Goal: Task Accomplishment & Management: Complete application form

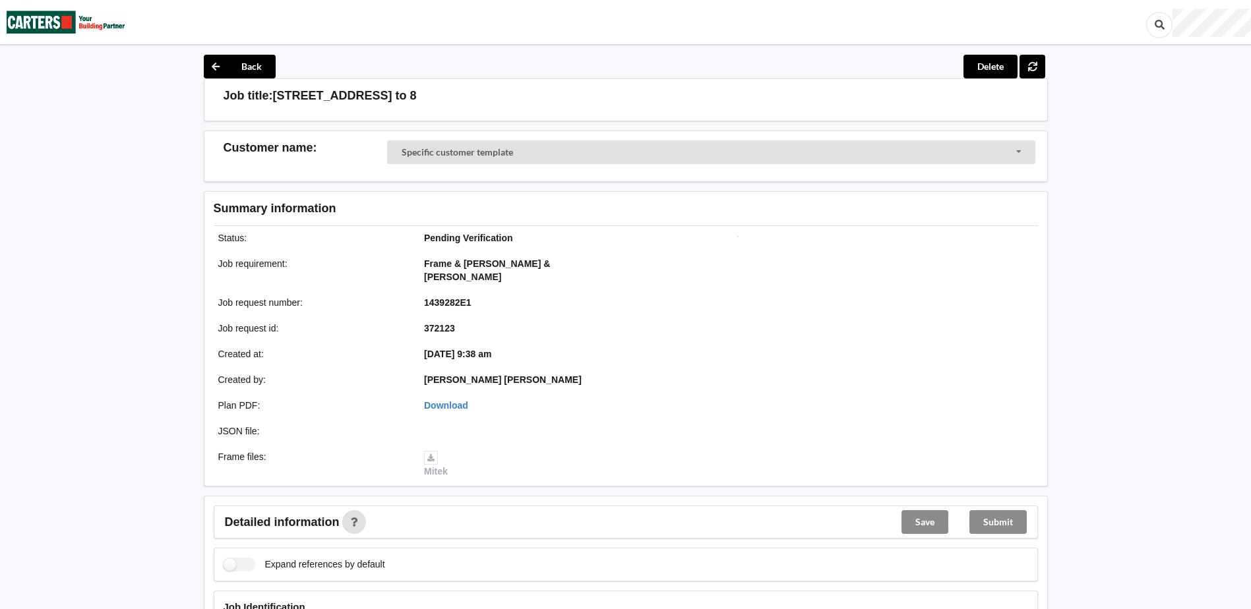
scroll to position [308, 0]
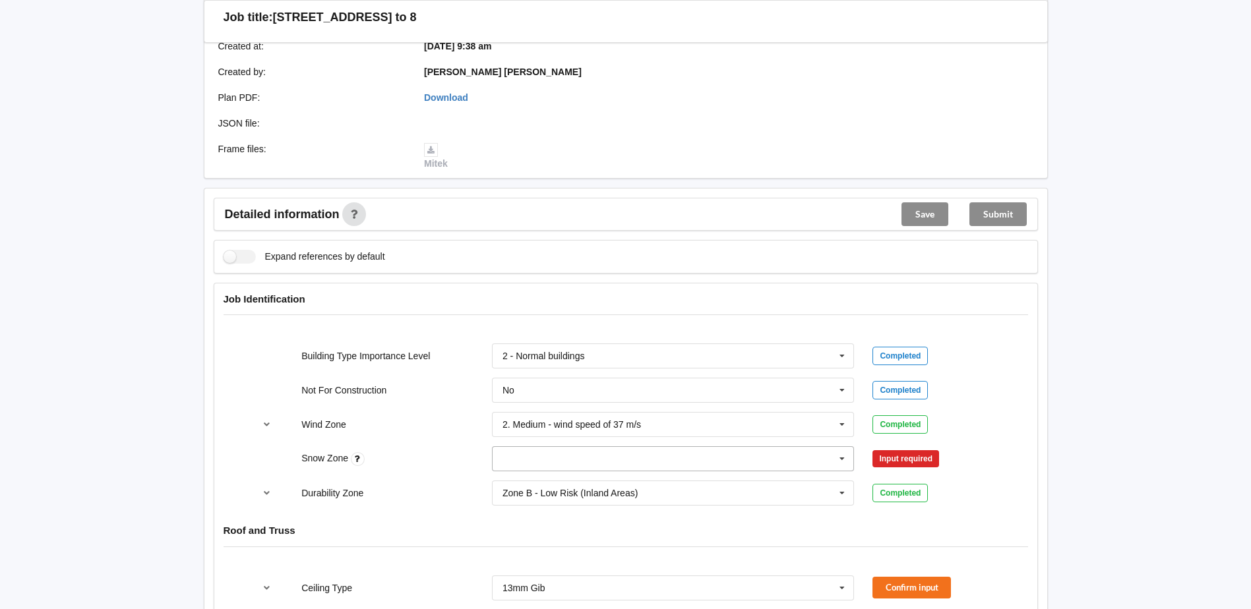
click at [713, 449] on input "text" at bounding box center [673, 459] width 361 height 24
click at [542, 471] on div "N0" at bounding box center [673, 483] width 361 height 24
click at [424, 471] on div "Durability Zone Zone B - Low Risk (Inland Areas) Zone B - Low Risk (Inland Area…" at bounding box center [626, 493] width 762 height 44
click at [897, 448] on button "Confirm input" at bounding box center [911, 459] width 78 height 22
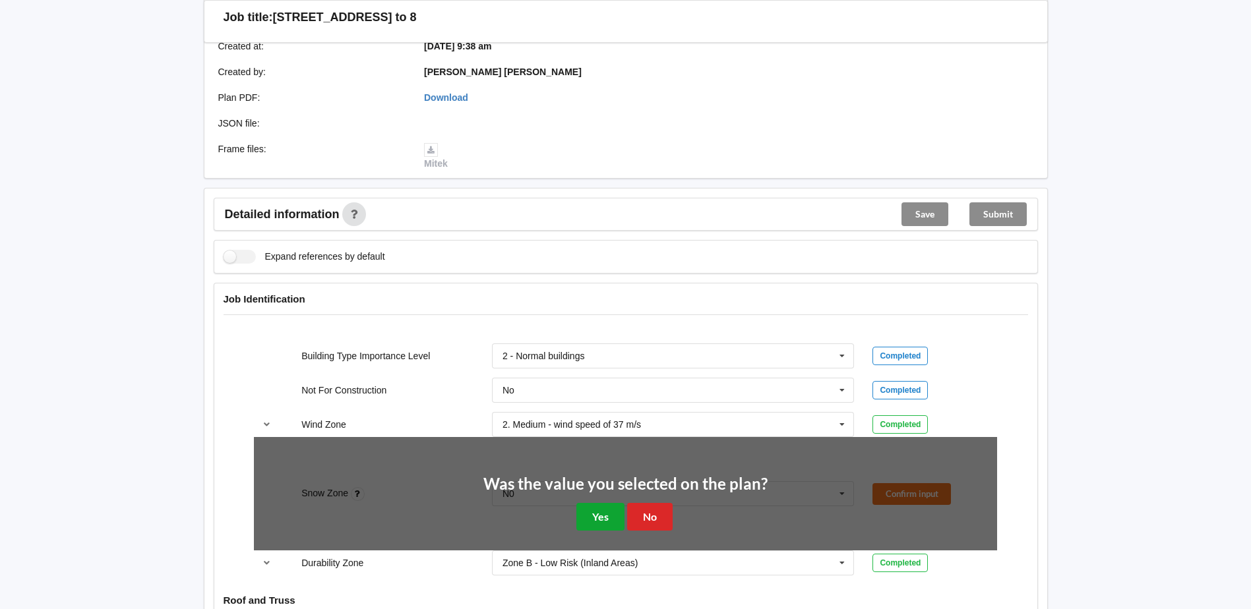
click at [599, 503] on button "Yes" at bounding box center [600, 516] width 48 height 27
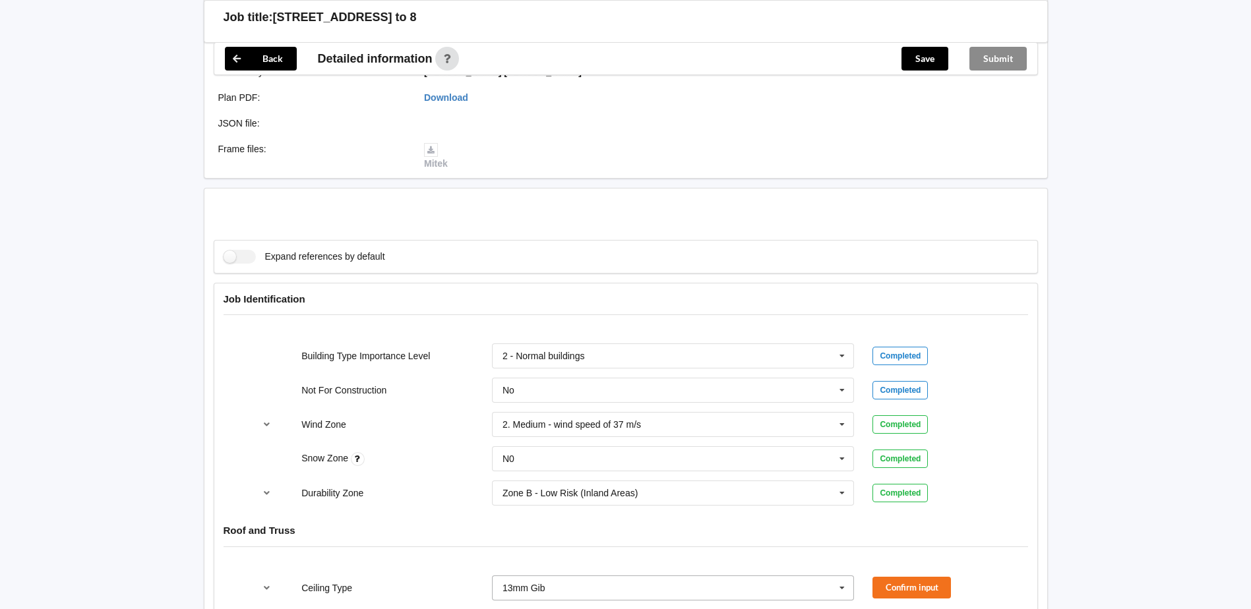
scroll to position [615, 0]
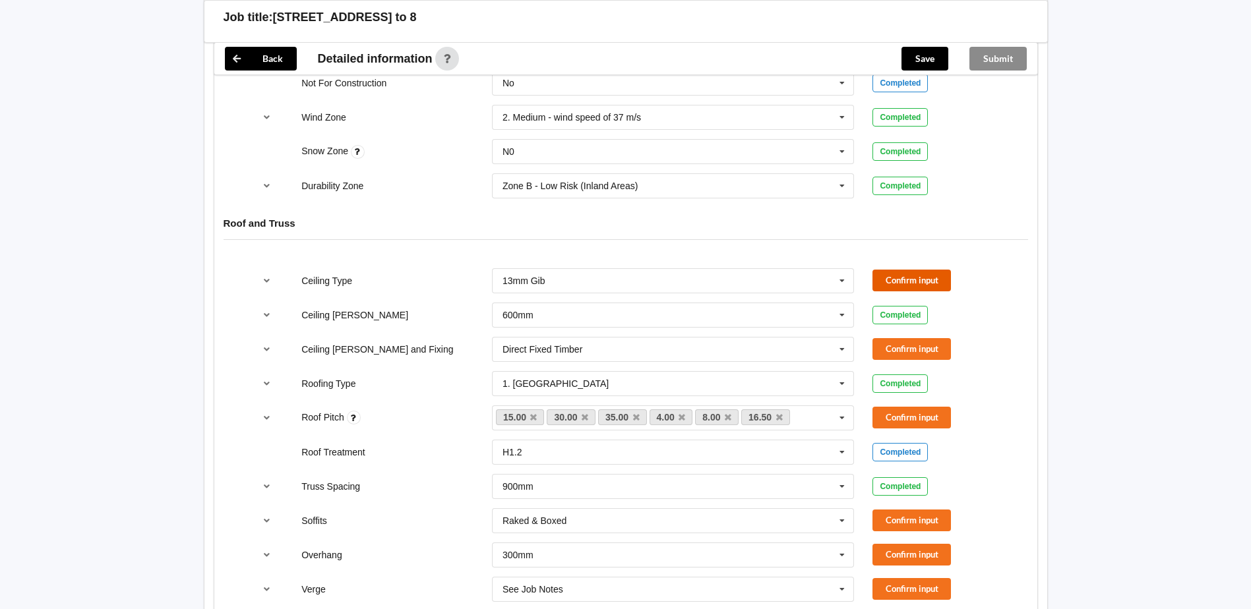
click at [893, 270] on button "Confirm input" at bounding box center [911, 281] width 78 height 22
click at [923, 338] on button "Confirm input" at bounding box center [911, 349] width 78 height 22
click at [781, 413] on icon at bounding box center [779, 417] width 7 height 9
click at [679, 413] on icon at bounding box center [682, 417] width 7 height 9
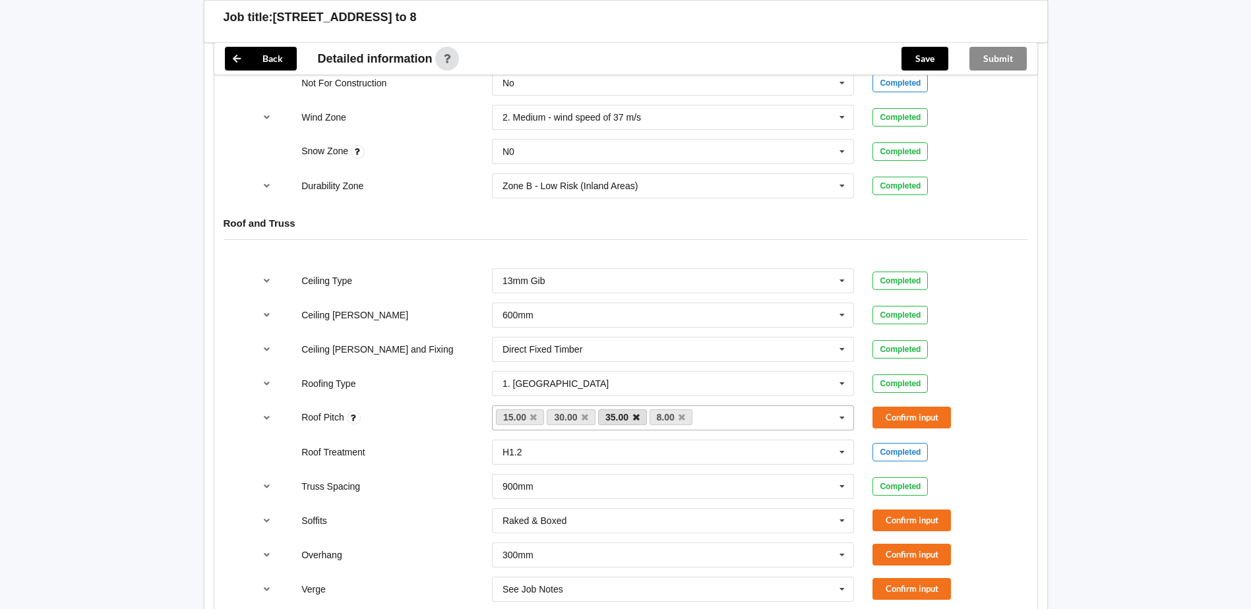
click at [637, 413] on icon at bounding box center [636, 417] width 7 height 9
click at [890, 408] on button "Confirm input" at bounding box center [911, 418] width 78 height 22
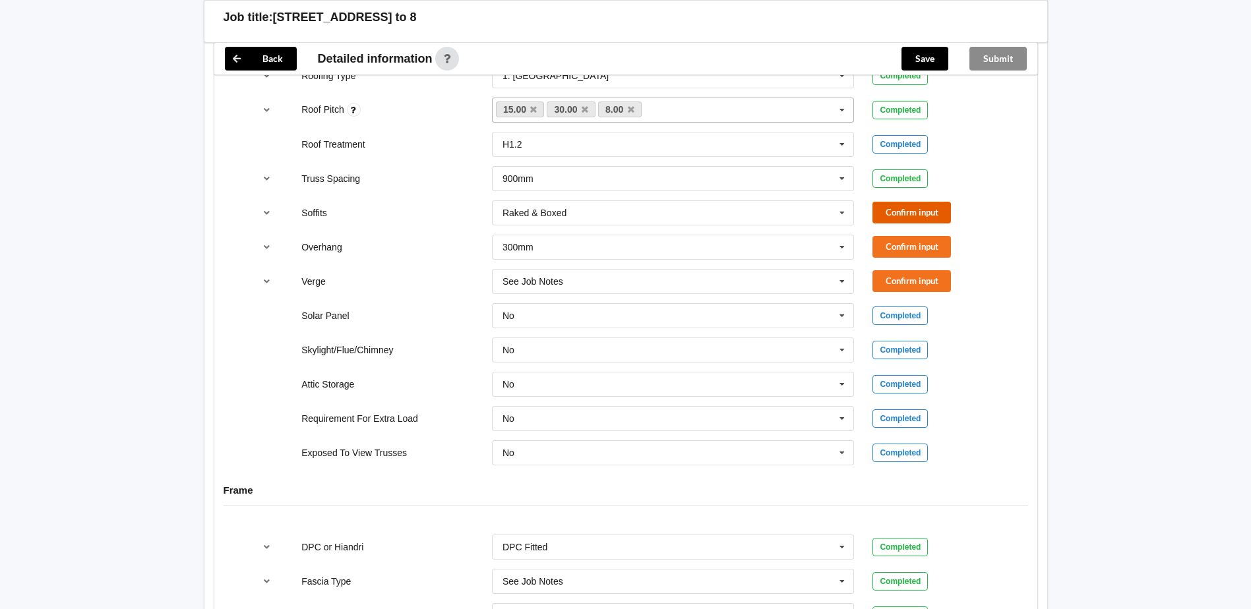
click at [897, 202] on button "Confirm input" at bounding box center [911, 213] width 78 height 22
click at [822, 235] on input "text" at bounding box center [673, 247] width 361 height 24
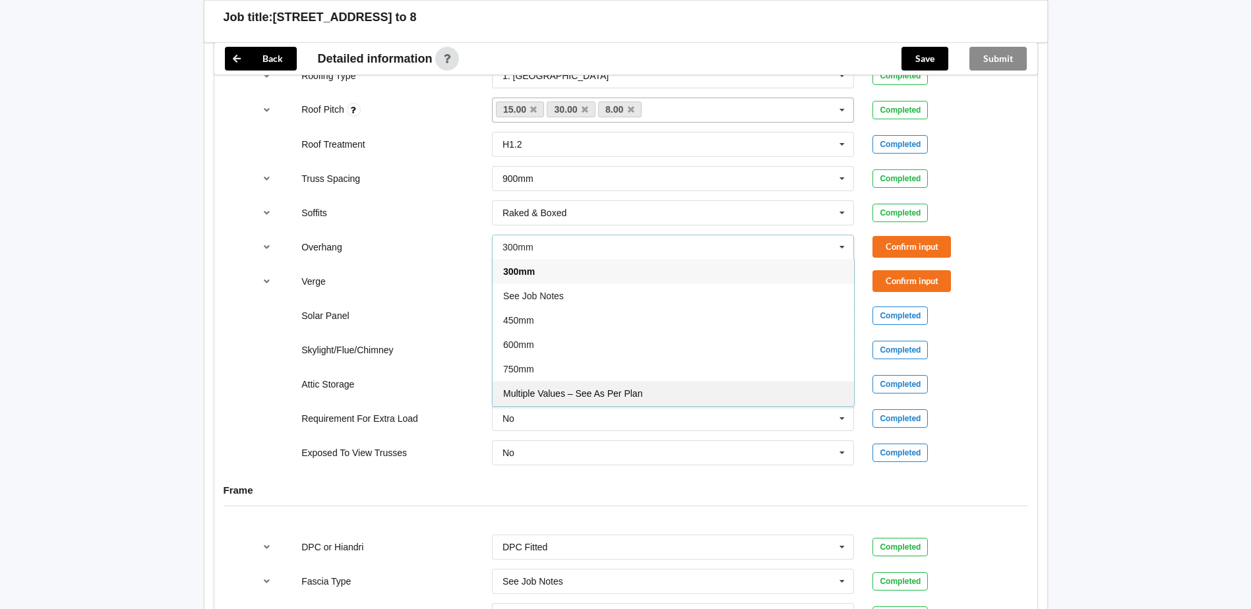
click at [613, 386] on div "Multiple Values – See As Per Plan" at bounding box center [673, 393] width 361 height 24
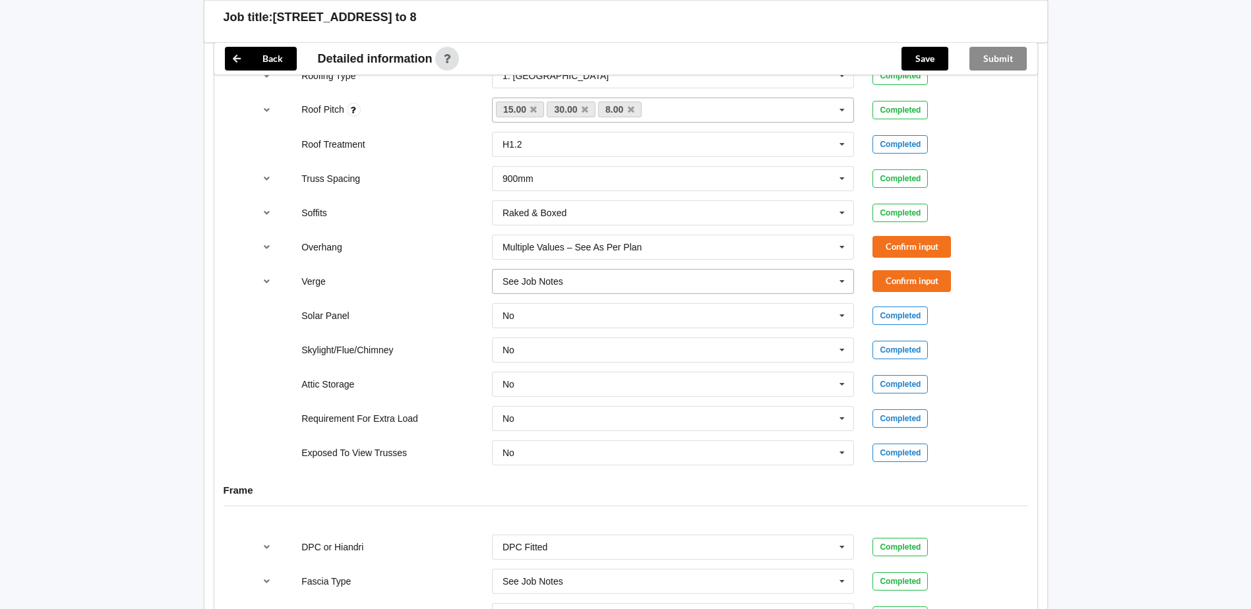
click at [724, 274] on input "text" at bounding box center [673, 282] width 361 height 24
click at [640, 423] on span "Multiple Values – See As Per Plan" at bounding box center [572, 428] width 139 height 11
click at [936, 236] on button "Confirm input" at bounding box center [911, 247] width 78 height 22
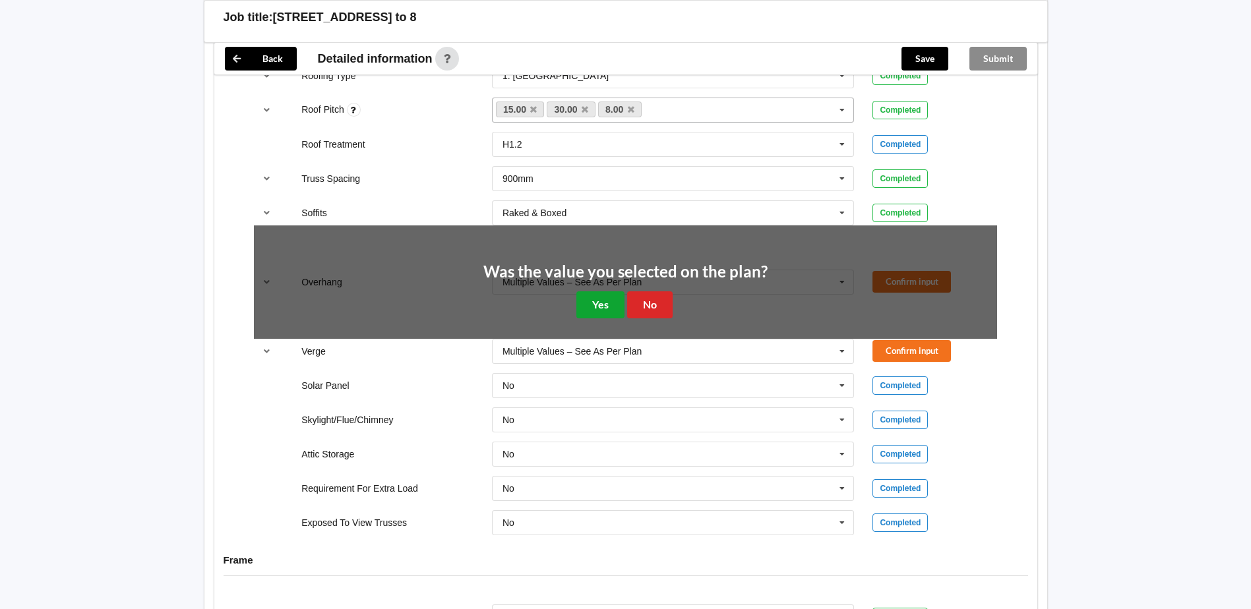
click at [607, 299] on button "Yes" at bounding box center [600, 304] width 48 height 27
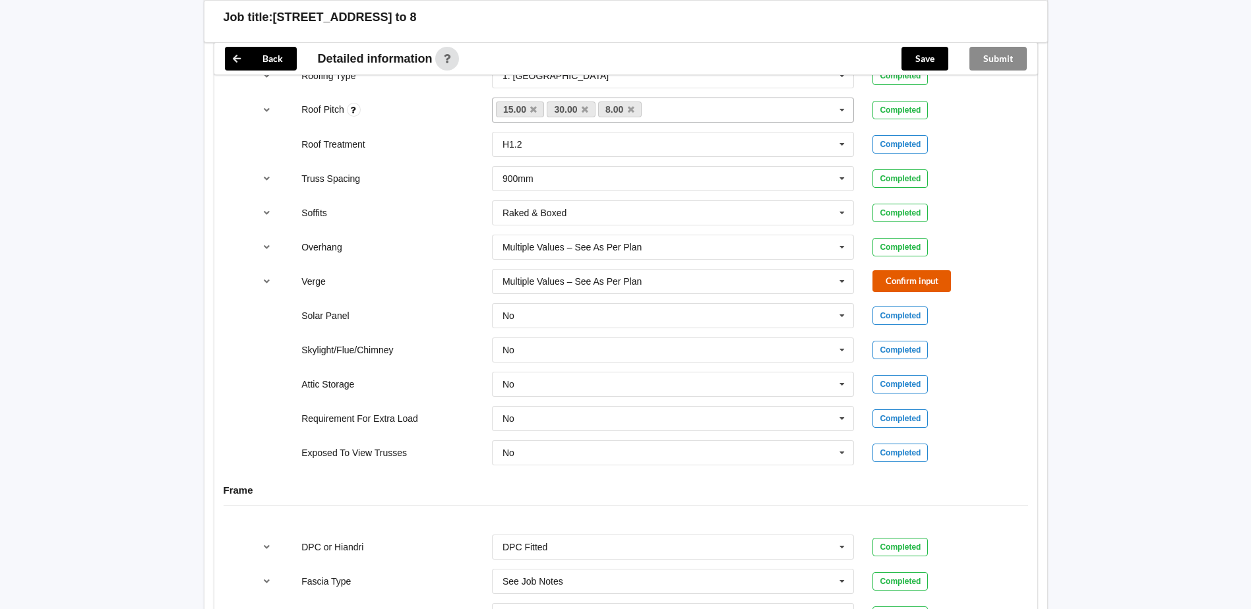
click at [906, 270] on button "Confirm input" at bounding box center [911, 281] width 78 height 22
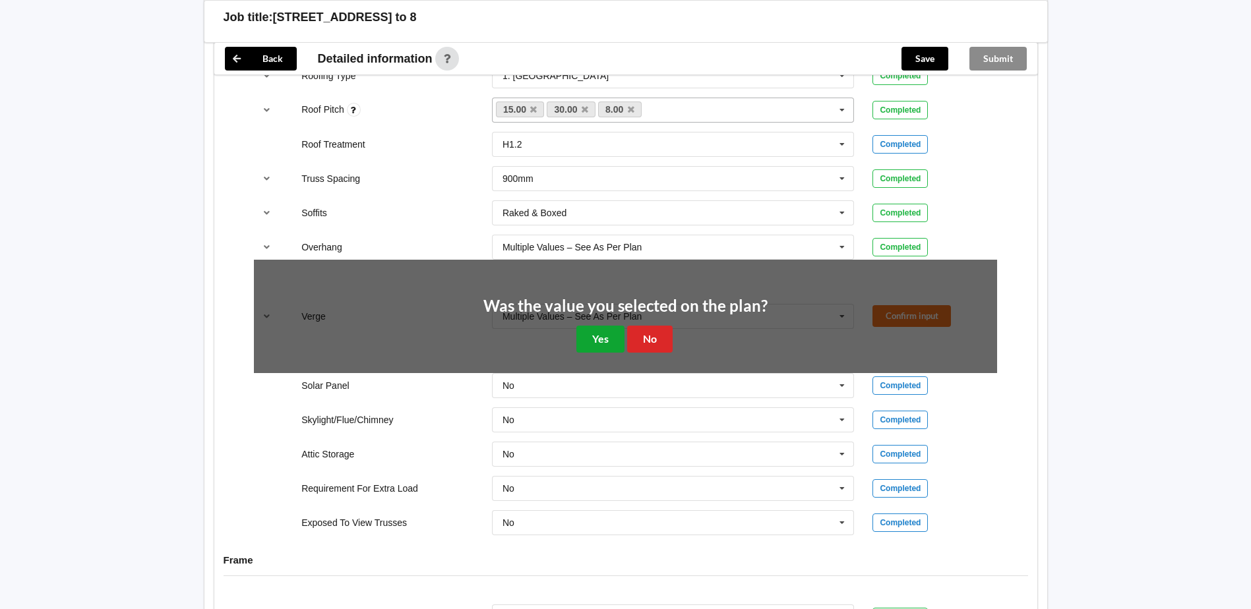
click at [589, 326] on button "Yes" at bounding box center [600, 339] width 48 height 27
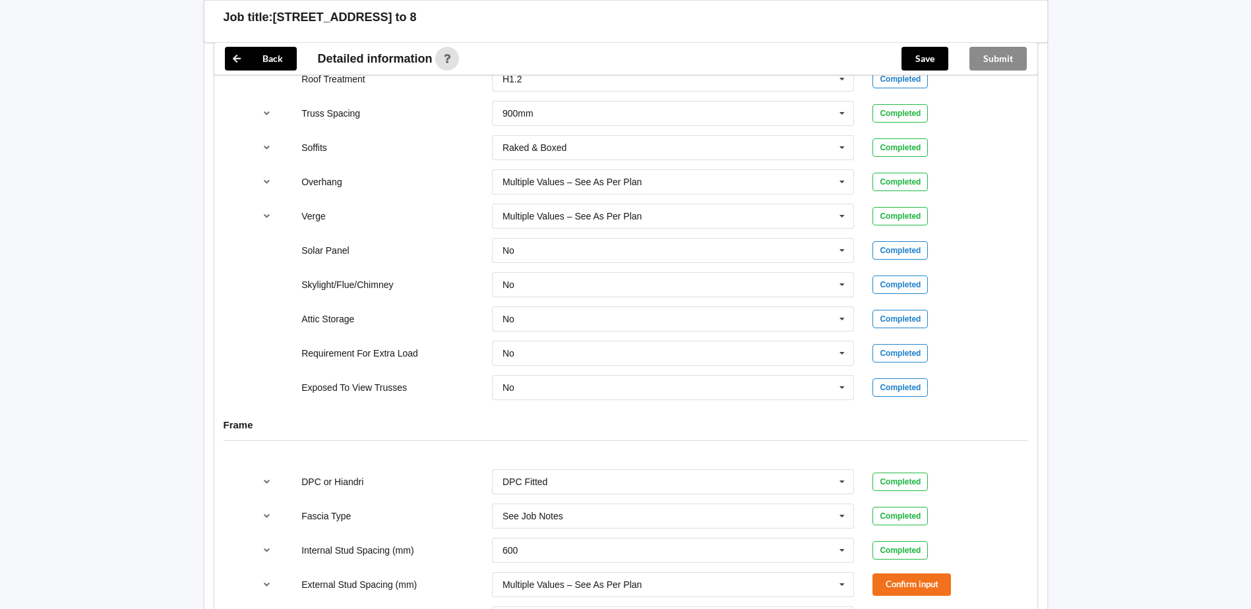
scroll to position [1296, 0]
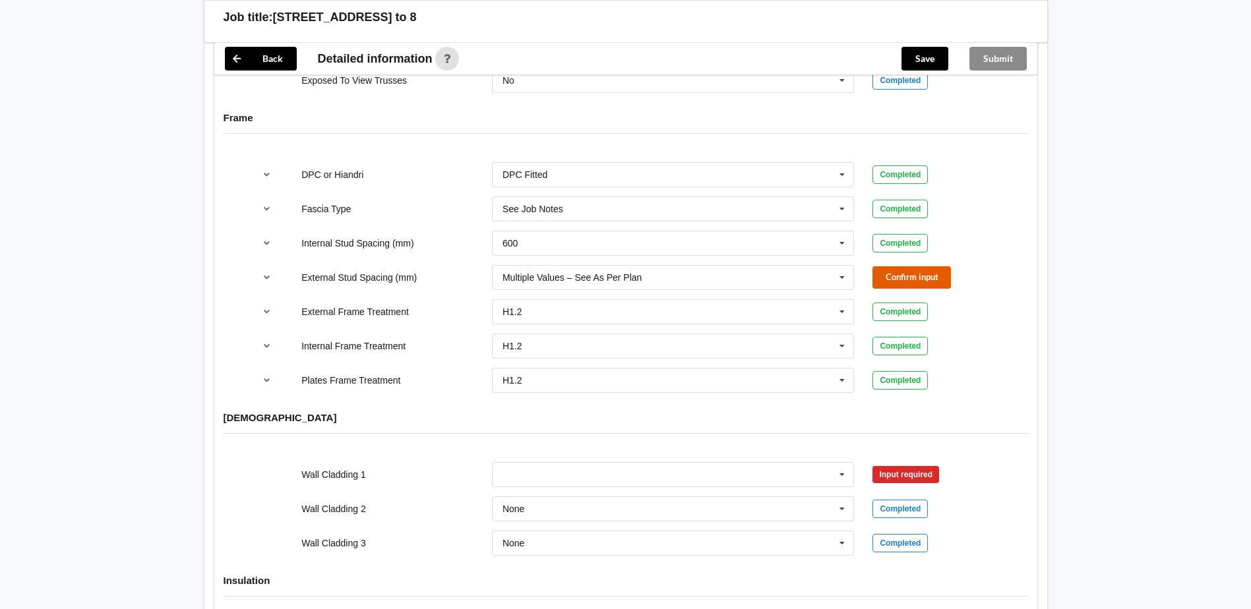
click at [907, 266] on button "Confirm input" at bounding box center [911, 277] width 78 height 22
click at [846, 463] on icon at bounding box center [842, 475] width 20 height 24
type input "N"
click at [837, 463] on icon at bounding box center [842, 475] width 20 height 24
drag, startPoint x: 953, startPoint y: 480, endPoint x: 913, endPoint y: 475, distance: 41.2
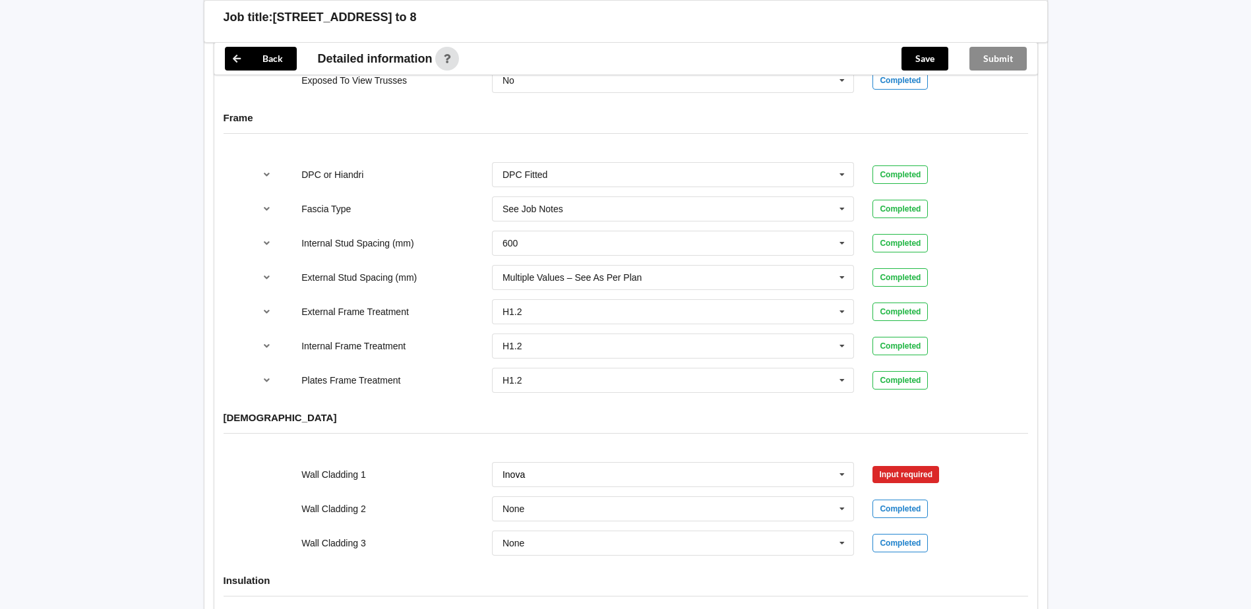
click at [953, 487] on div "Wall Cladding 2 None Axon Panel B/Back 135 B/Back 135 Rebated B/Back 142 B/Back…" at bounding box center [626, 509] width 762 height 44
click at [839, 468] on icon at bounding box center [842, 475] width 20 height 24
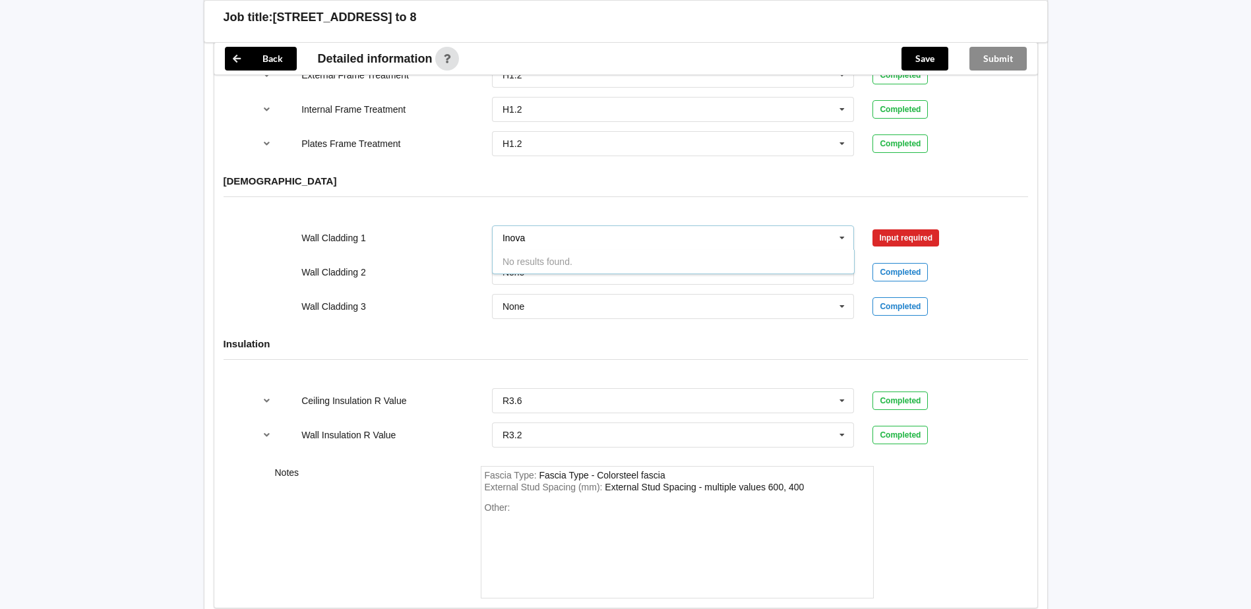
scroll to position [1604, 0]
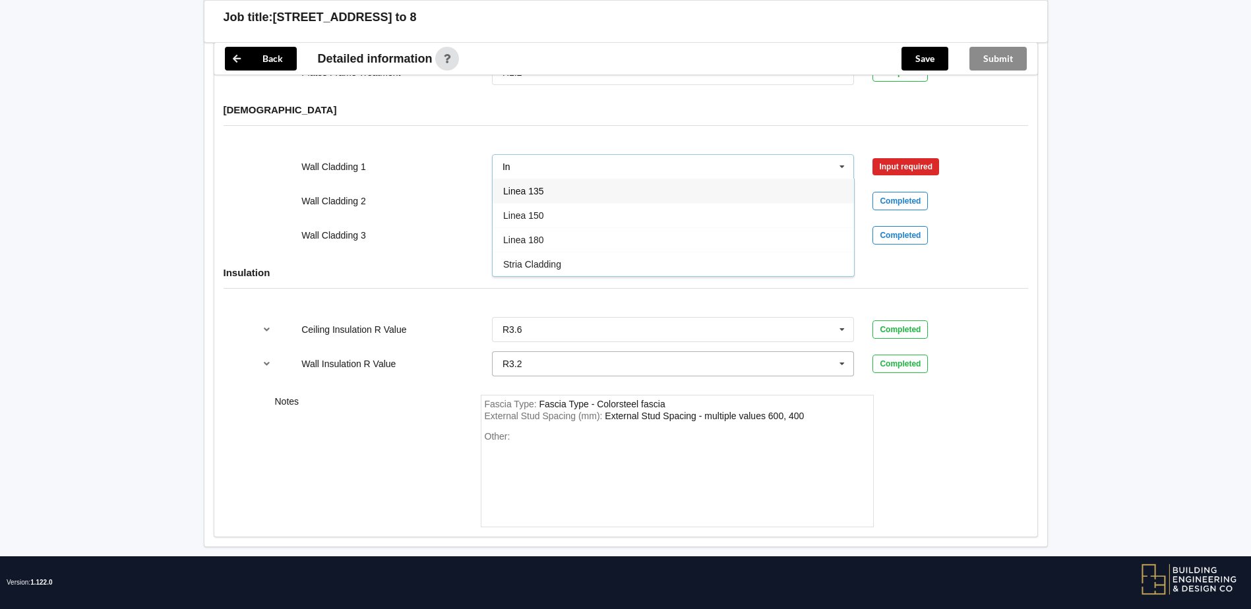
type input "I"
click at [630, 184] on div "See Job Notes" at bounding box center [673, 191] width 361 height 24
click at [618, 193] on input "text" at bounding box center [673, 201] width 361 height 24
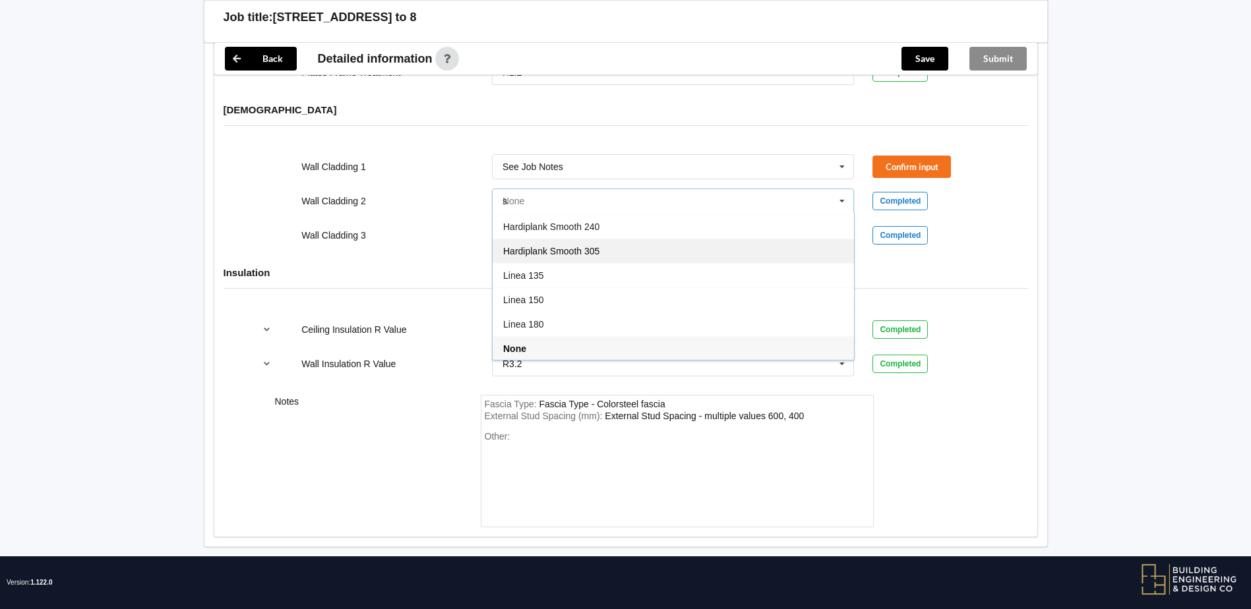
scroll to position [0, 0]
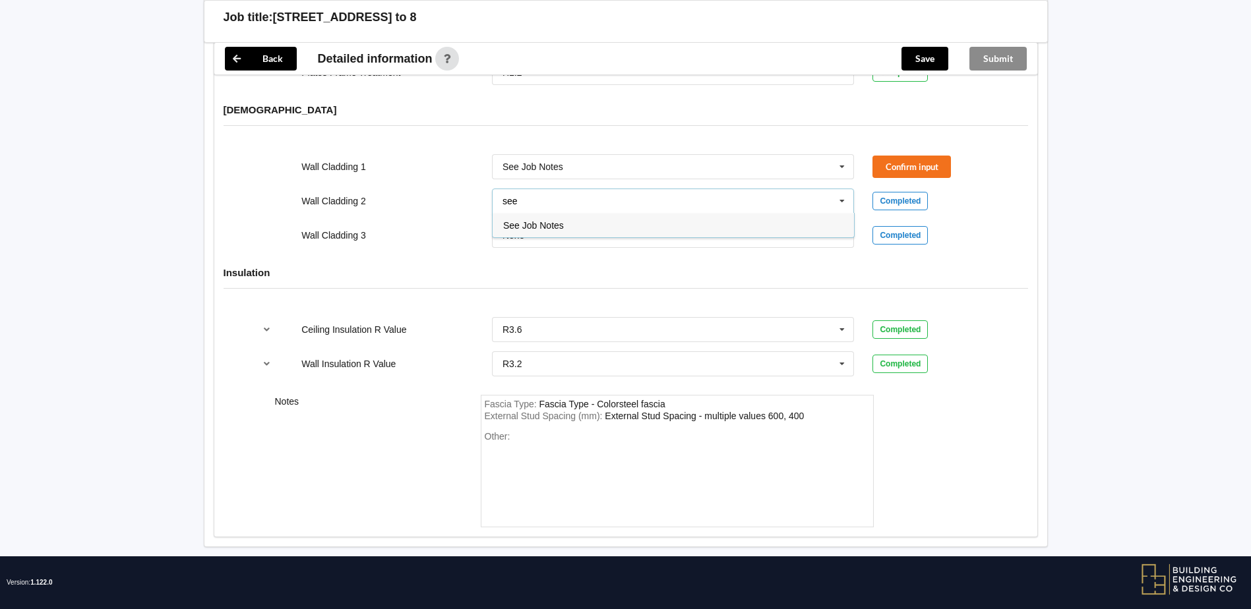
type input "see"
click at [588, 213] on div "See Job Notes" at bounding box center [673, 225] width 361 height 24
click at [566, 442] on div "Other:" at bounding box center [677, 477] width 385 height 92
click at [570, 465] on div "Other:" at bounding box center [677, 477] width 385 height 92
drag, startPoint x: 570, startPoint y: 465, endPoint x: 562, endPoint y: 444, distance: 22.3
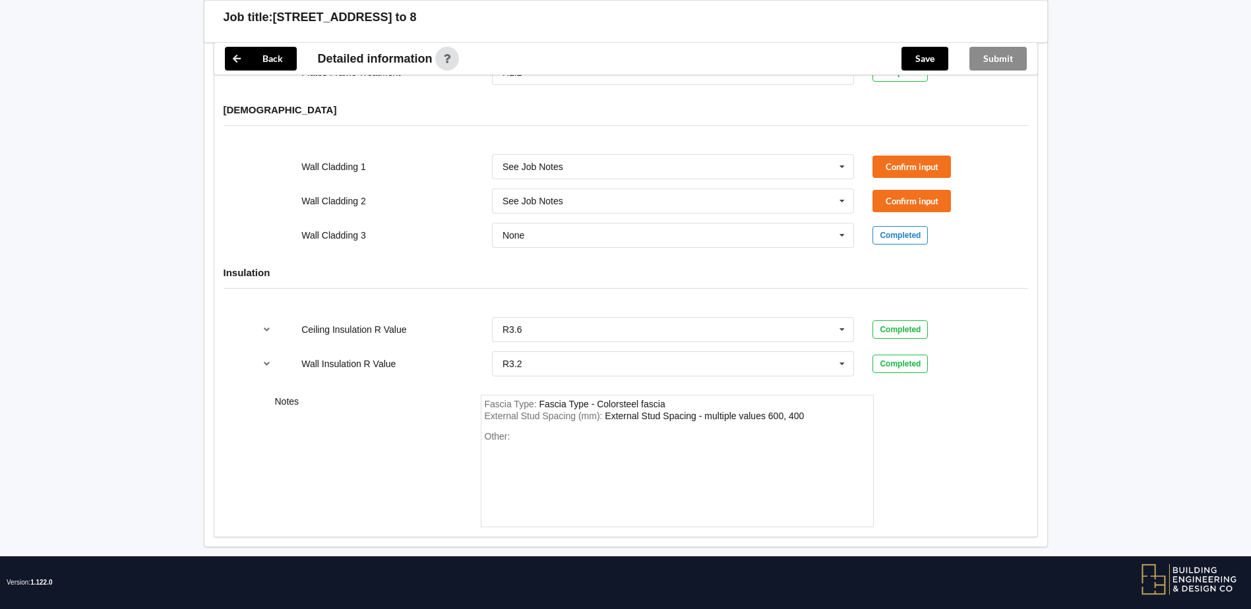
click at [569, 460] on div "Other:" at bounding box center [677, 477] width 385 height 92
click at [562, 444] on div "Other:" at bounding box center [677, 477] width 385 height 92
click at [543, 435] on div "Other:" at bounding box center [677, 477] width 385 height 92
click at [541, 431] on div "Other:" at bounding box center [677, 477] width 385 height 92
drag, startPoint x: 543, startPoint y: 429, endPoint x: 520, endPoint y: 446, distance: 28.4
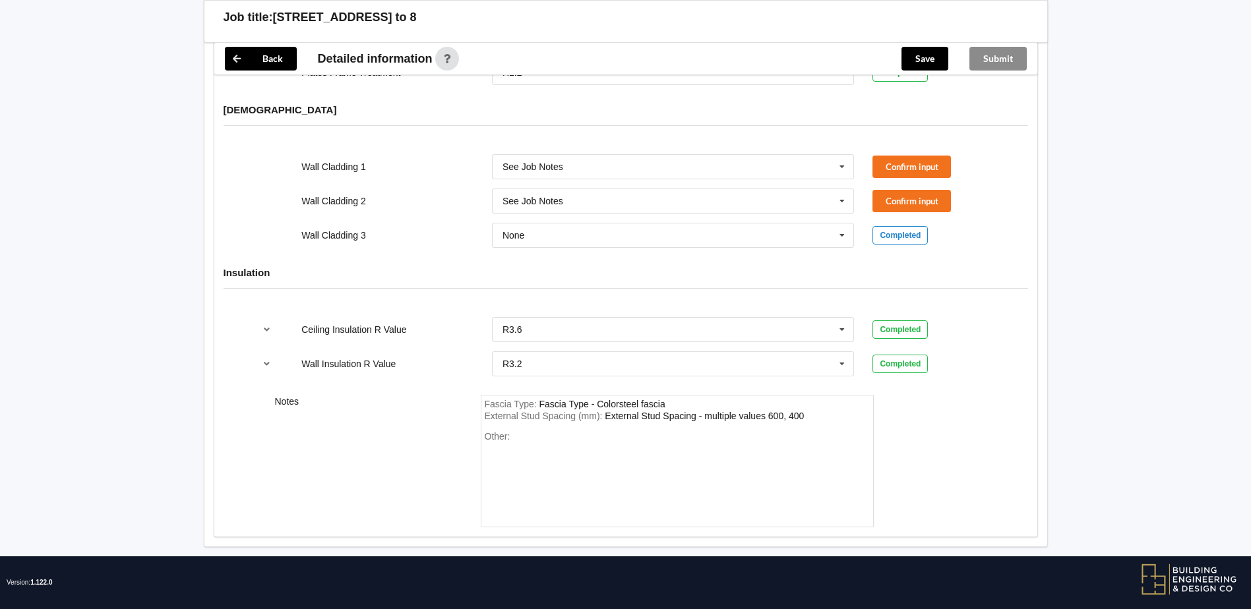
click at [520, 446] on div "Other:" at bounding box center [677, 477] width 385 height 92
drag, startPoint x: 520, startPoint y: 428, endPoint x: 518, endPoint y: 494, distance: 66.0
click at [518, 494] on div "Other:" at bounding box center [677, 477] width 385 height 92
drag, startPoint x: 568, startPoint y: 376, endPoint x: 624, endPoint y: 387, distance: 56.5
click at [569, 386] on div "Notes Fascia Type : Fascia Type - Colorsteel fascia External Stud Spacing (mm) …" at bounding box center [625, 461] width 823 height 151
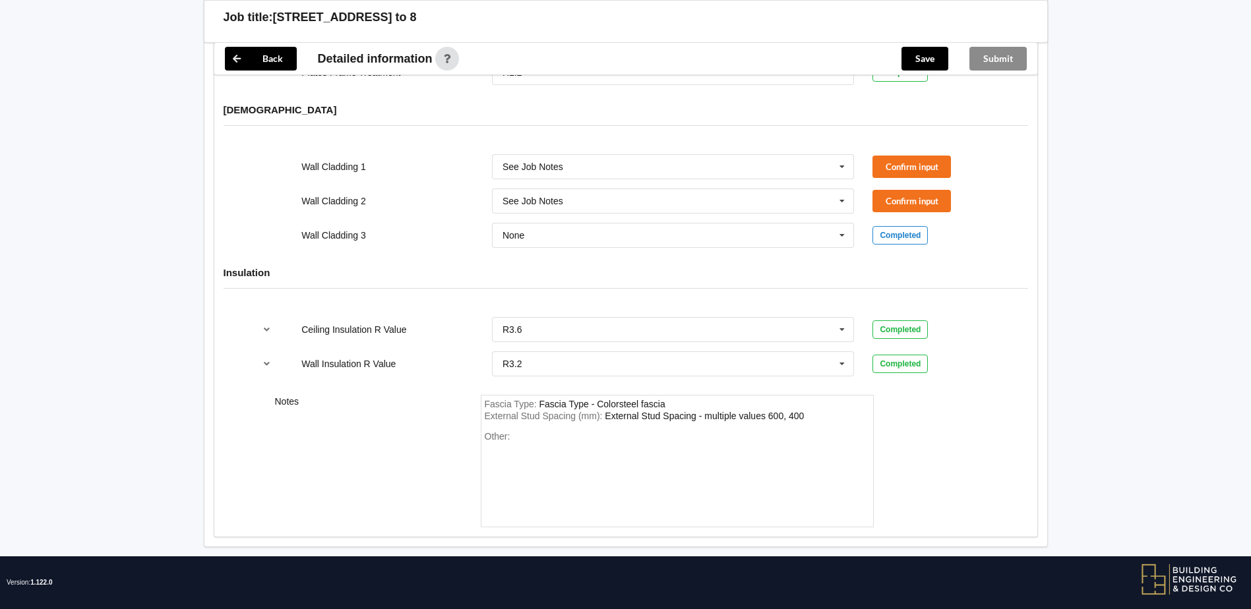
click at [536, 399] on span "Fascia Type :" at bounding box center [512, 404] width 55 height 11
click at [582, 411] on span "External Stud Spacing (mm) :" at bounding box center [545, 416] width 121 height 11
click at [833, 411] on div "External Stud Spacing (mm) : External Stud Spacing - multiple values 600, 400" at bounding box center [677, 417] width 385 height 12
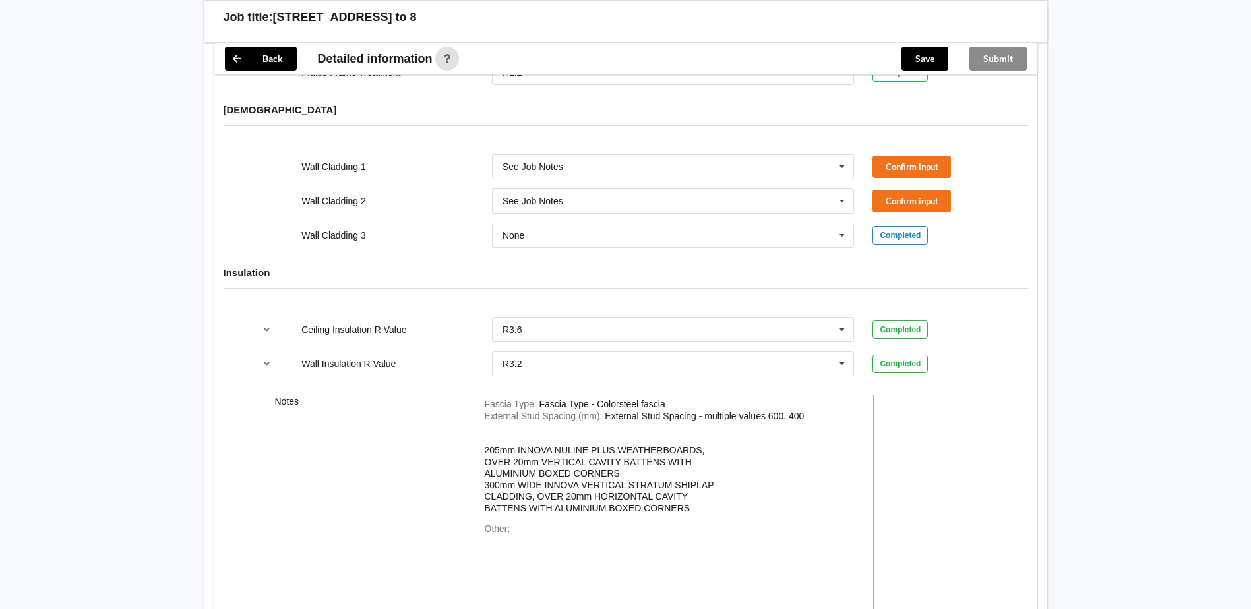
click at [644, 458] on div "External Stud Spacing (mm) : External Stud Spacing - multiple values 600, 400 2…" at bounding box center [677, 463] width 385 height 104
click at [799, 492] on div "External Stud Spacing (mm) : External Stud Spacing - multiple values 600, 400 2…" at bounding box center [677, 468] width 385 height 115
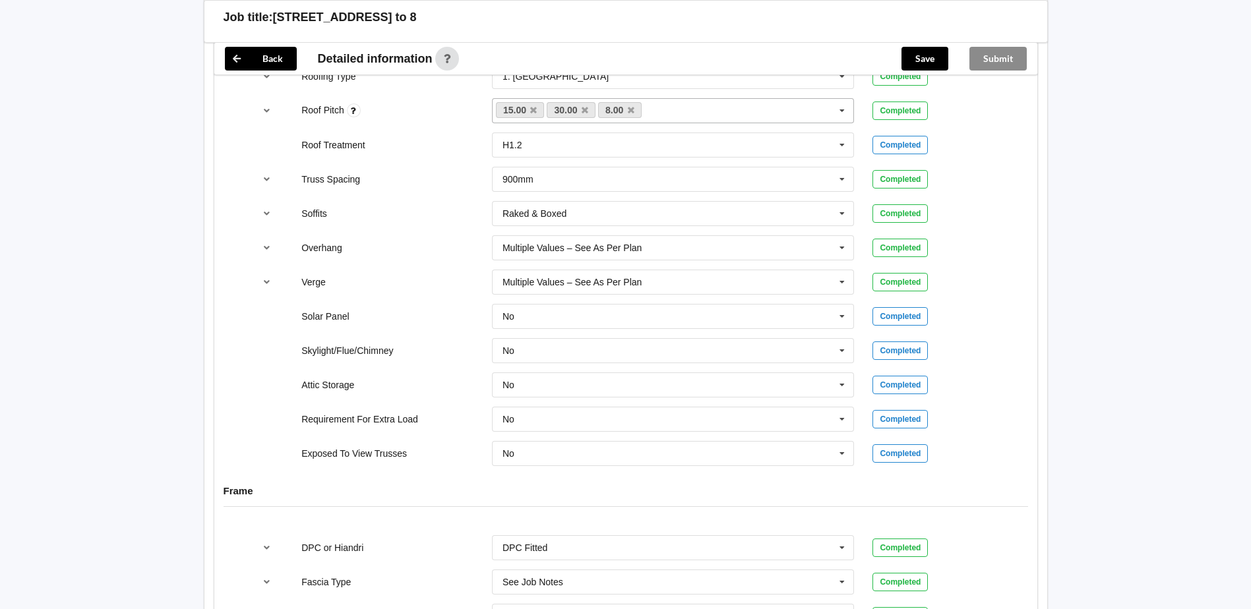
scroll to position [1296, 0]
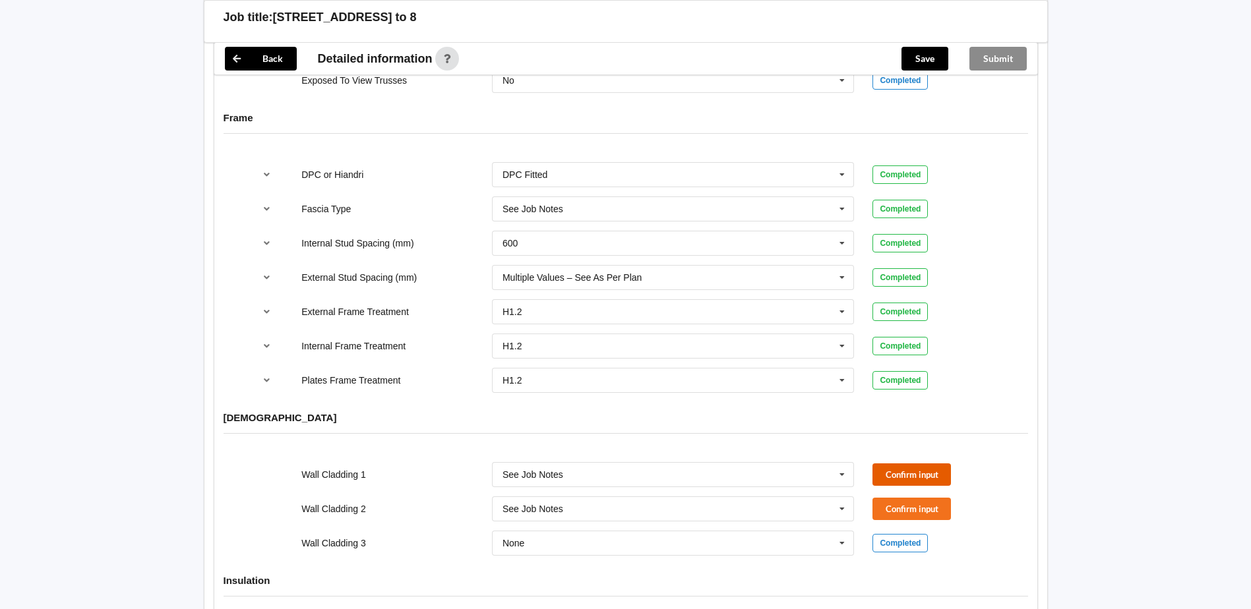
click at [900, 464] on button "Confirm input" at bounding box center [911, 475] width 78 height 22
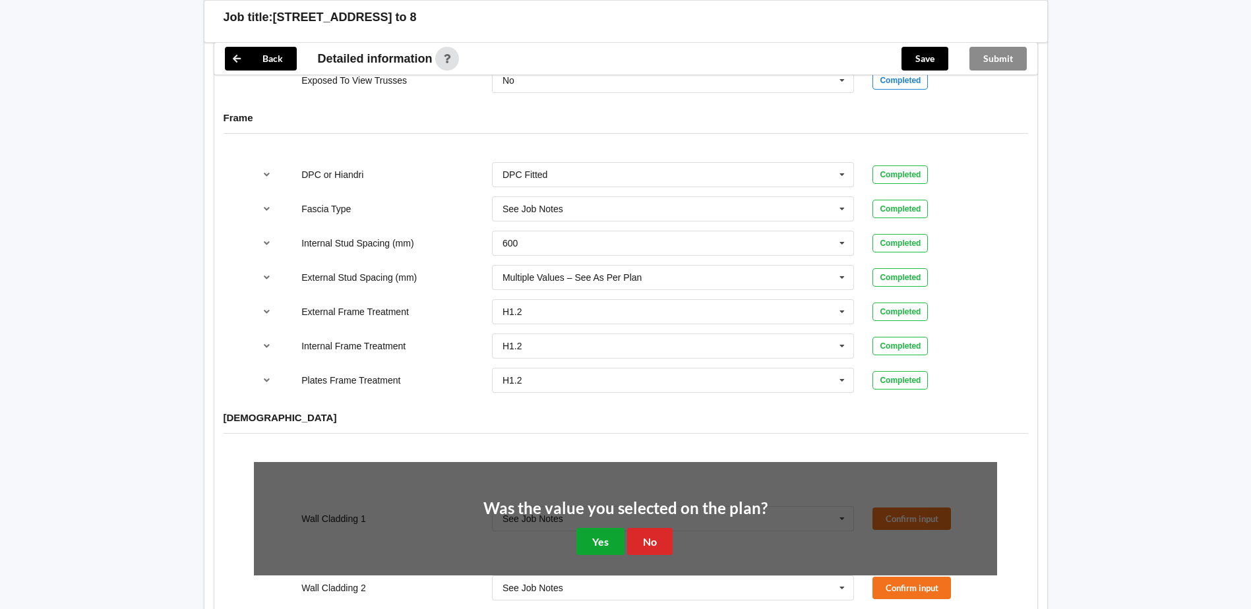
click at [614, 528] on button "Yes" at bounding box center [600, 541] width 48 height 27
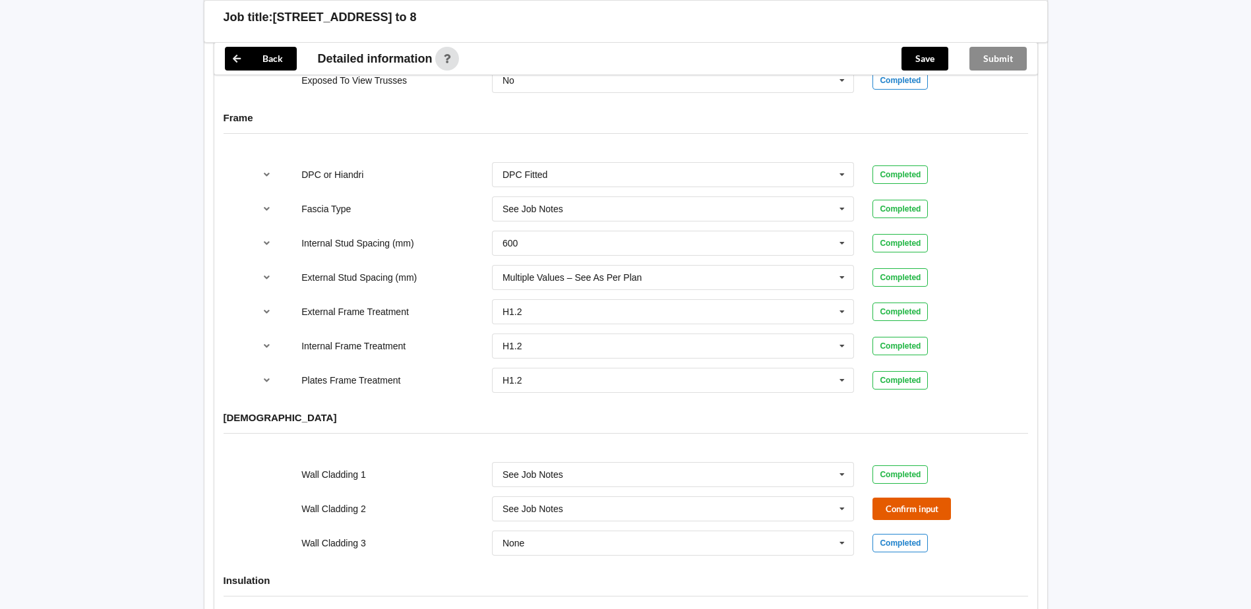
click at [920, 498] on button "Confirm input" at bounding box center [911, 509] width 78 height 22
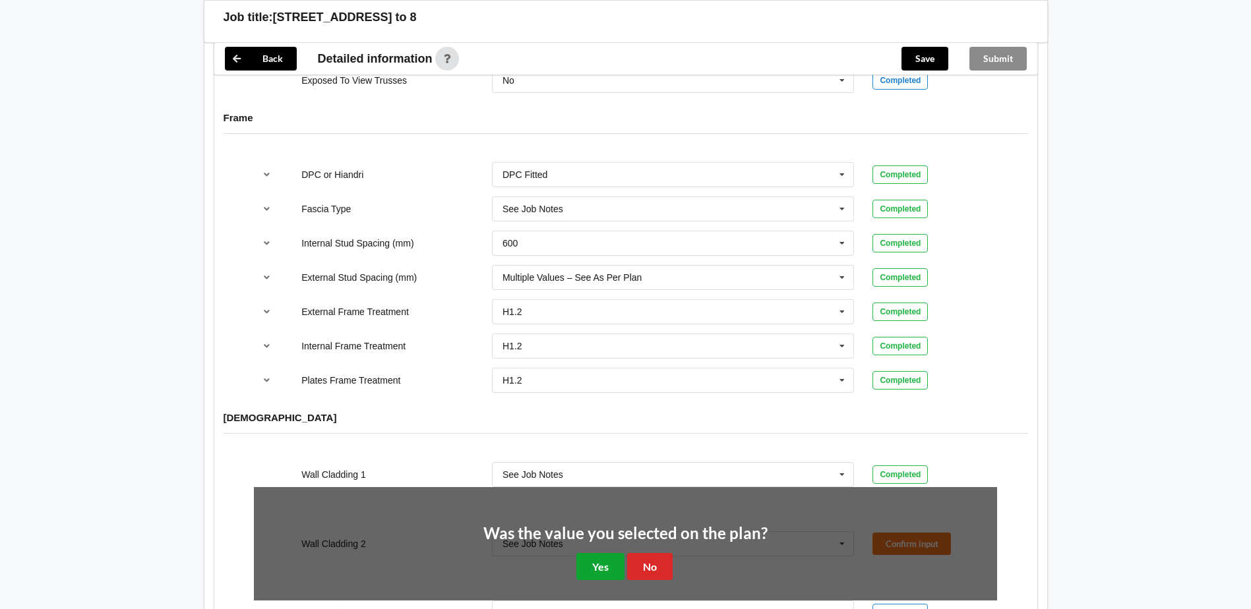
click at [589, 553] on button "Yes" at bounding box center [600, 566] width 48 height 27
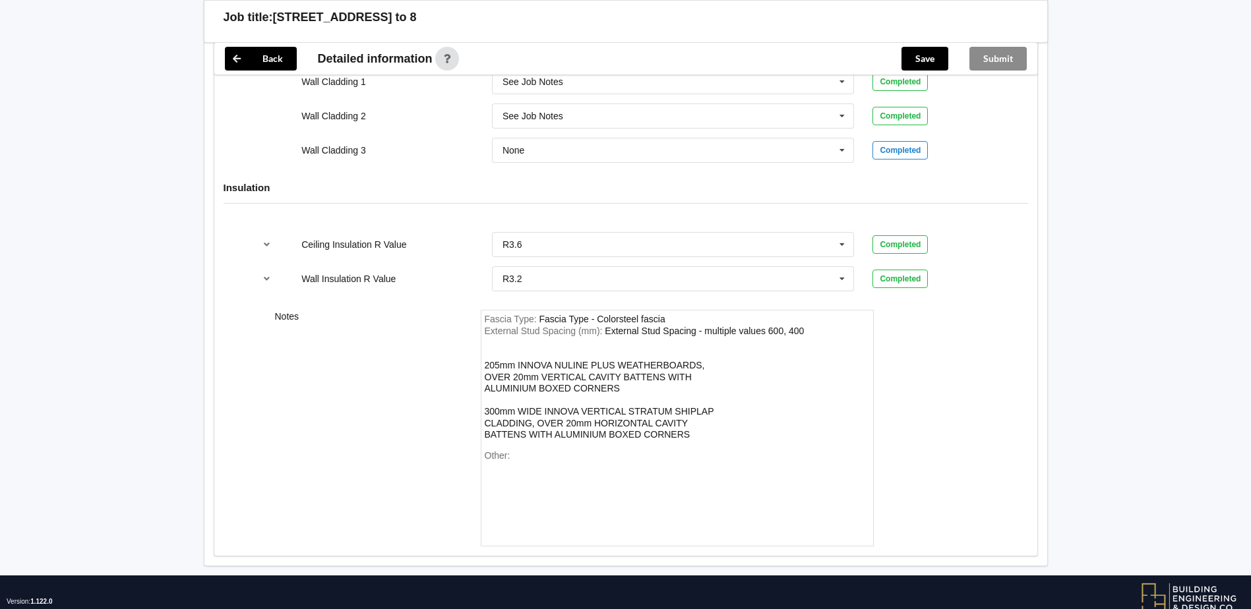
scroll to position [1708, 0]
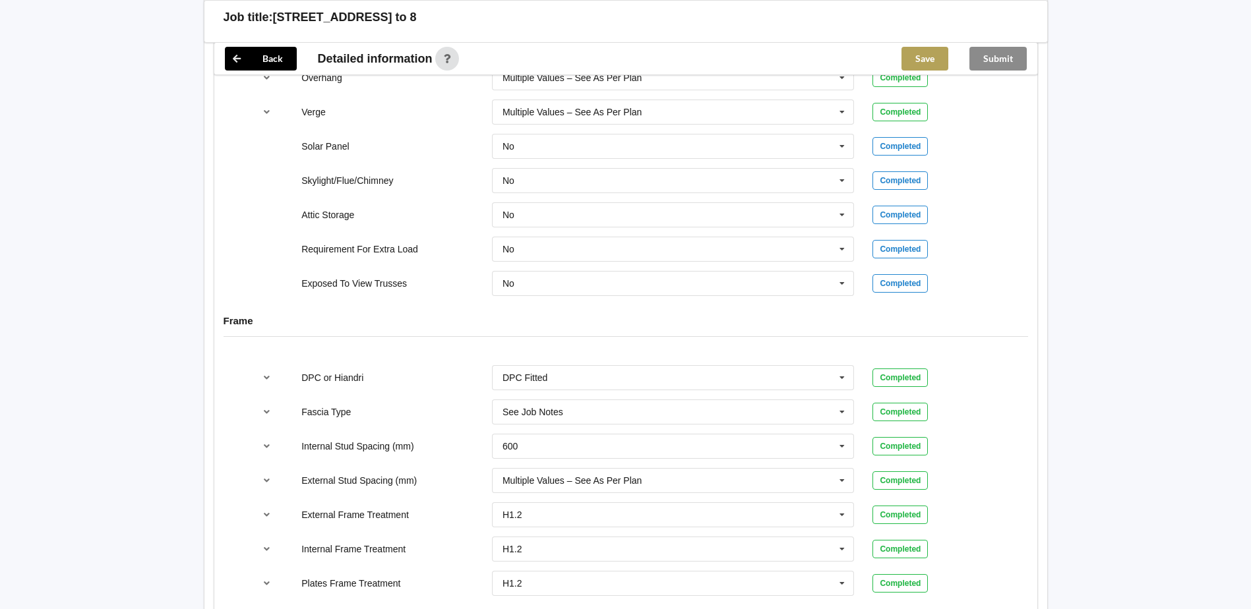
click at [919, 55] on button "Save" at bounding box center [924, 59] width 47 height 24
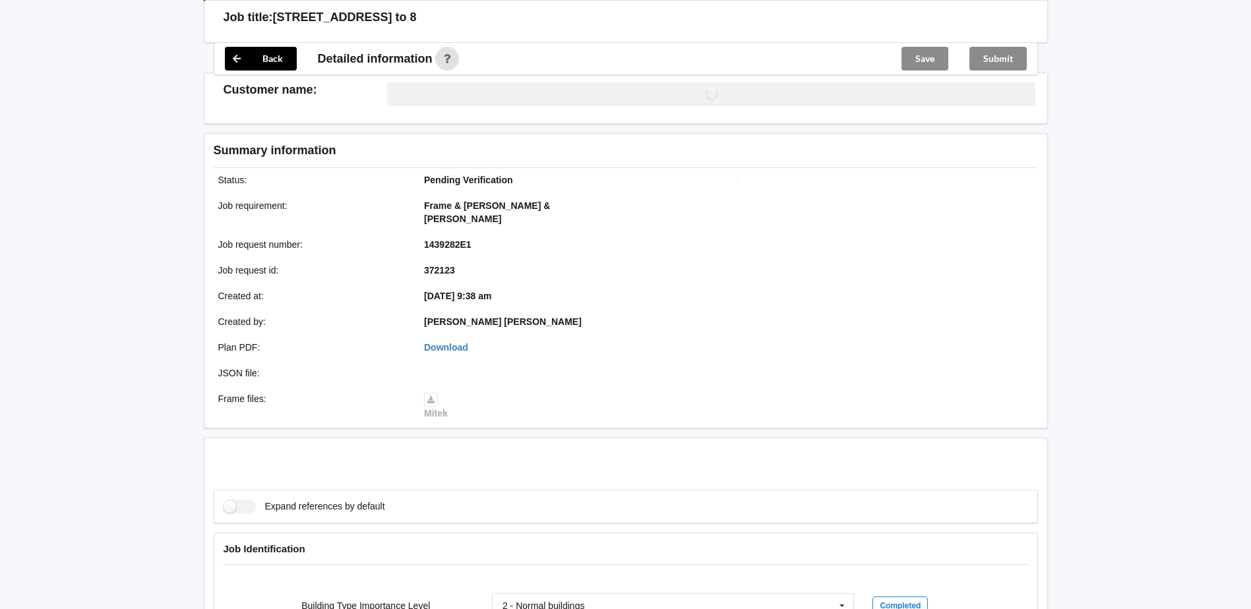
scroll to position [1093, 0]
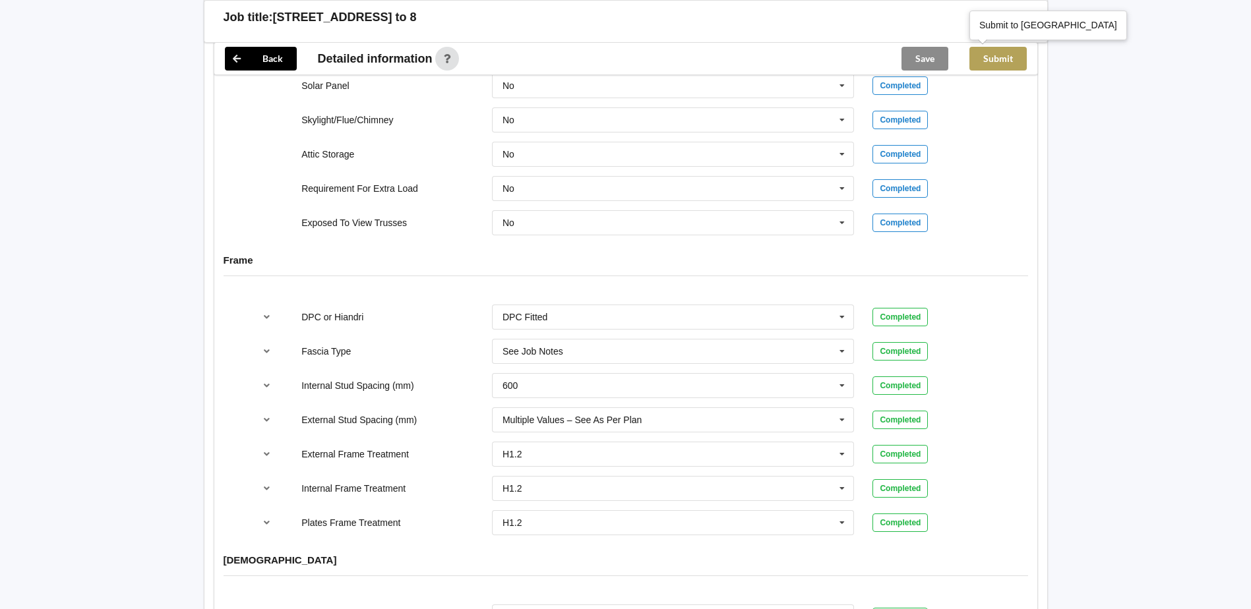
click at [1010, 50] on button "Submit" at bounding box center [997, 59] width 57 height 24
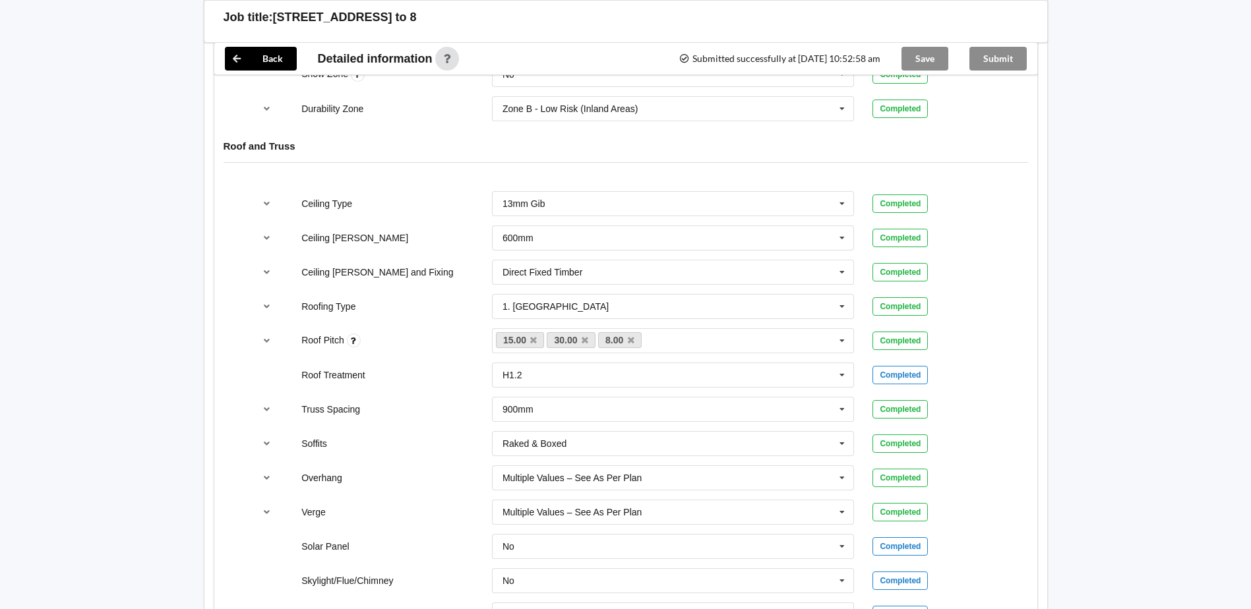
scroll to position [0, 0]
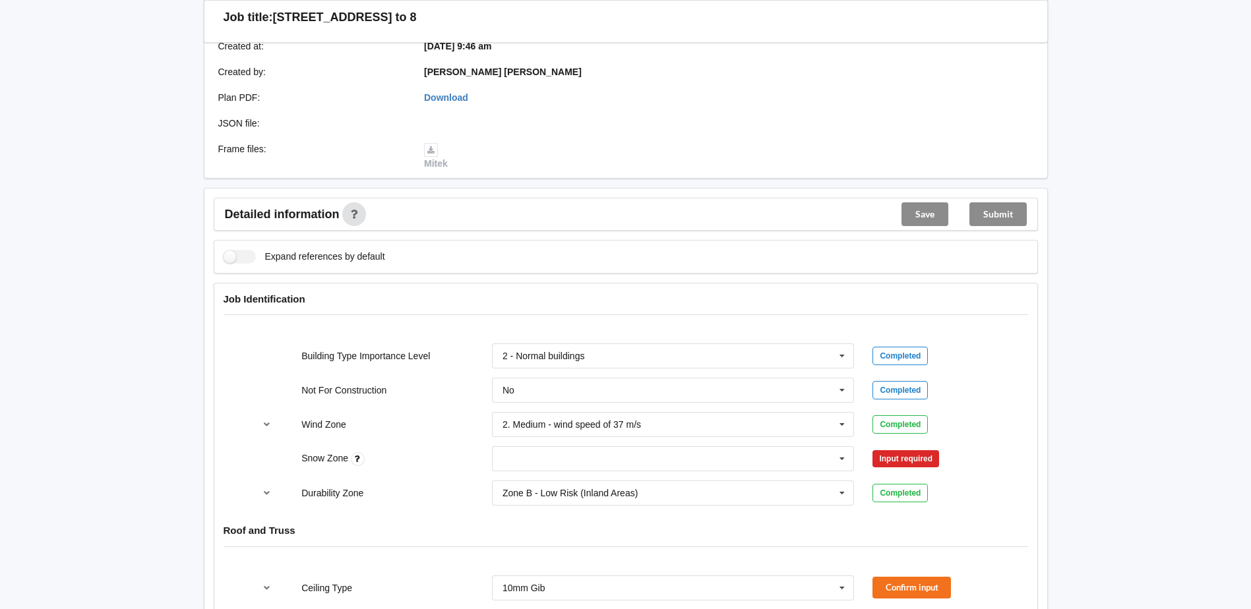
scroll to position [615, 0]
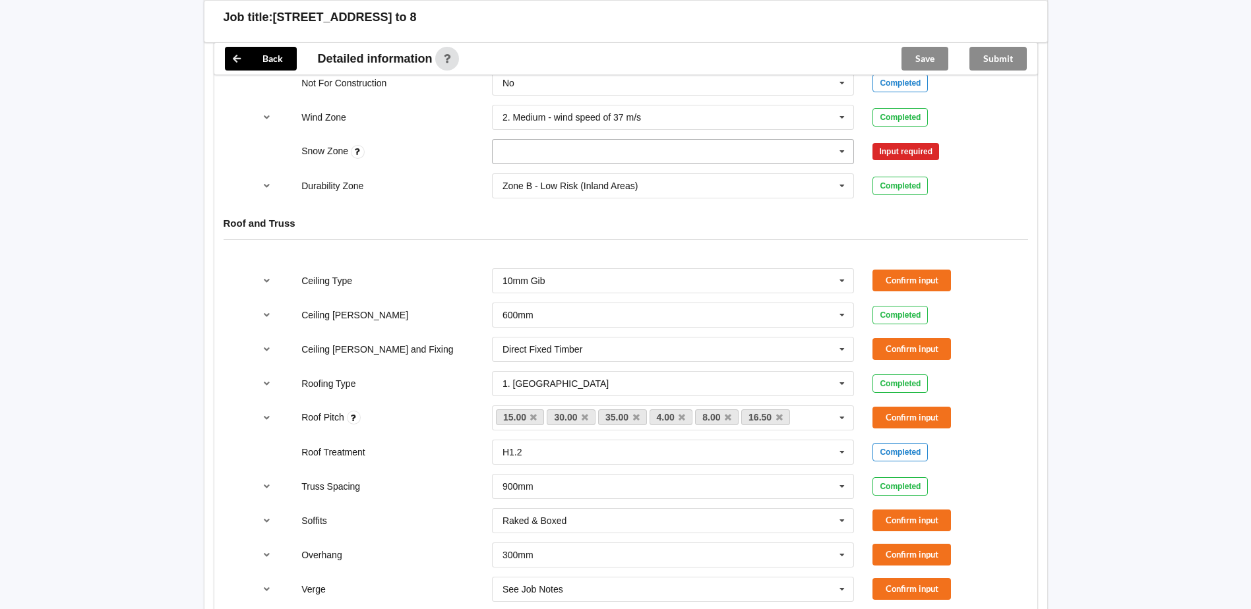
click at [594, 143] on input "text" at bounding box center [673, 152] width 361 height 24
click at [565, 164] on div "N0" at bounding box center [673, 176] width 361 height 24
click at [636, 413] on icon at bounding box center [636, 417] width 7 height 9
click at [636, 409] on link "4.00" at bounding box center [620, 417] width 44 height 16
click at [629, 413] on icon at bounding box center [631, 417] width 7 height 9
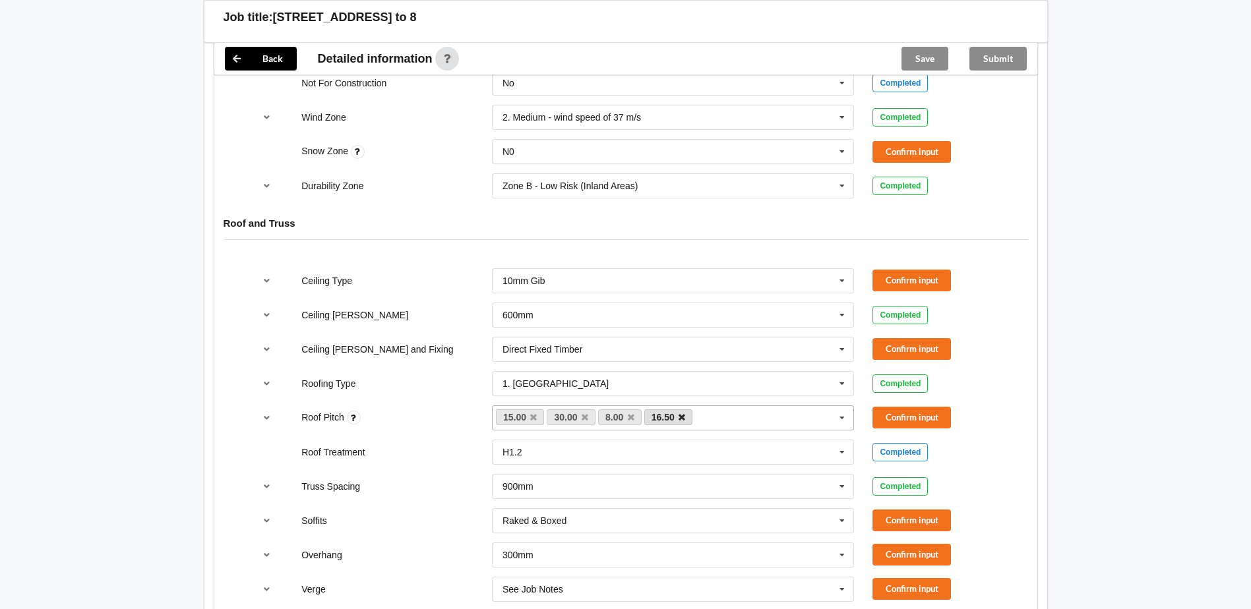
click at [681, 413] on icon at bounding box center [682, 417] width 7 height 9
click at [911, 141] on button "Confirm input" at bounding box center [911, 152] width 78 height 22
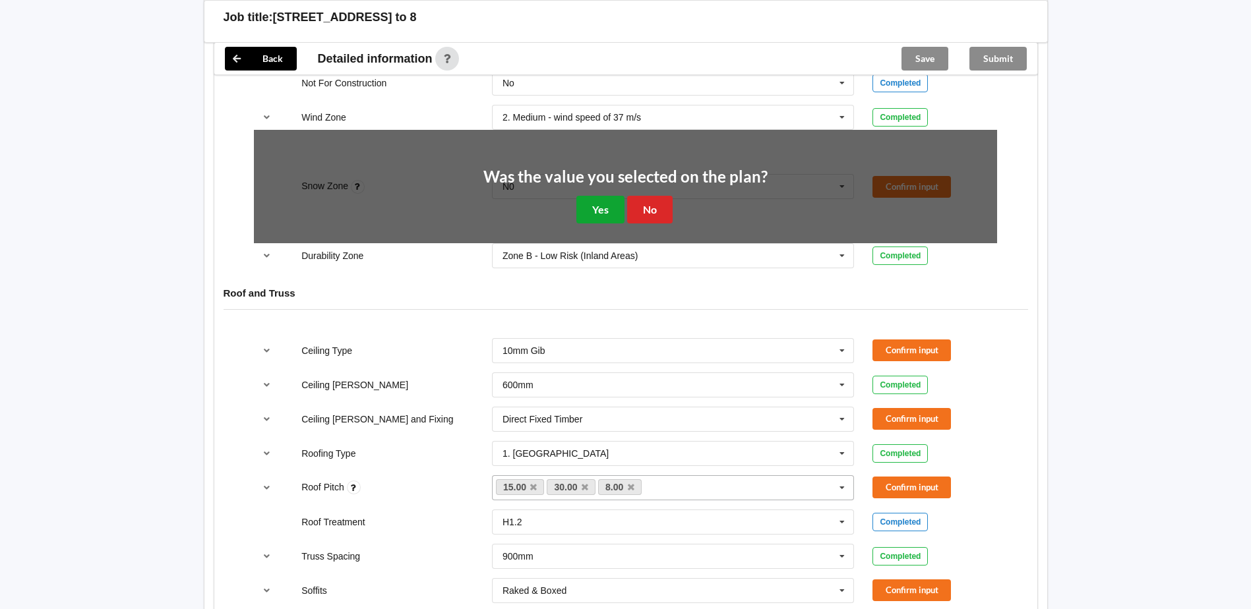
click at [580, 196] on button "Yes" at bounding box center [600, 209] width 48 height 27
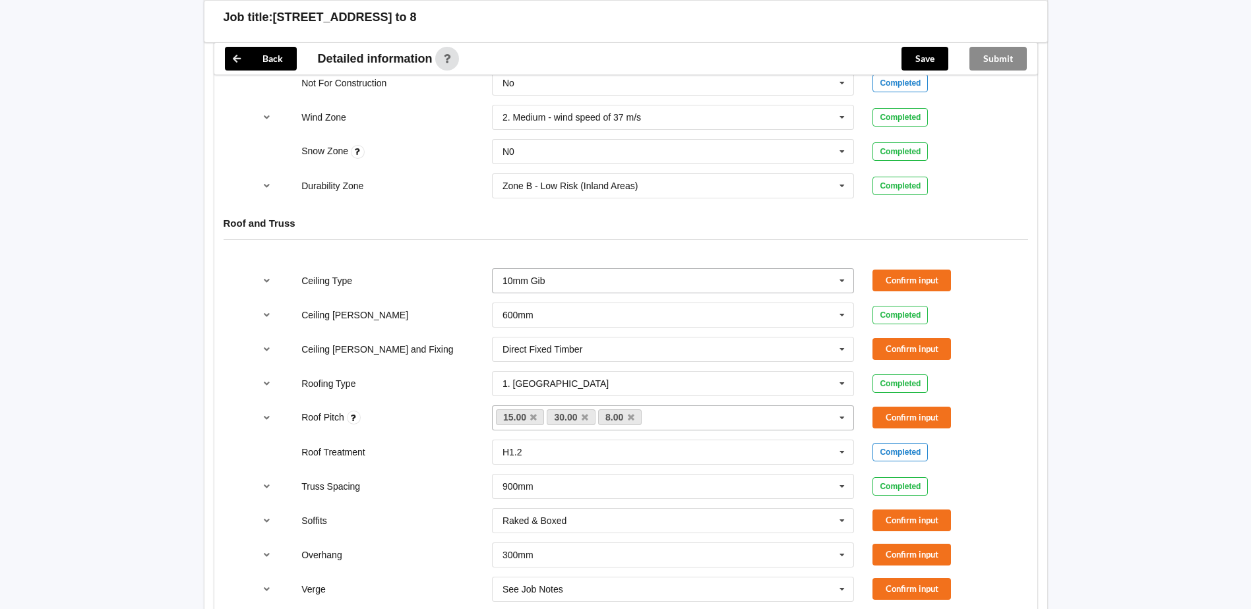
click at [626, 275] on input "text" at bounding box center [673, 281] width 361 height 24
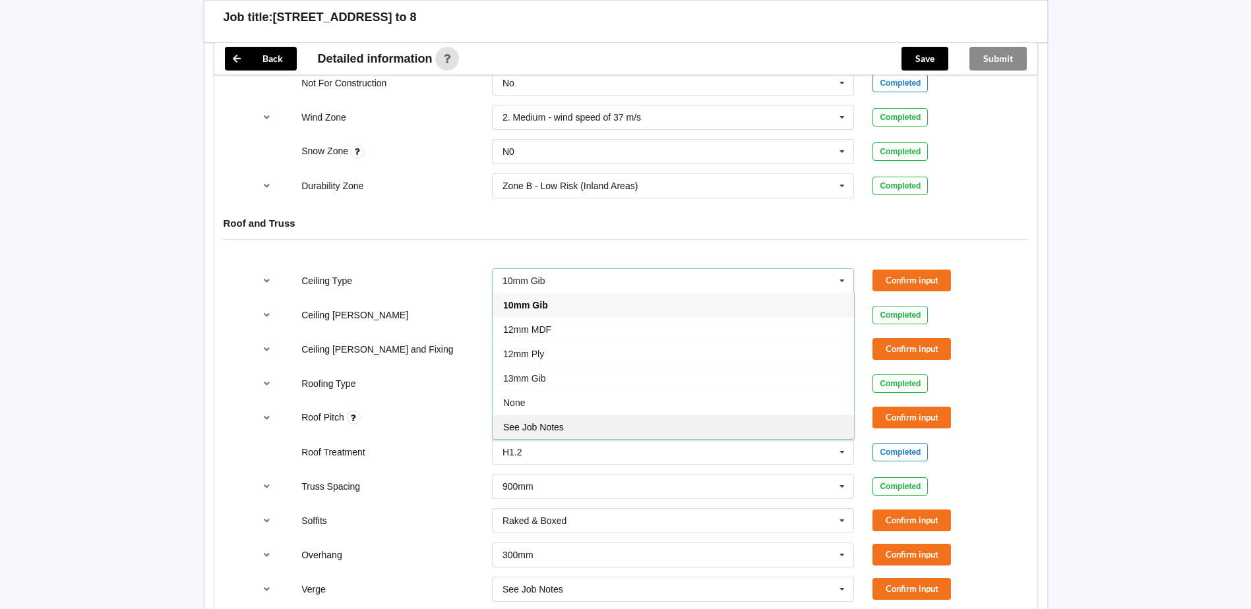
click at [590, 415] on div "See Job Notes" at bounding box center [673, 427] width 361 height 24
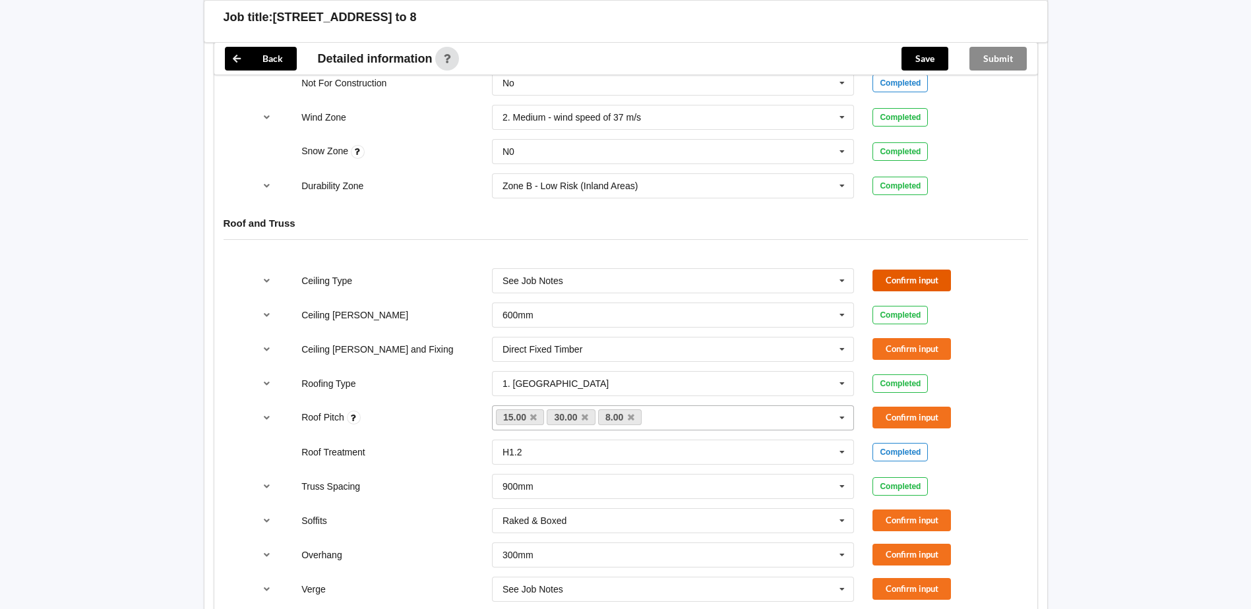
click at [888, 270] on button "Confirm input" at bounding box center [911, 281] width 78 height 22
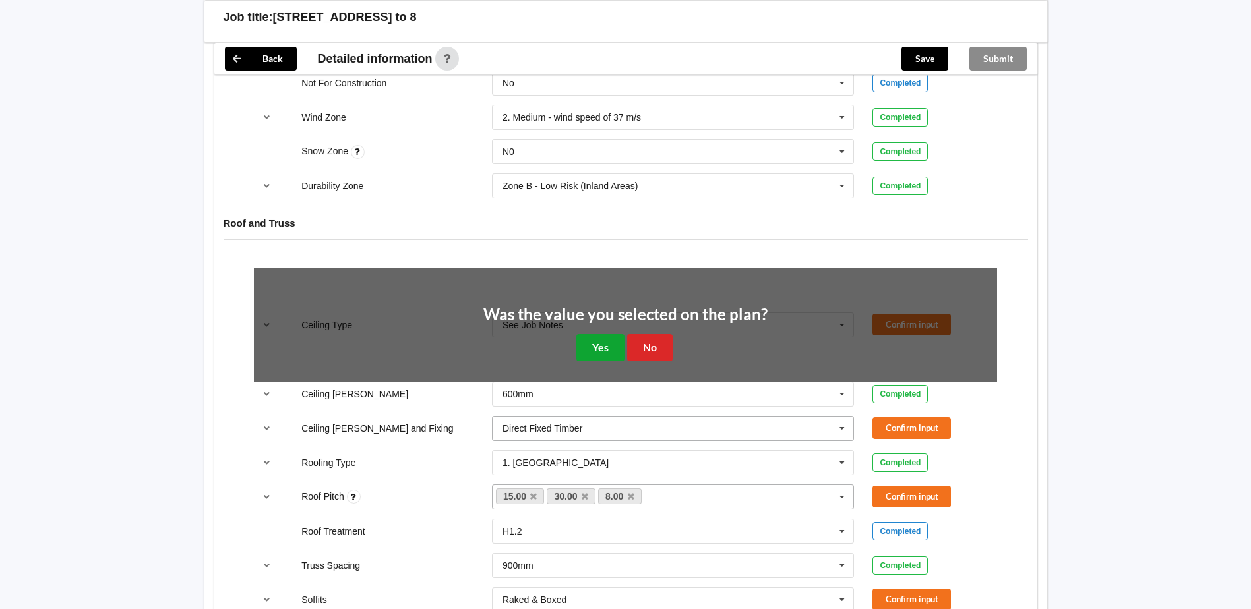
click at [583, 334] on button "Yes" at bounding box center [600, 347] width 48 height 27
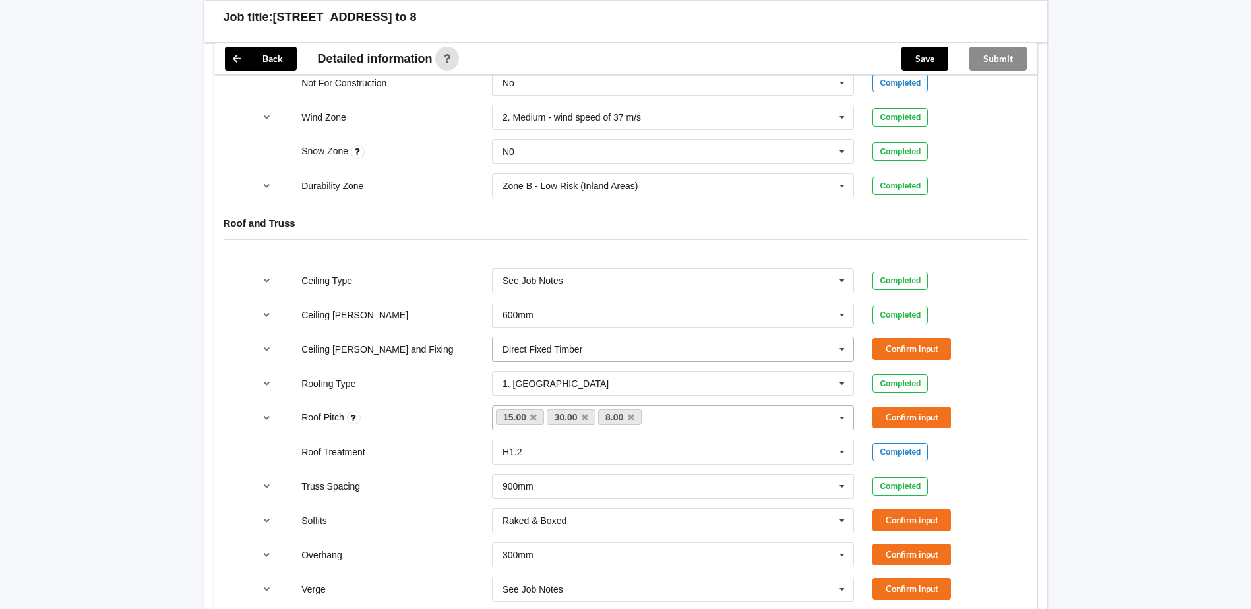
click at [831, 338] on input "text" at bounding box center [673, 350] width 361 height 24
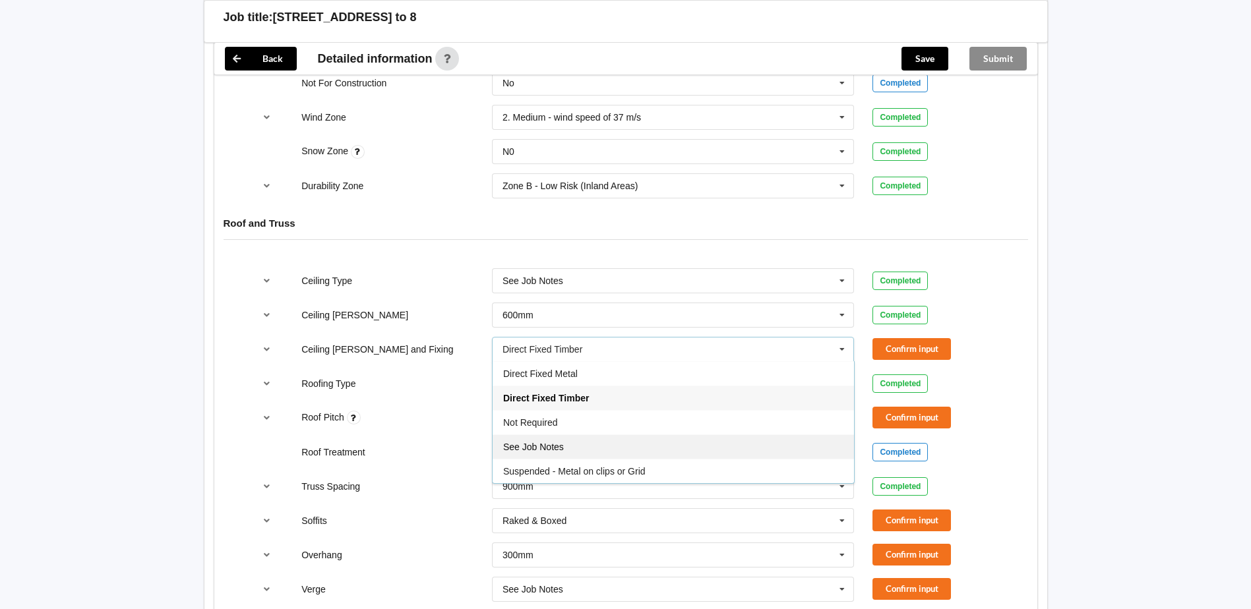
click at [615, 435] on div "See Job Notes" at bounding box center [673, 447] width 361 height 24
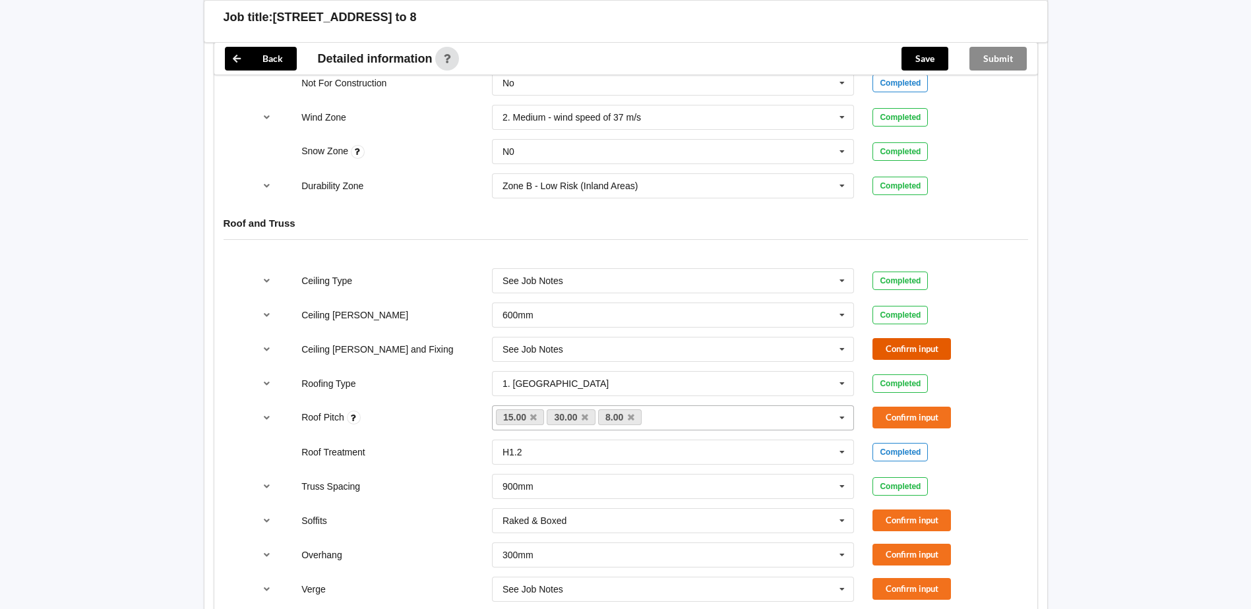
click at [918, 338] on button "Confirm input" at bounding box center [911, 349] width 78 height 22
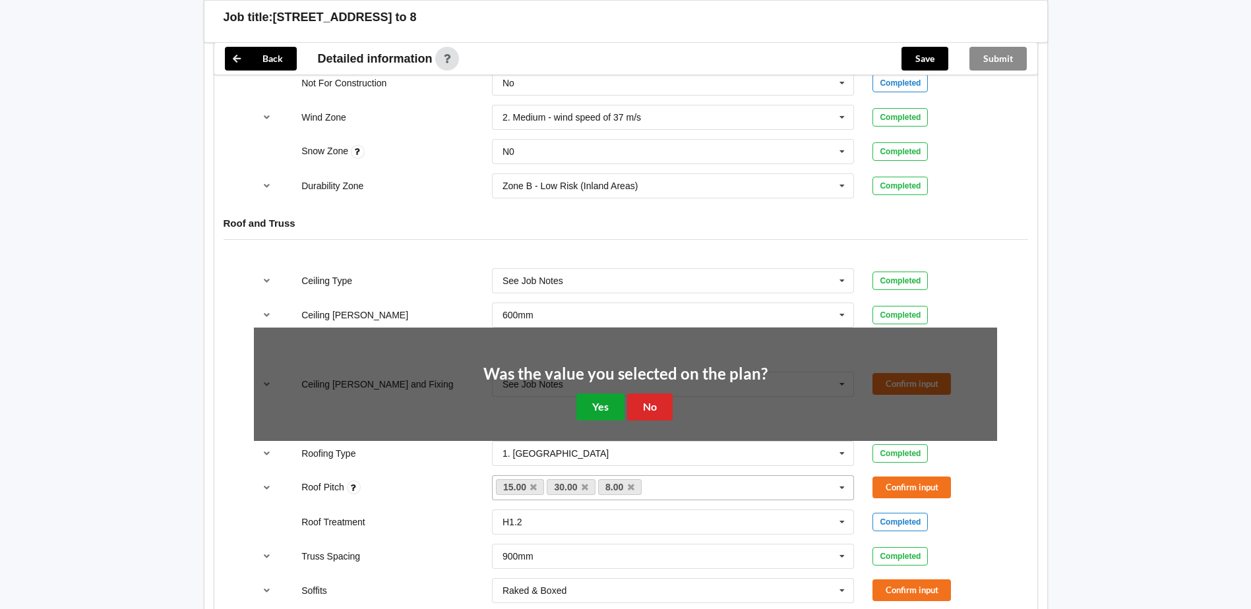
click at [601, 394] on button "Yes" at bounding box center [600, 407] width 48 height 27
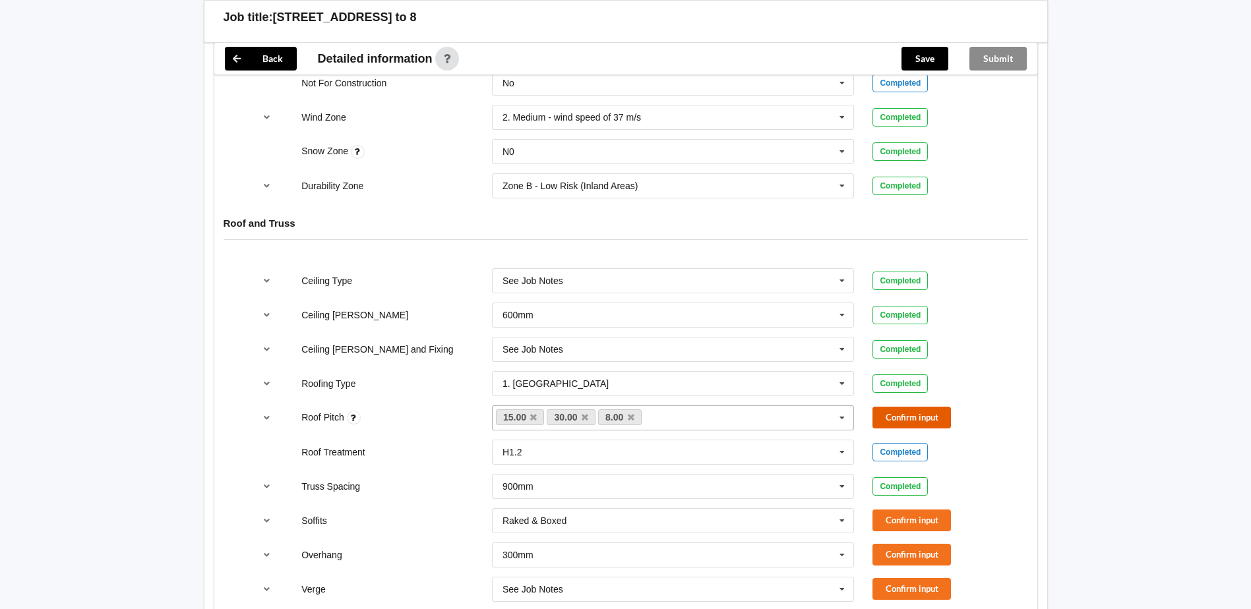
click at [892, 407] on button "Confirm input" at bounding box center [911, 418] width 78 height 22
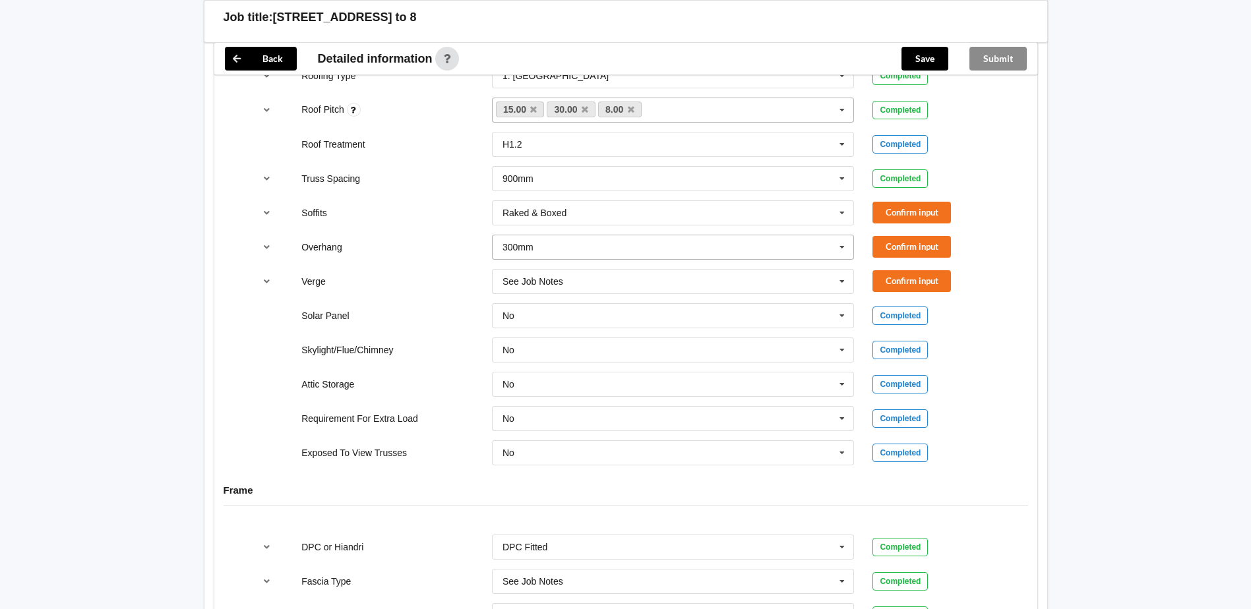
click at [756, 235] on input "text" at bounding box center [673, 247] width 361 height 24
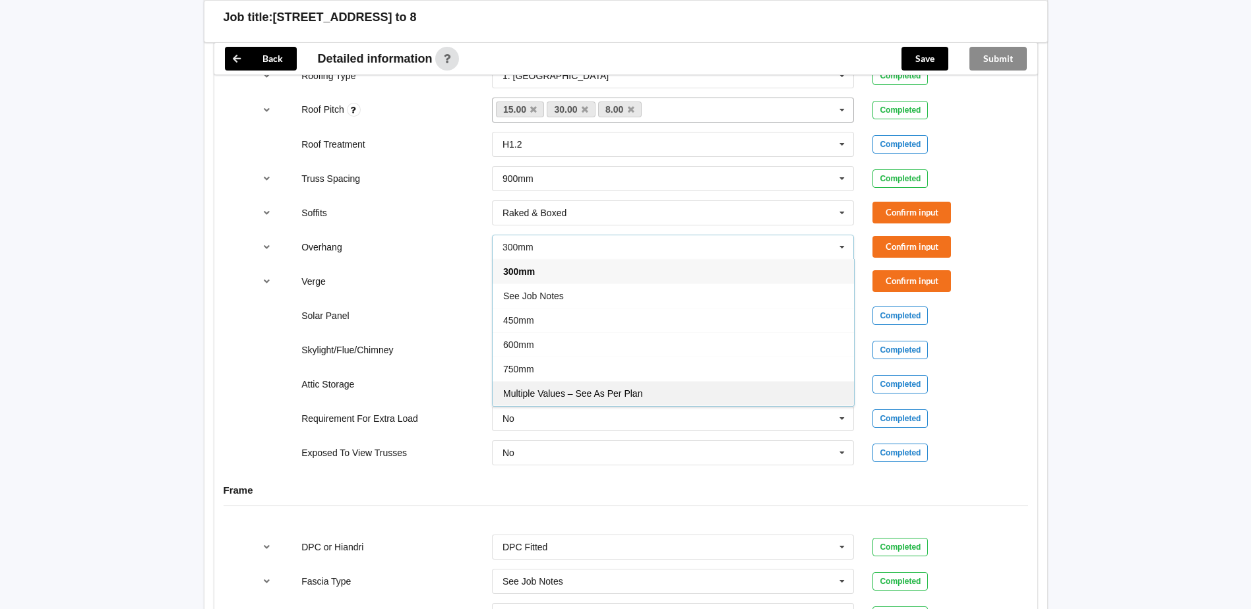
click at [585, 388] on span "Multiple Values – See As Per Plan" at bounding box center [572, 393] width 139 height 11
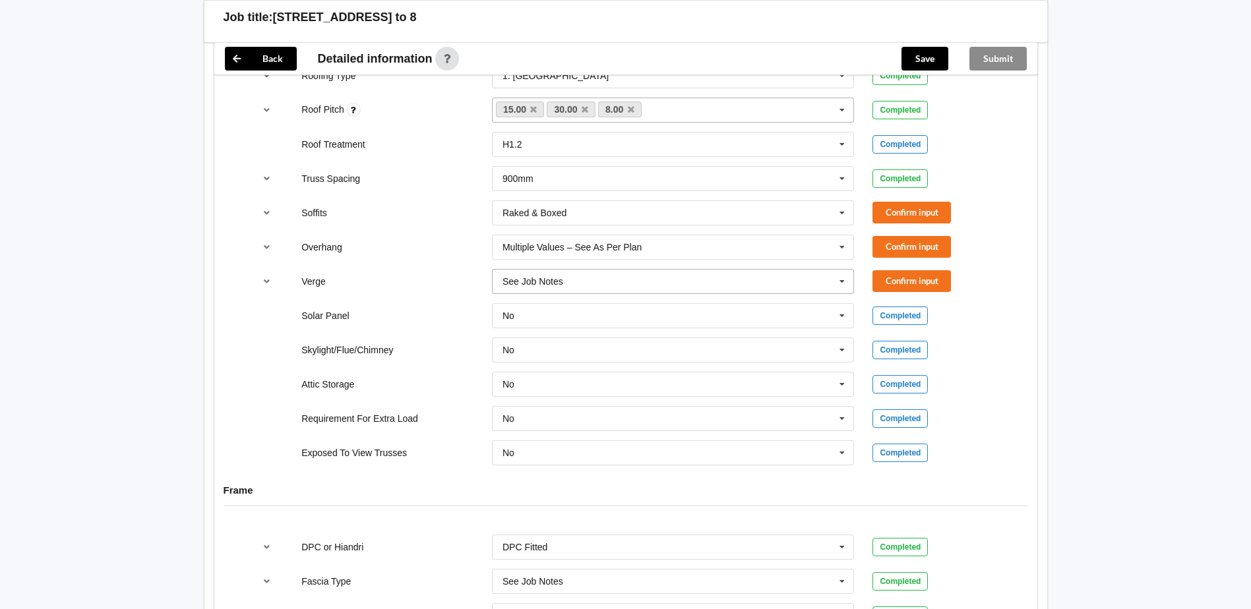
click at [580, 274] on input "text" at bounding box center [673, 282] width 361 height 24
drag, startPoint x: 523, startPoint y: 408, endPoint x: 661, endPoint y: 353, distance: 148.3
click at [522, 415] on div "Multiple Values – See As Per Plan" at bounding box center [673, 427] width 361 height 24
click at [941, 202] on button "Confirm input" at bounding box center [911, 213] width 78 height 22
click at [901, 236] on button "Confirm input" at bounding box center [911, 247] width 78 height 22
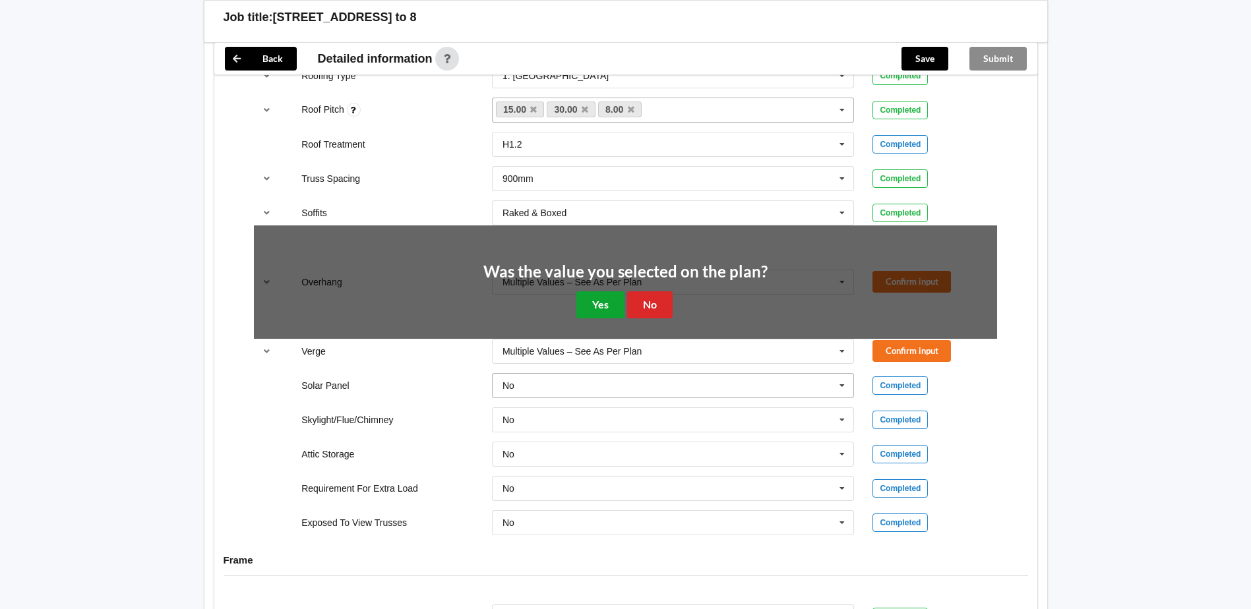
drag, startPoint x: 597, startPoint y: 290, endPoint x: 677, endPoint y: 291, distance: 79.1
click at [611, 291] on button "Yes" at bounding box center [600, 304] width 48 height 27
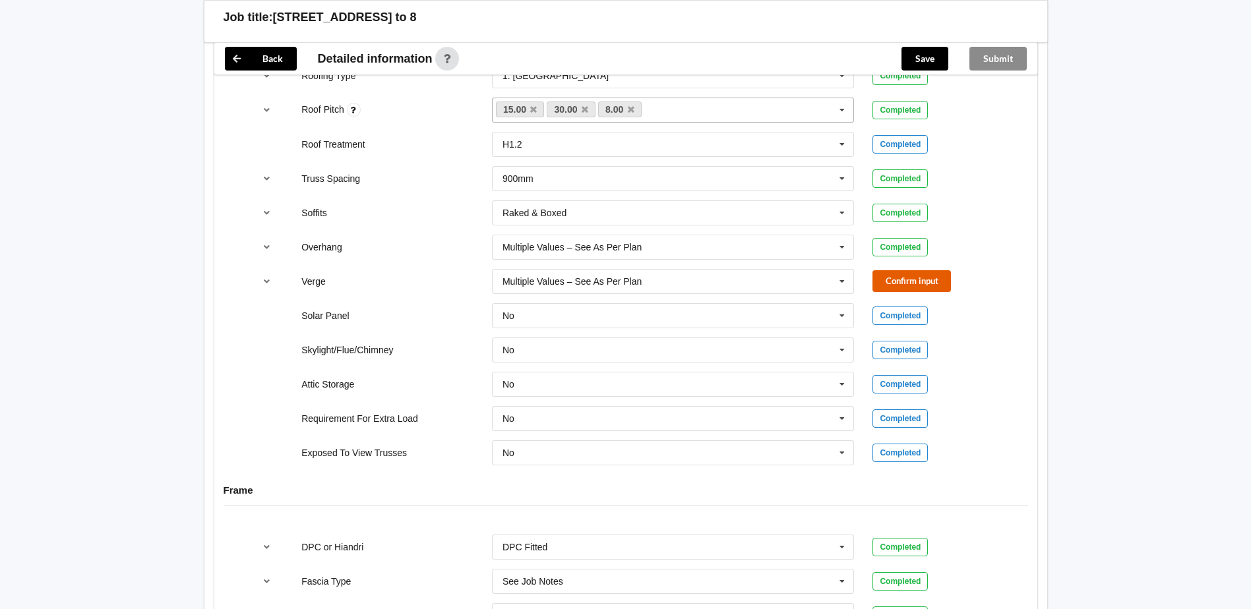
click at [937, 270] on button "Confirm input" at bounding box center [911, 281] width 78 height 22
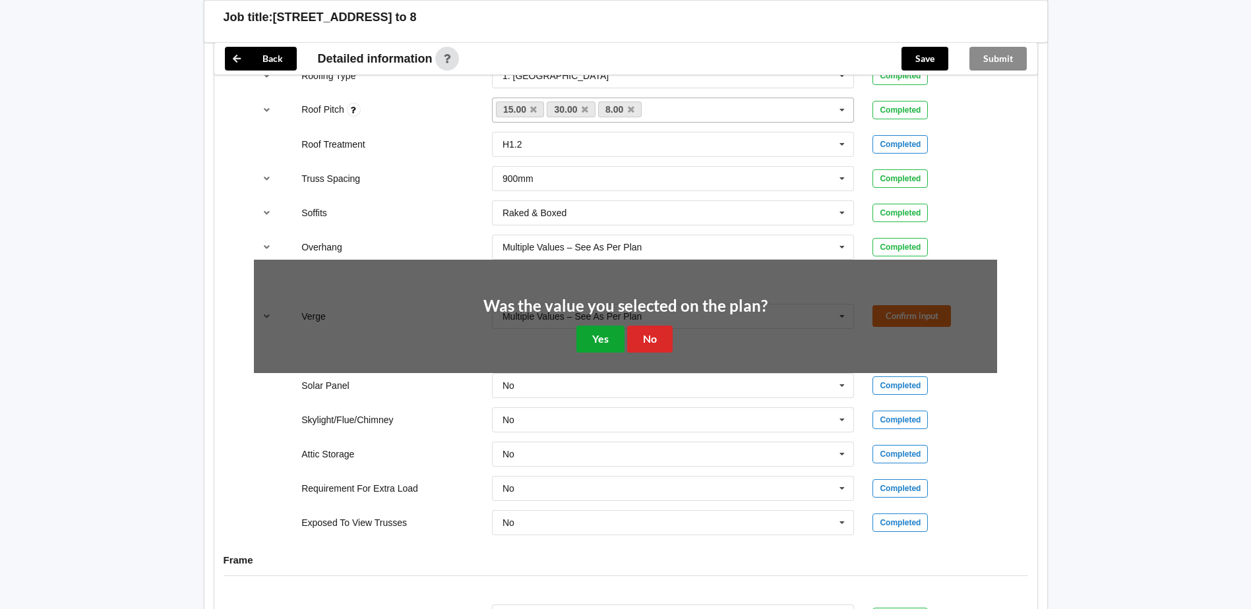
click at [602, 326] on button "Yes" at bounding box center [600, 339] width 48 height 27
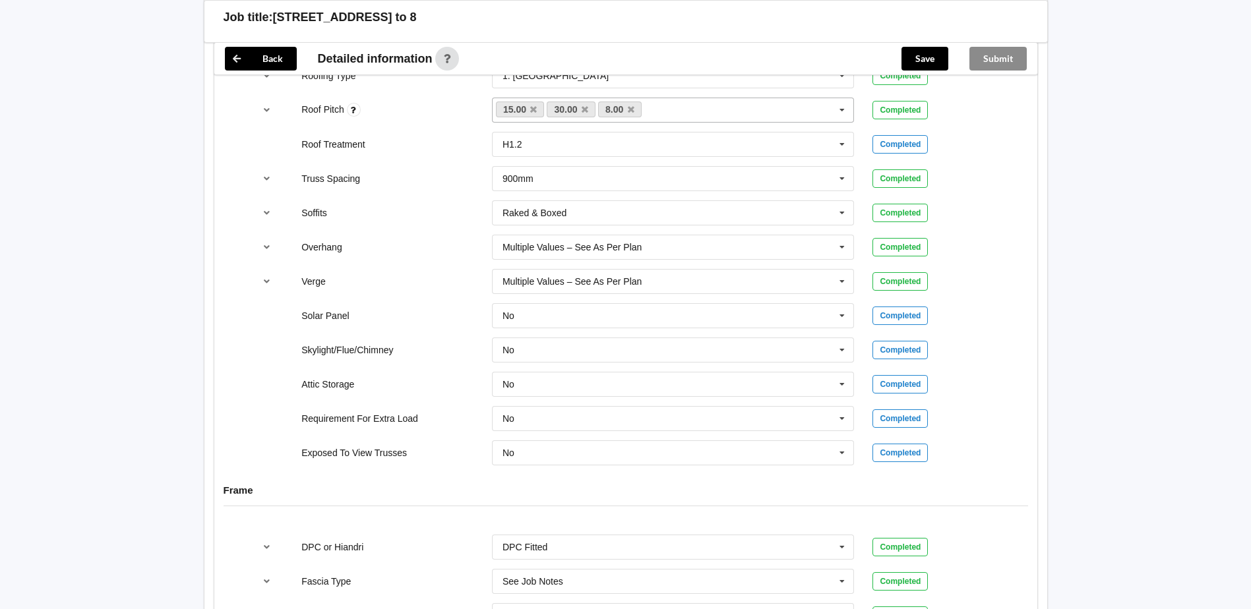
scroll to position [1231, 0]
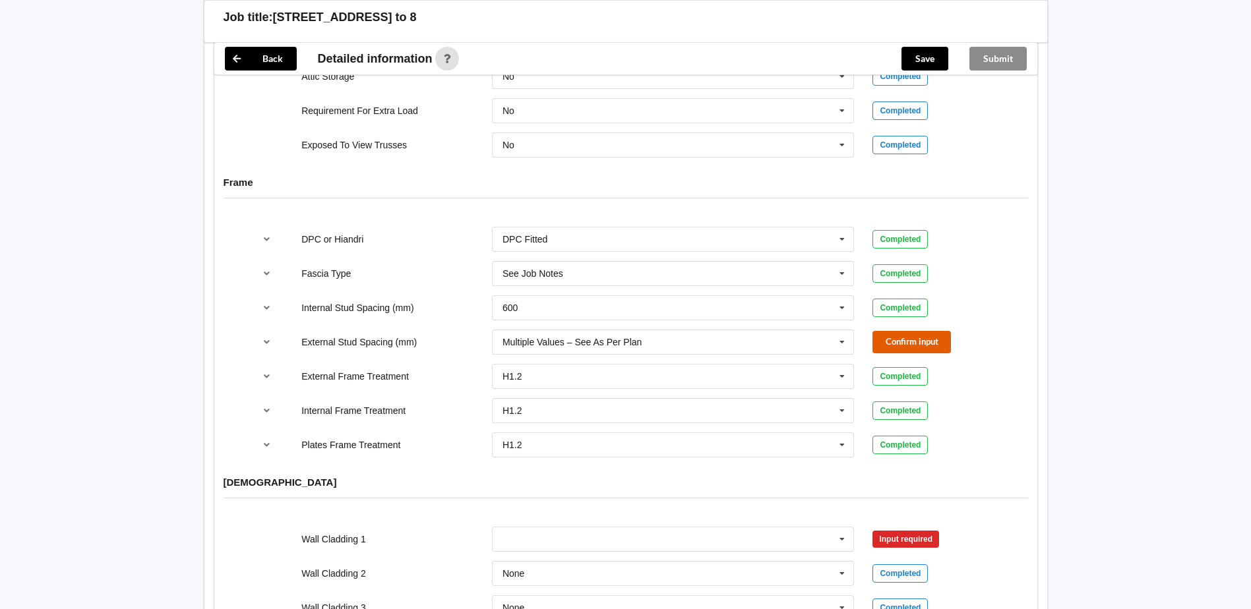
click at [884, 331] on button "Confirm input" at bounding box center [911, 342] width 78 height 22
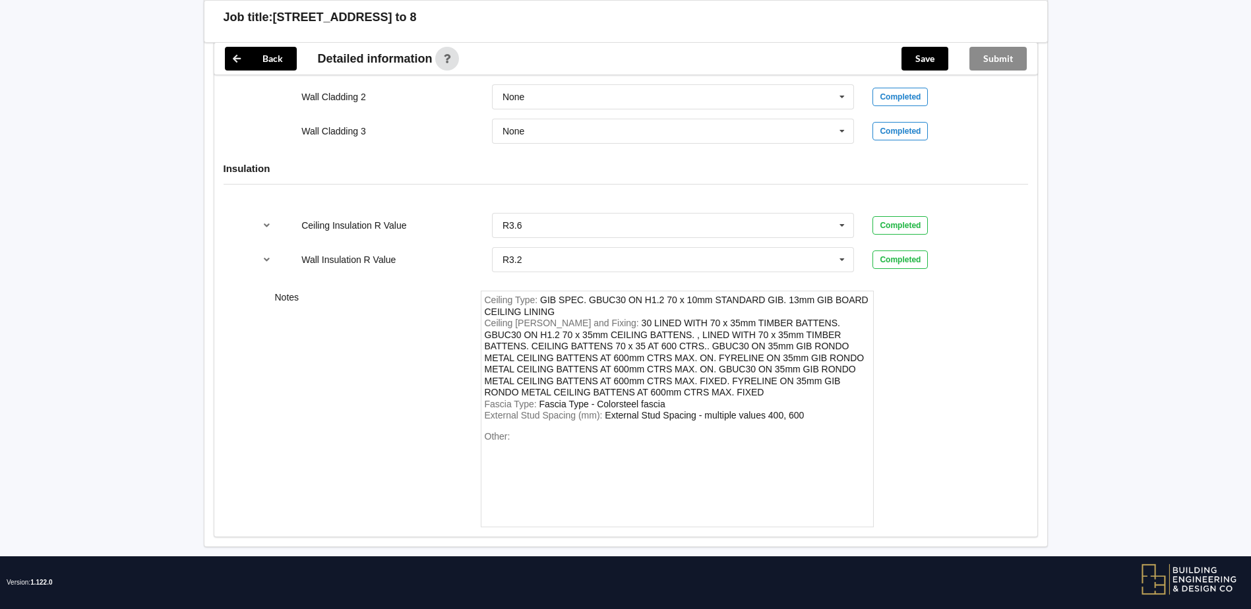
scroll to position [1400, 0]
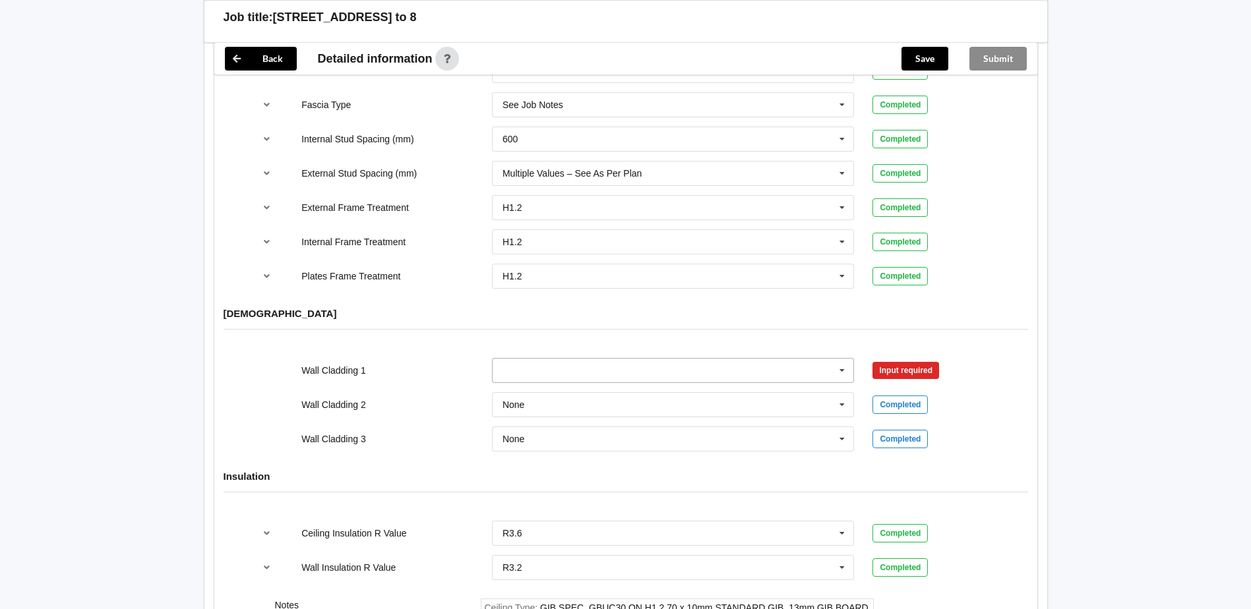
click at [802, 360] on input "text" at bounding box center [673, 371] width 361 height 24
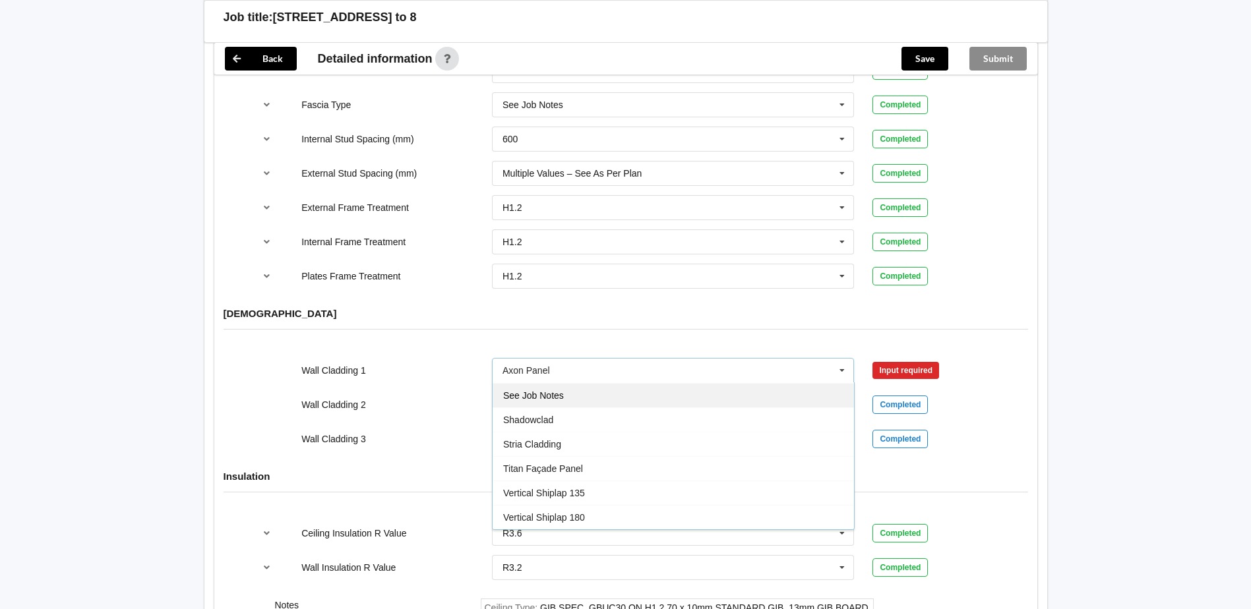
click at [591, 383] on div "See Job Notes" at bounding box center [673, 395] width 361 height 24
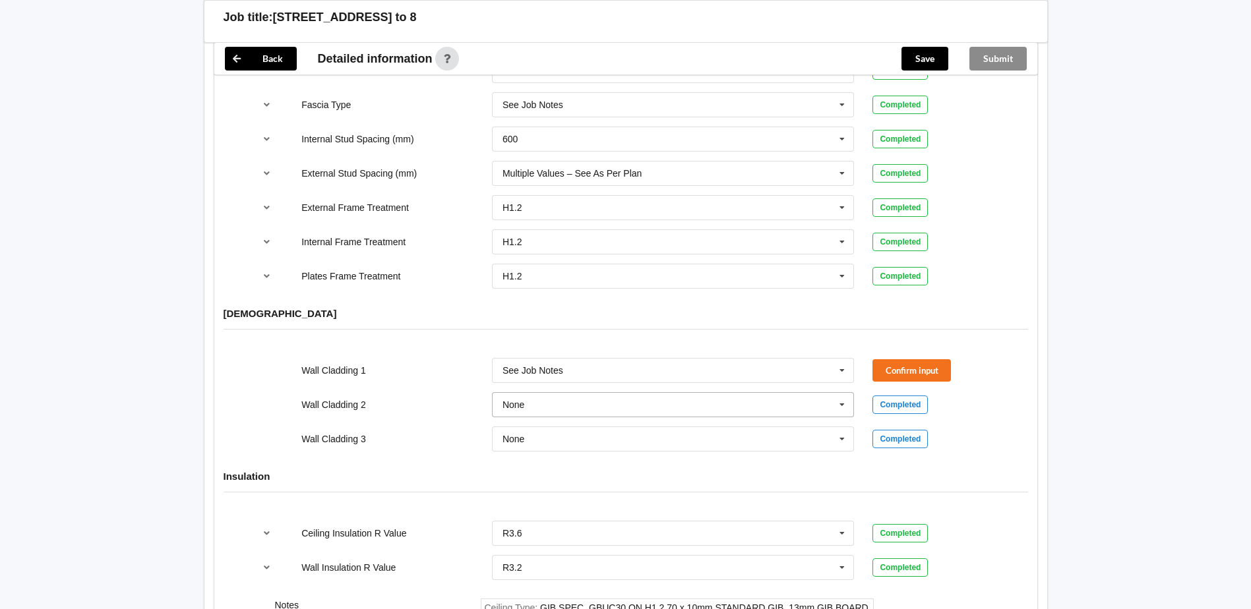
click at [689, 394] on input "text" at bounding box center [673, 405] width 361 height 24
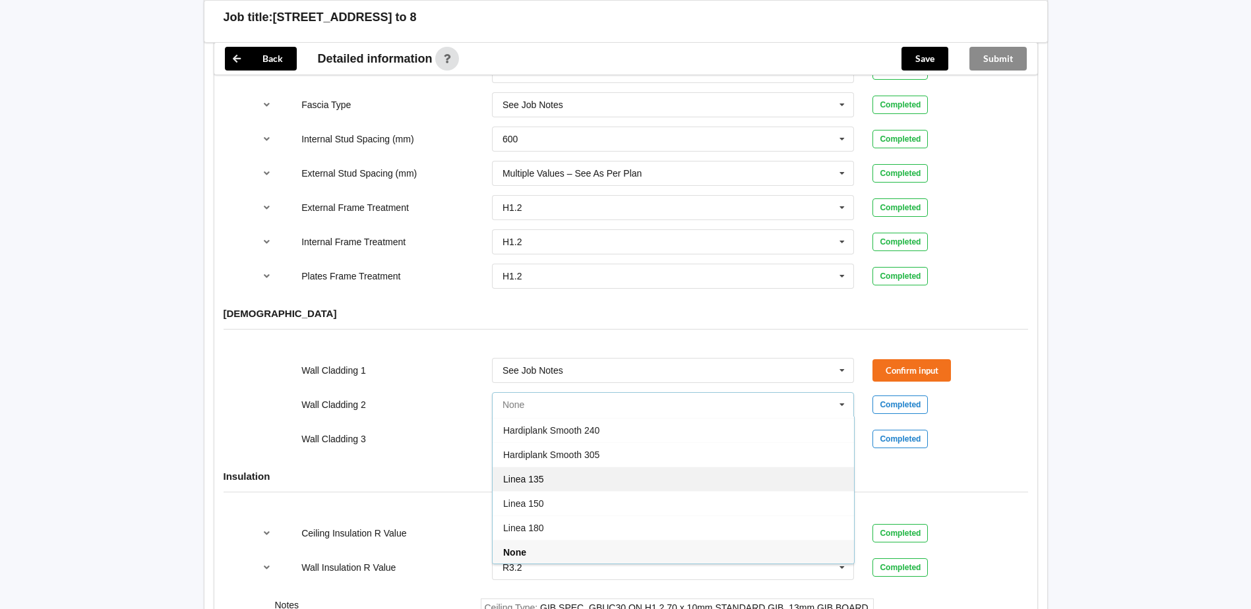
scroll to position [804, 0]
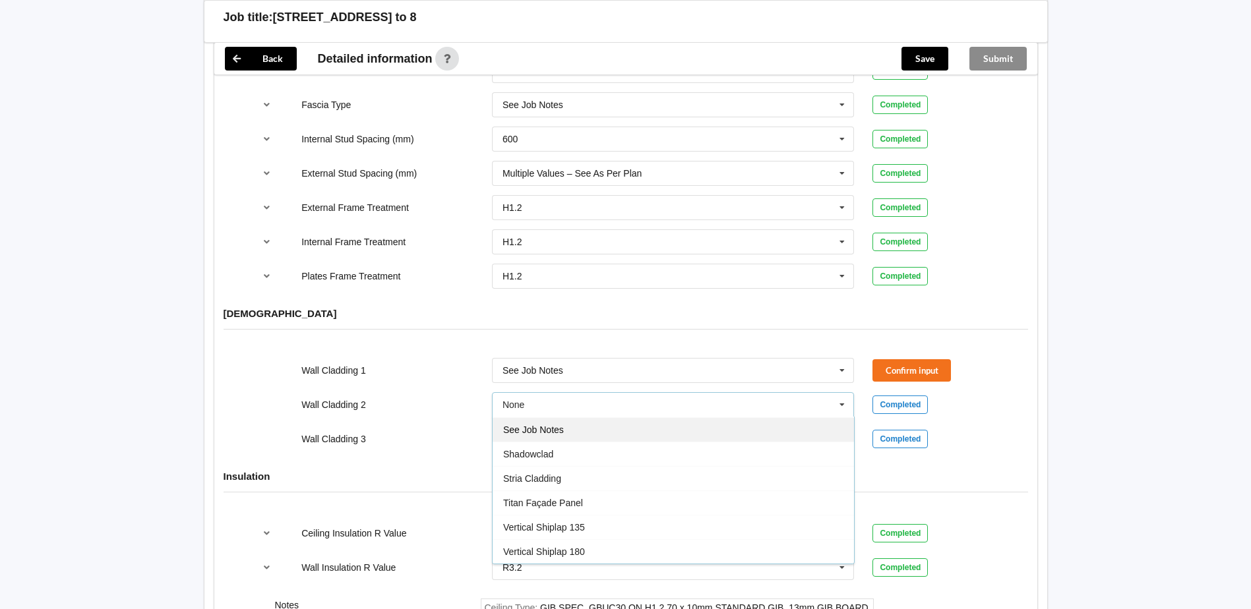
click at [609, 419] on div "See Job Notes" at bounding box center [673, 429] width 361 height 24
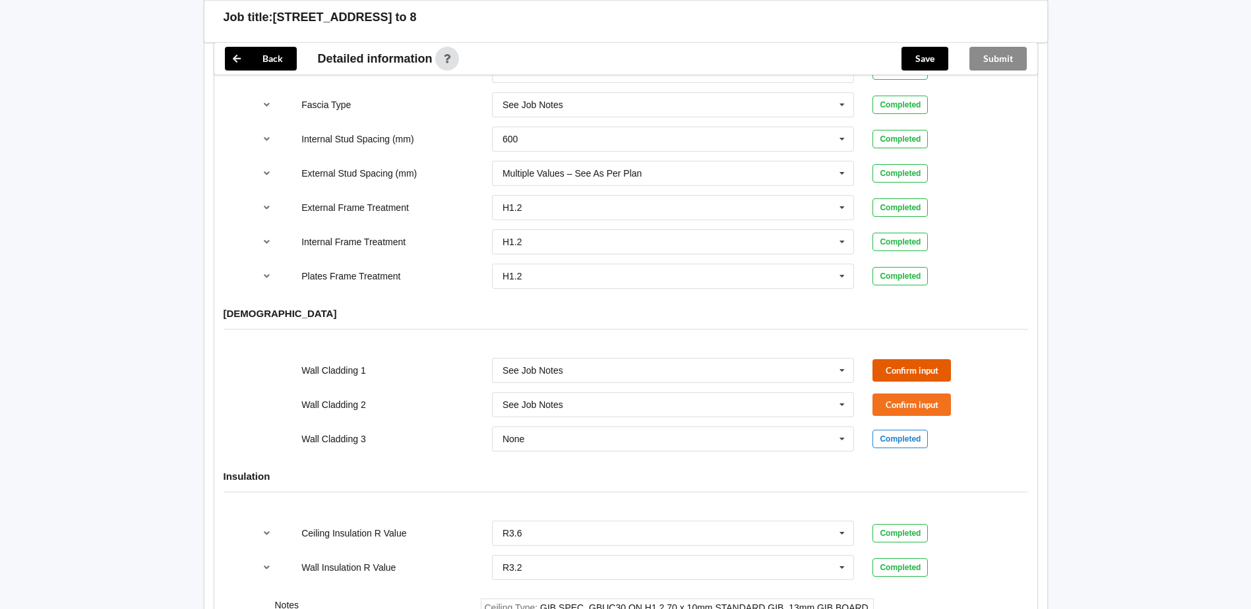
click at [933, 359] on button "Confirm input" at bounding box center [911, 370] width 78 height 22
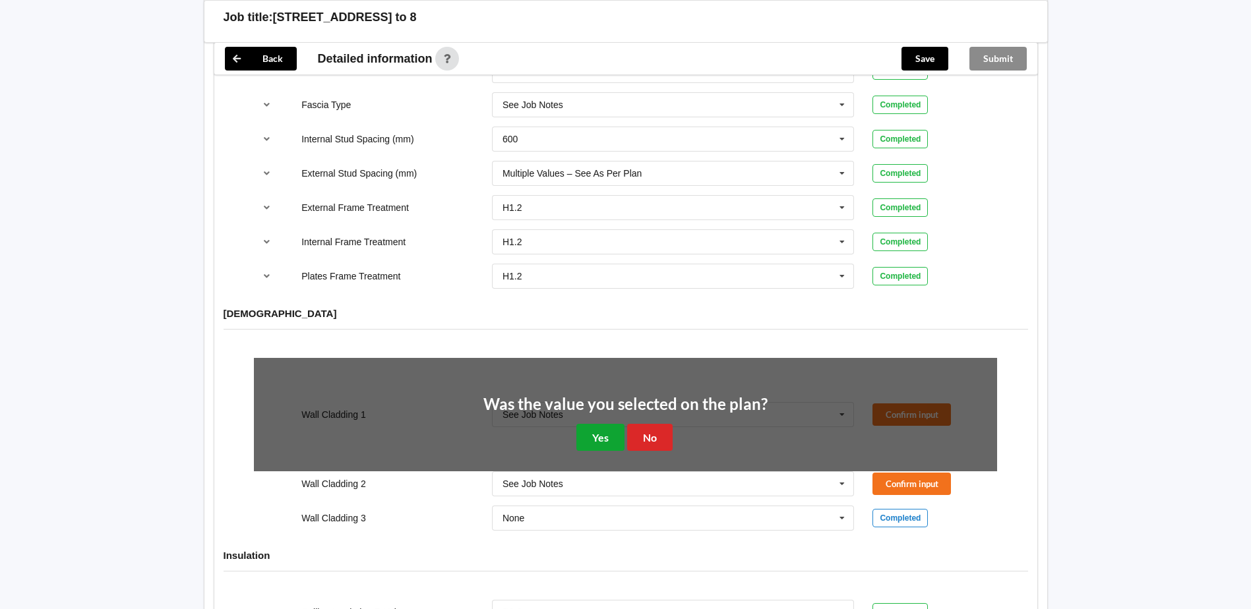
click at [608, 424] on button "Yes" at bounding box center [600, 437] width 48 height 27
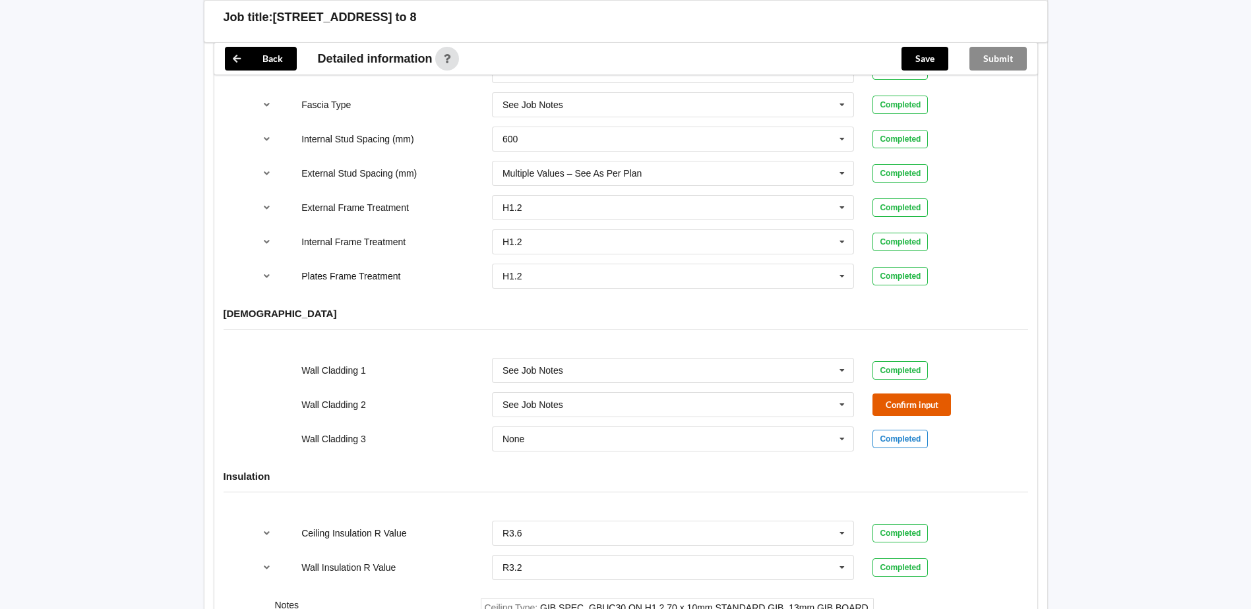
click at [919, 394] on button "Confirm input" at bounding box center [911, 405] width 78 height 22
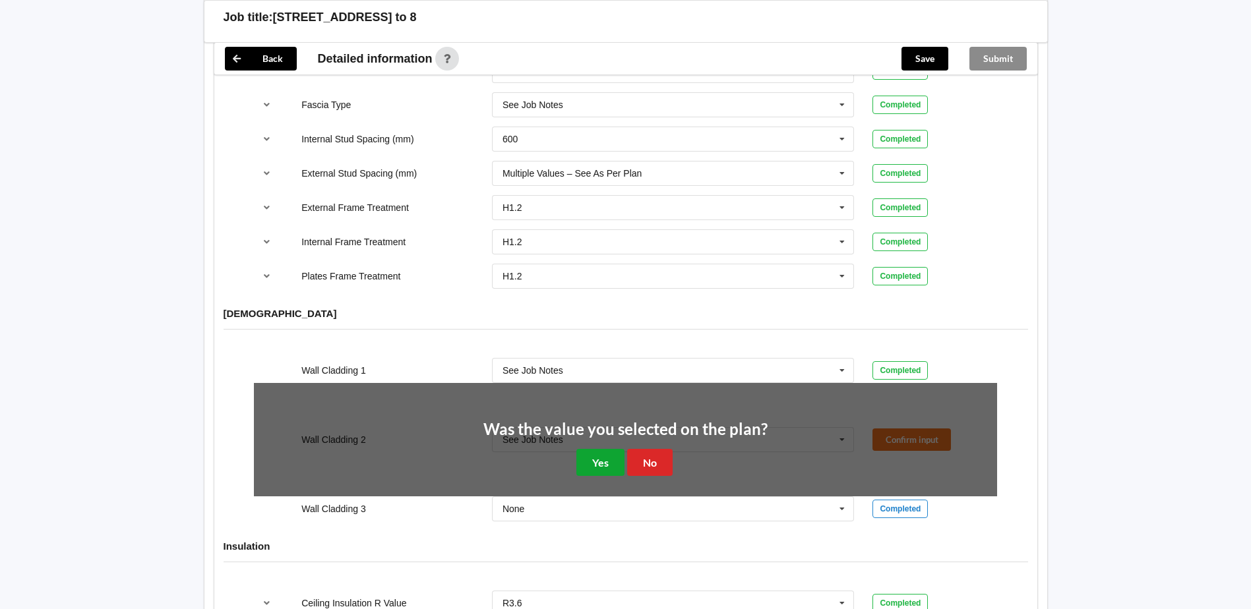
click at [597, 449] on button "Yes" at bounding box center [600, 462] width 48 height 27
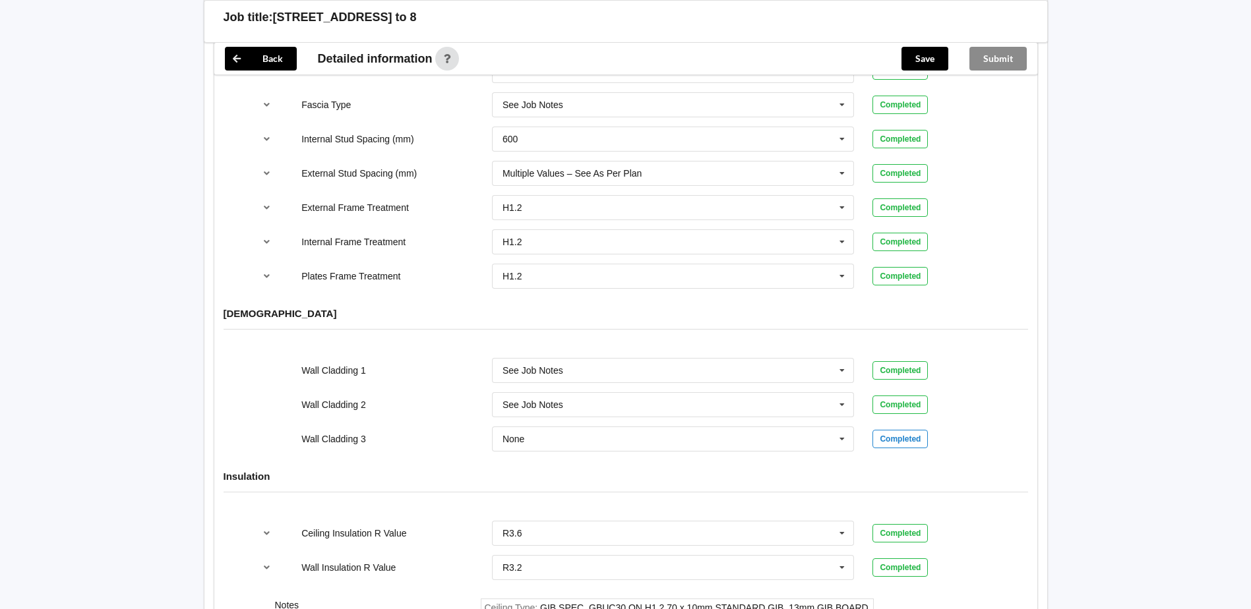
scroll to position [1708, 0]
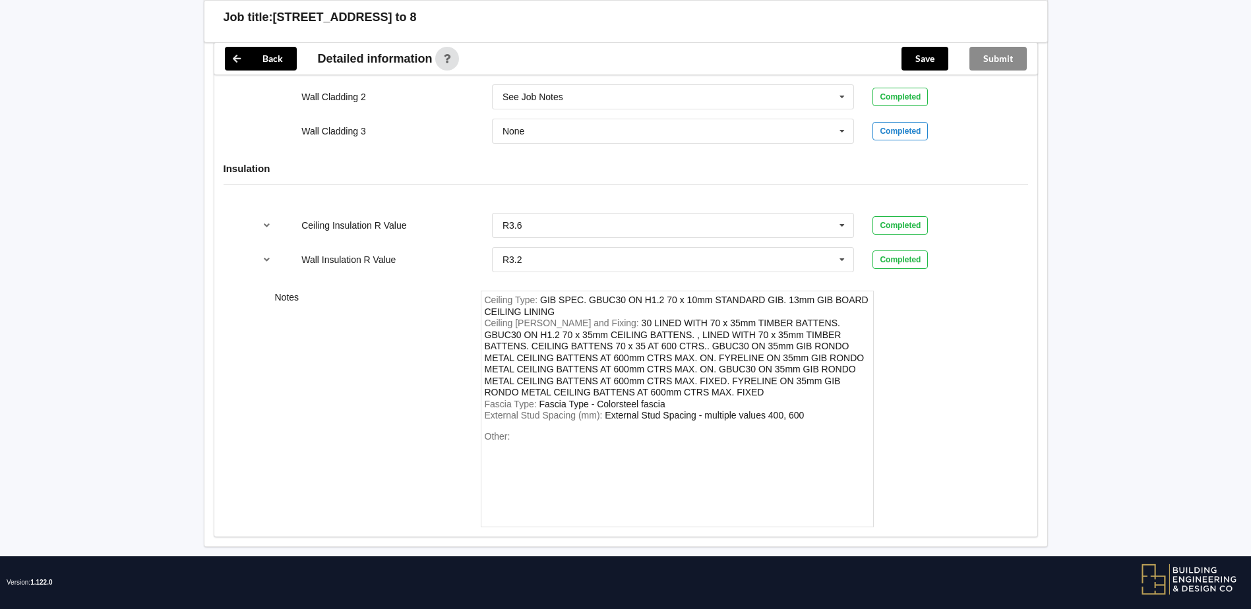
click at [538, 295] on span "Ceiling Type :" at bounding box center [513, 300] width 56 height 11
click at [540, 295] on div "GIB SPEC. GBUC30 ON H1.2 70 x 10mm STANDARD GIB. 13mm GIB BOARD CEILING LINING" at bounding box center [677, 306] width 384 height 22
drag, startPoint x: 644, startPoint y: 427, endPoint x: 610, endPoint y: 427, distance: 34.3
click at [644, 431] on div "Other:" at bounding box center [677, 477] width 385 height 92
paste div "Other"
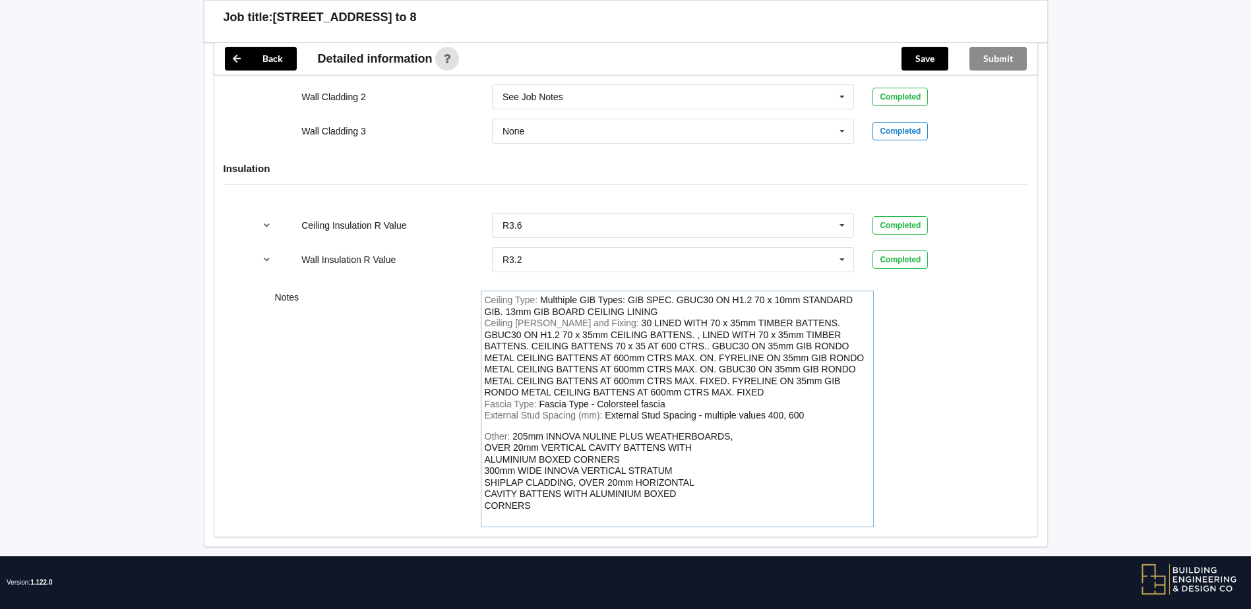
click at [514, 431] on div "205mm INNOVA NULINE PLUS WEATHERBOARDS, OVER 20mm VERTICAL CAVITY BATTENS WITH …" at bounding box center [609, 471] width 249 height 80
click at [627, 456] on div "Other: 205mm INNOVA NULINE PLUS WEATHERBOARDS, OVER 20mm VERTICAL CAVITY BATTEN…" at bounding box center [677, 477] width 385 height 92
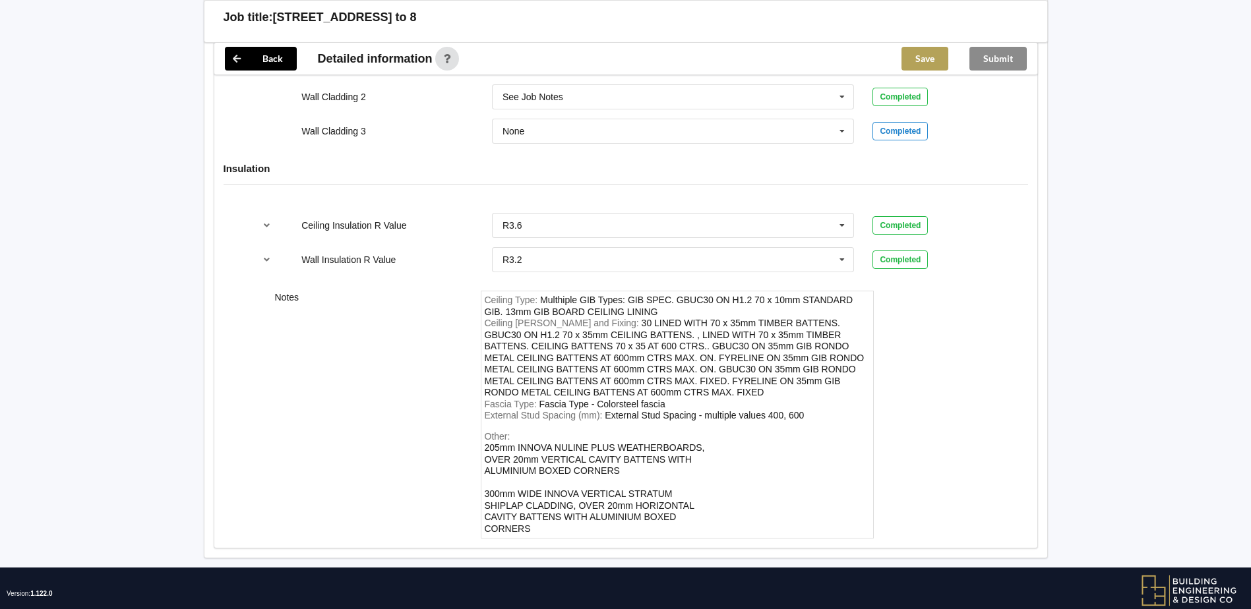
click at [917, 55] on button "Save" at bounding box center [924, 59] width 47 height 24
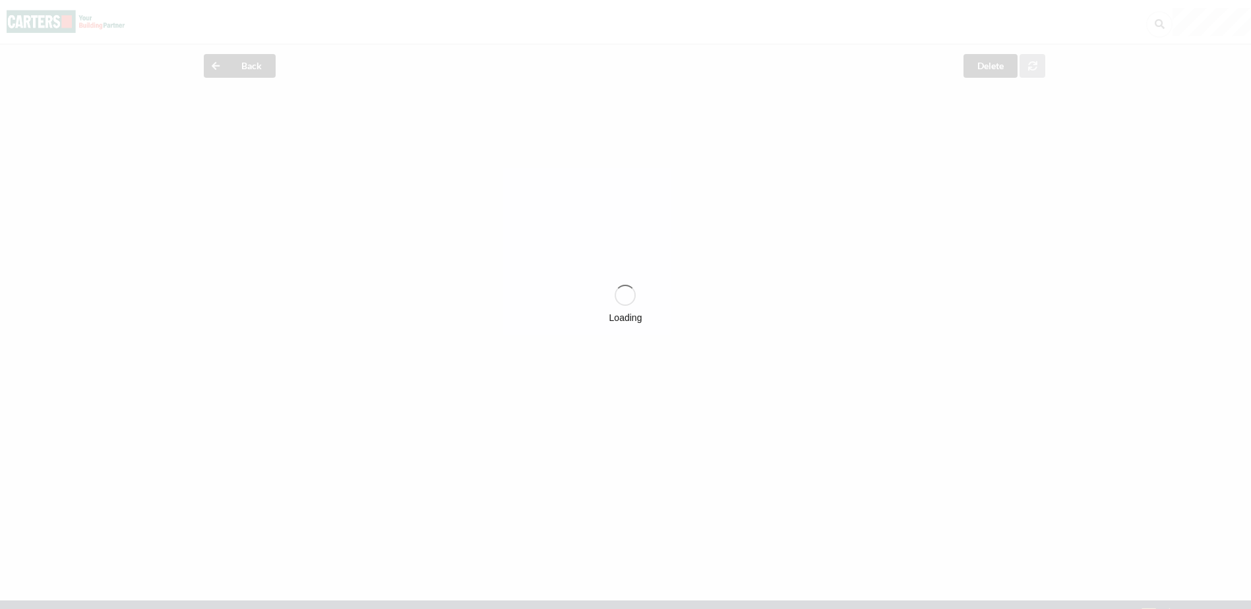
scroll to position [0, 0]
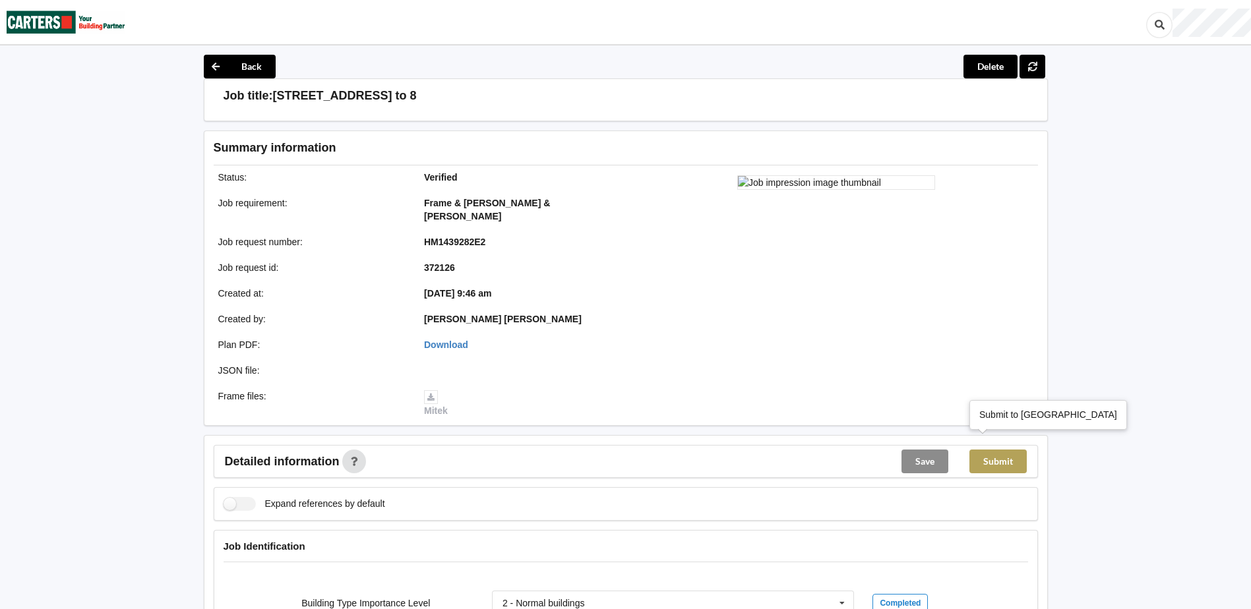
click at [993, 454] on button "Submit" at bounding box center [997, 462] width 57 height 24
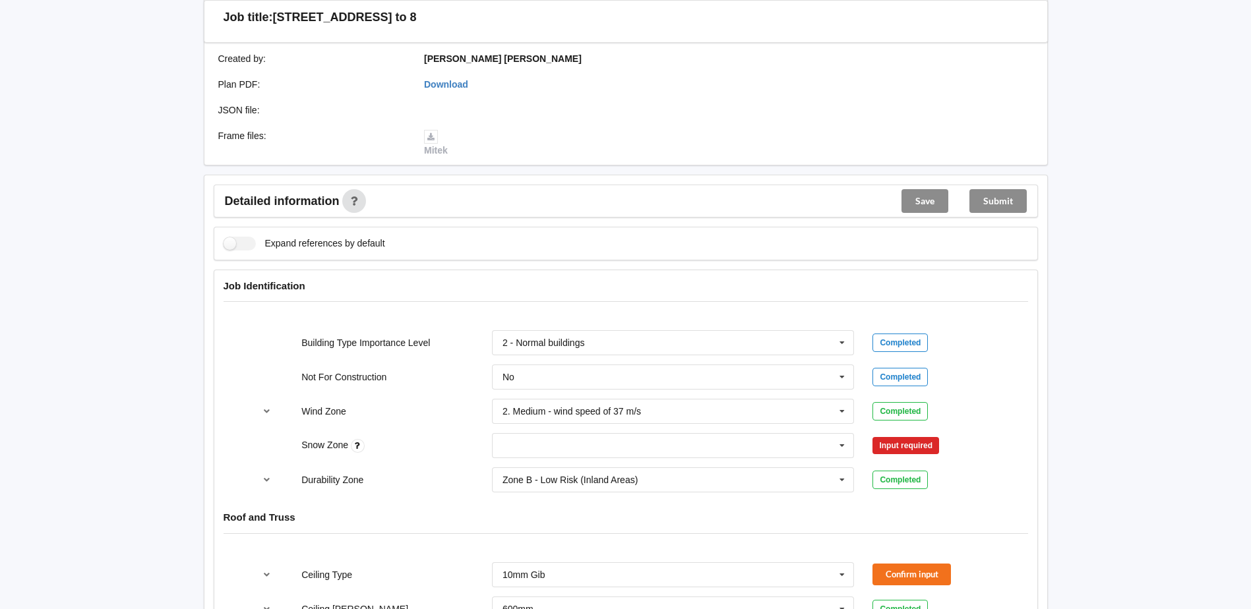
scroll to position [615, 0]
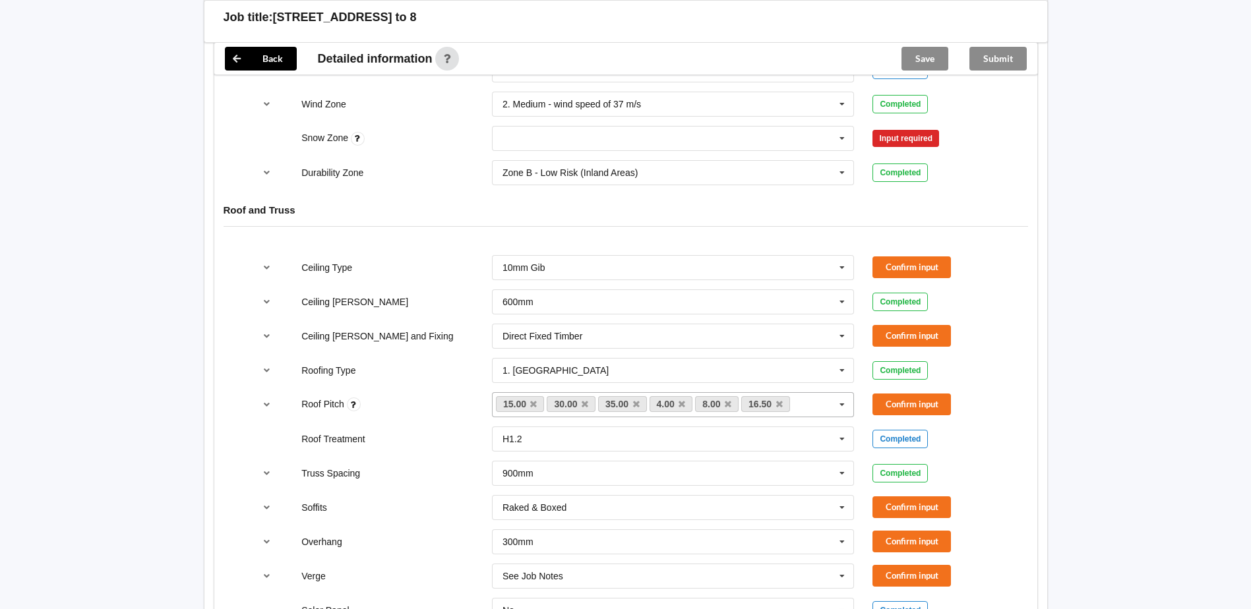
click at [845, 407] on icon at bounding box center [842, 405] width 20 height 24
click at [632, 430] on div "None" at bounding box center [673, 429] width 361 height 24
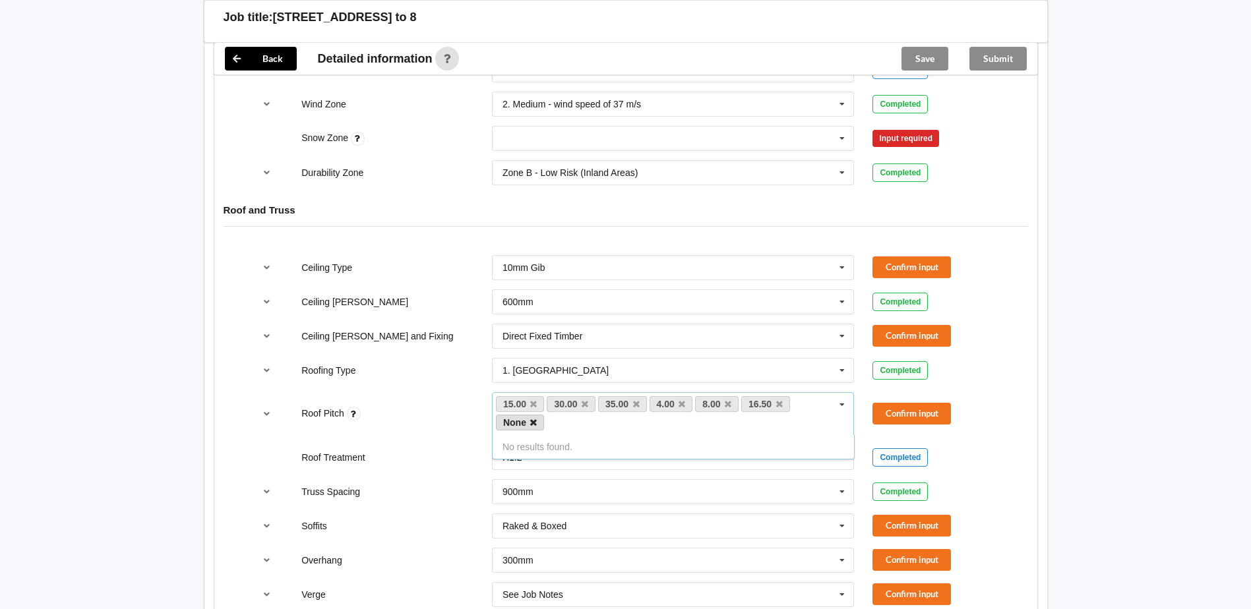
click at [531, 420] on icon at bounding box center [533, 423] width 7 height 9
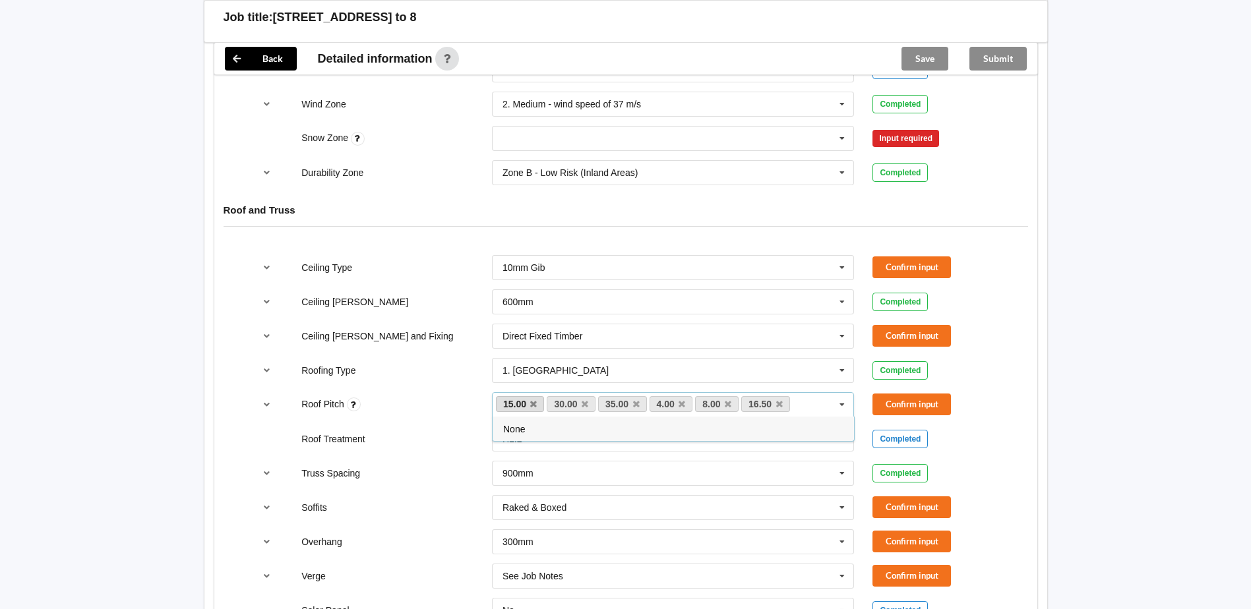
click at [534, 409] on link "15.00" at bounding box center [520, 404] width 49 height 16
click at [534, 403] on icon at bounding box center [533, 404] width 7 height 9
click at [534, 403] on link "4.00" at bounding box center [518, 404] width 44 height 16
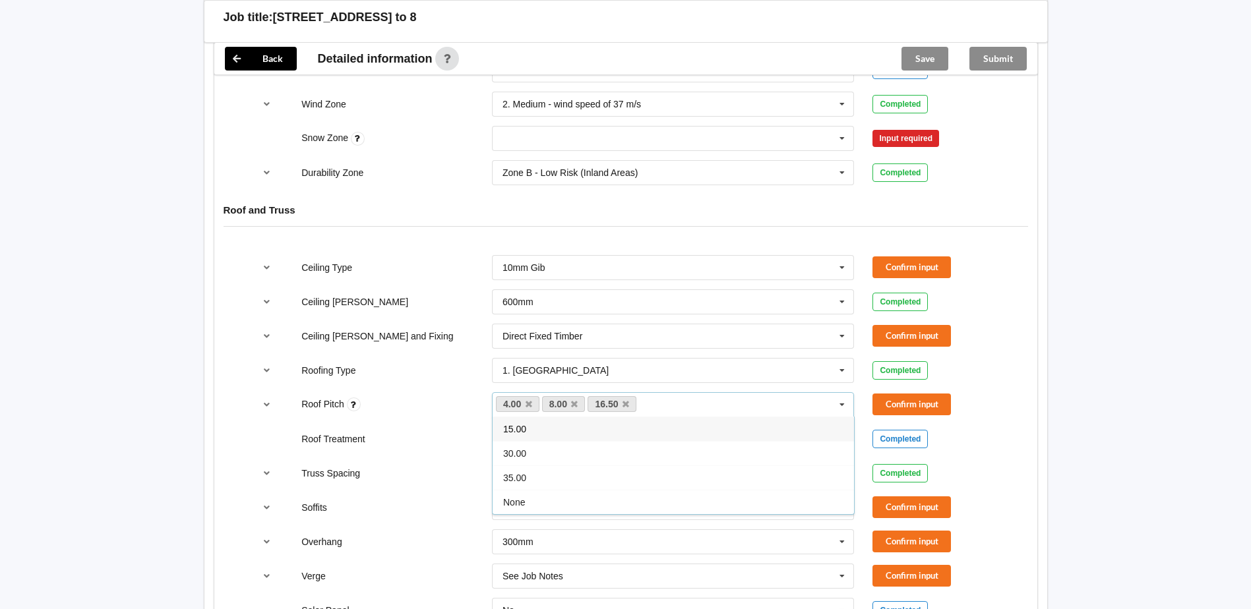
click at [534, 403] on link "4.00" at bounding box center [518, 404] width 44 height 16
click at [523, 404] on link "4.00" at bounding box center [518, 404] width 44 height 16
click at [527, 404] on icon at bounding box center [529, 404] width 7 height 9
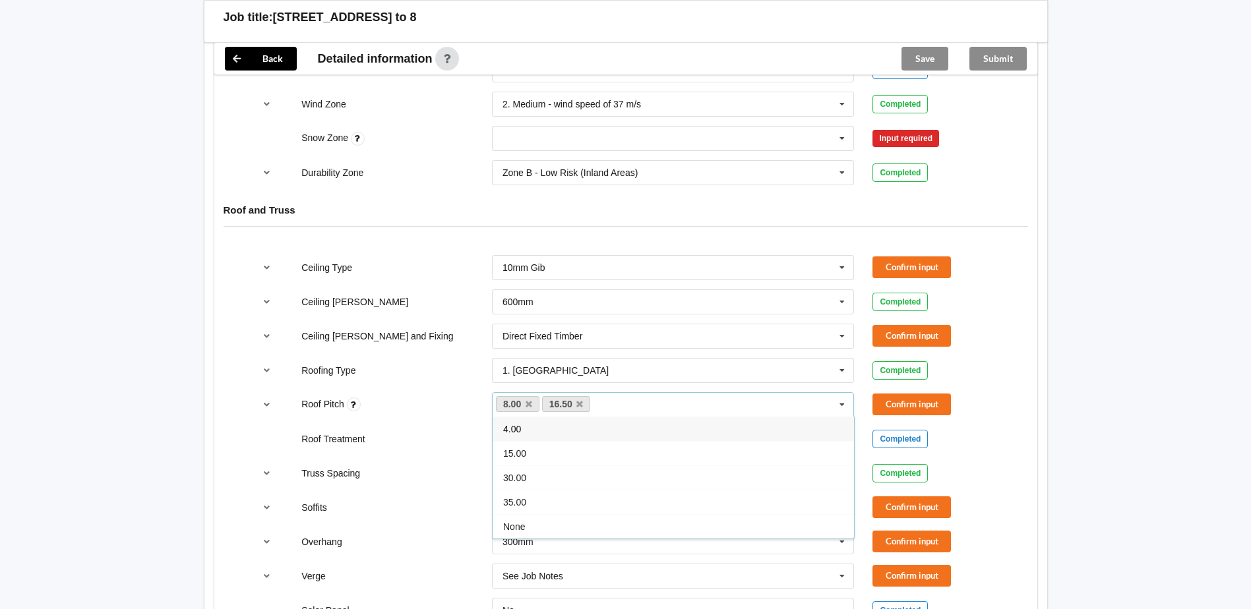
click at [527, 404] on icon at bounding box center [529, 404] width 7 height 9
click at [527, 404] on link "16.50" at bounding box center [520, 404] width 49 height 16
click at [535, 404] on icon at bounding box center [533, 404] width 7 height 9
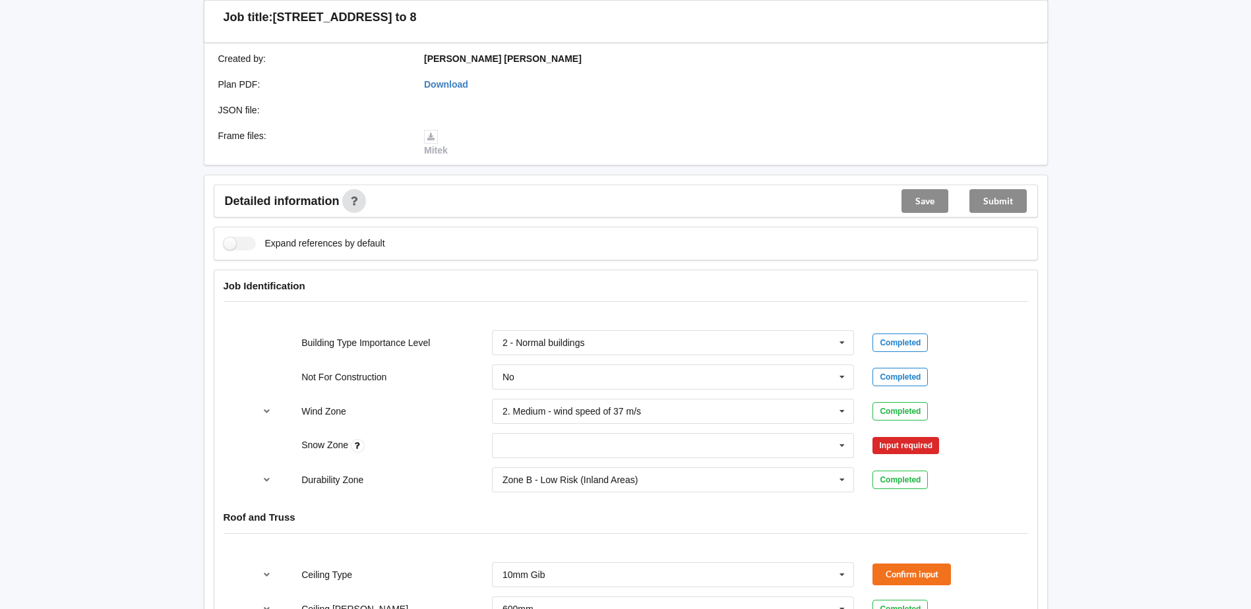
click at [447, 402] on div "Wind Zone 2. Medium - wind speed of 37 m/s 1. Low - wind speed of 32 m/s 2. Med…" at bounding box center [626, 412] width 762 height 44
click at [644, 450] on input "text" at bounding box center [673, 446] width 361 height 24
click at [529, 473] on div "N0" at bounding box center [673, 470] width 361 height 24
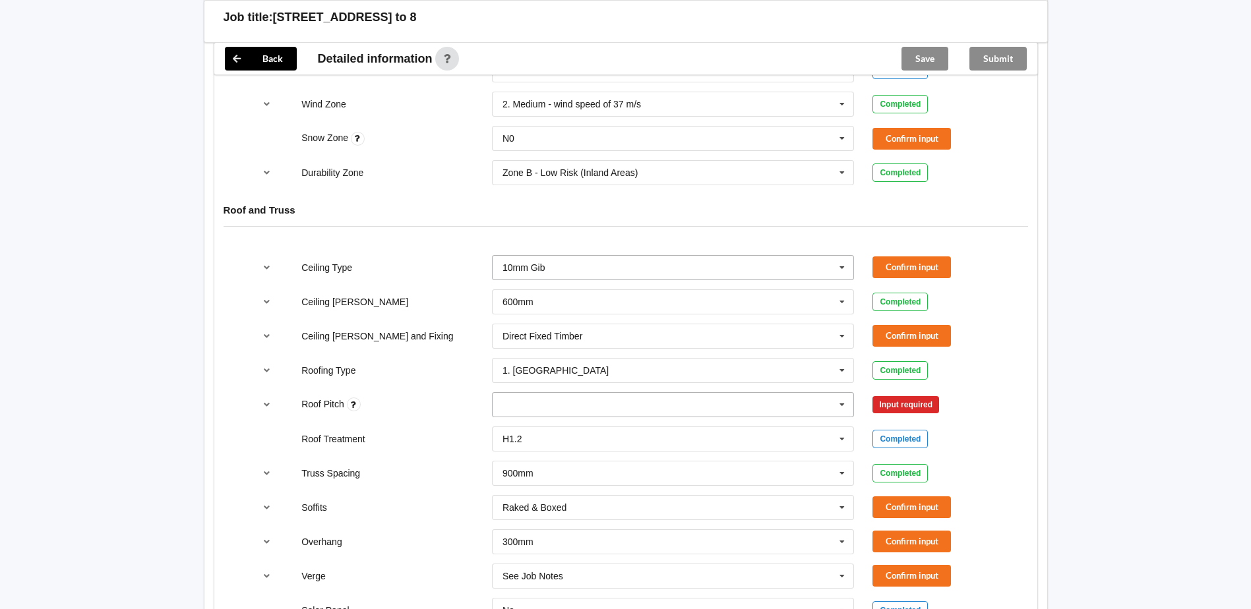
click at [843, 271] on icon at bounding box center [842, 268] width 20 height 24
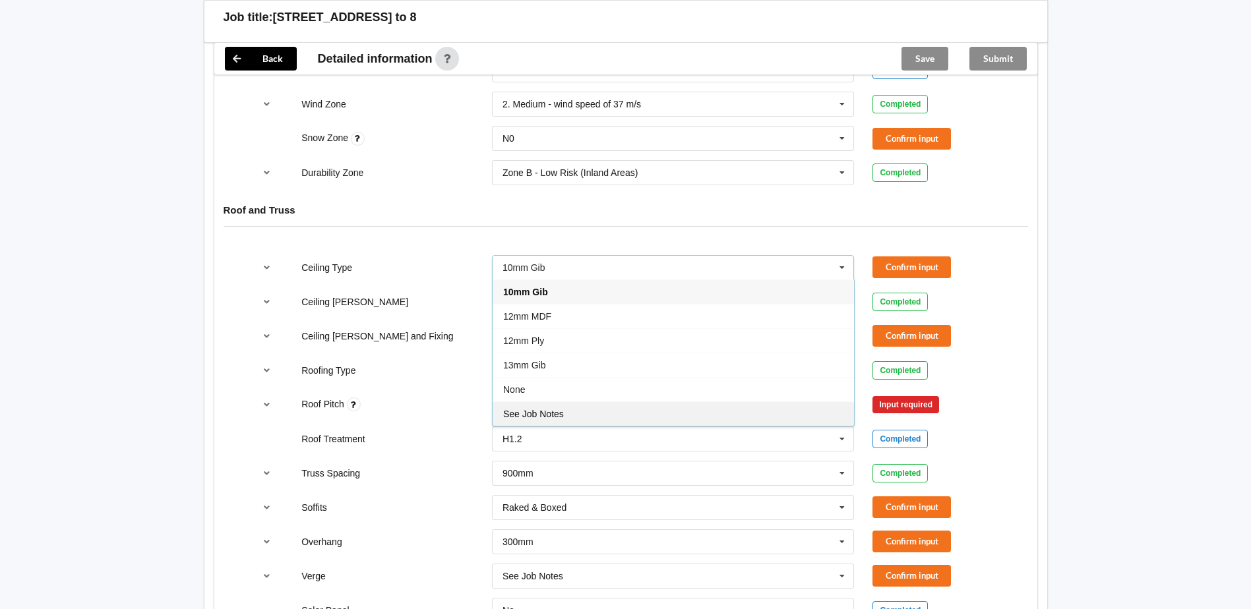
click at [624, 406] on div "See Job Notes" at bounding box center [673, 414] width 361 height 24
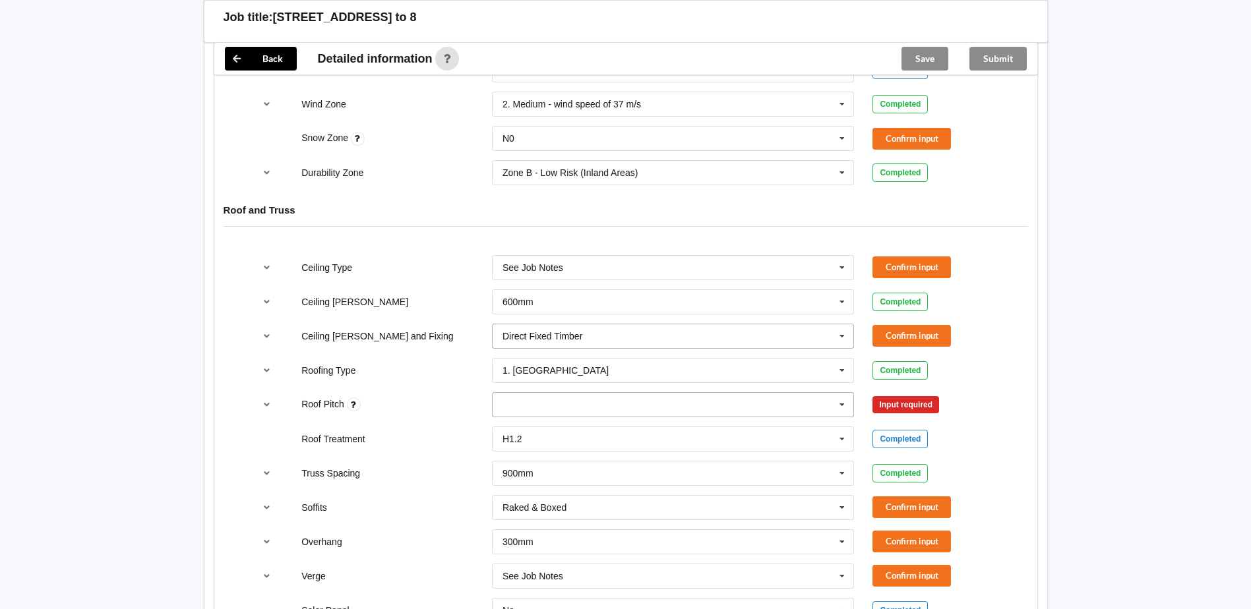
click at [837, 336] on icon at bounding box center [842, 336] width 20 height 24
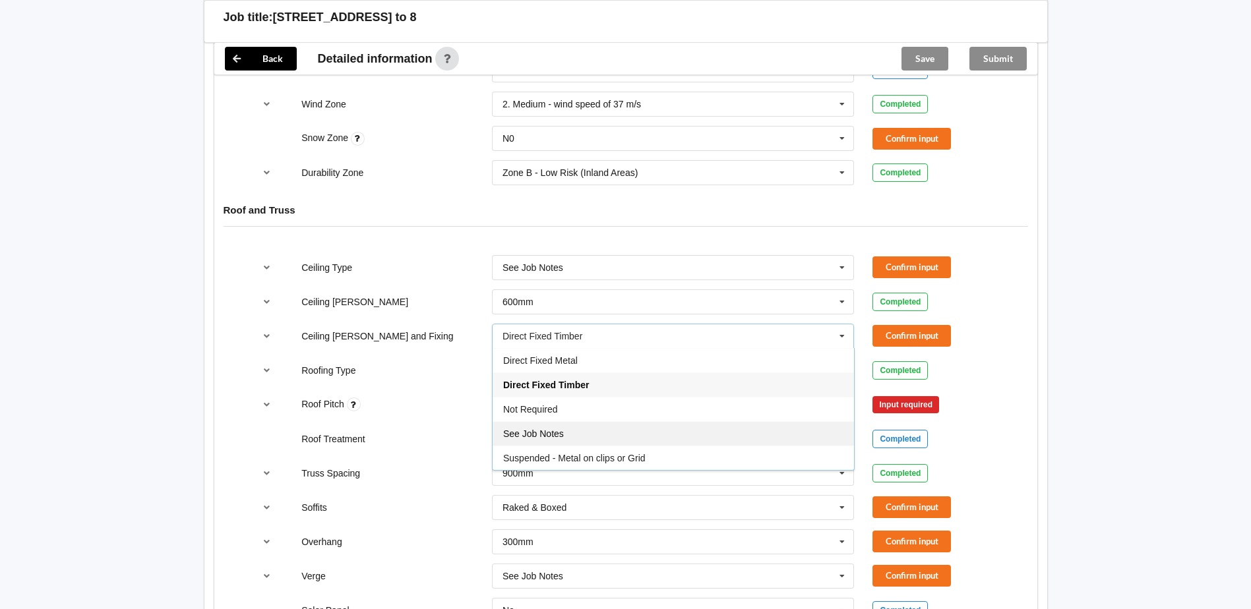
click at [605, 438] on div "See Job Notes" at bounding box center [673, 433] width 361 height 24
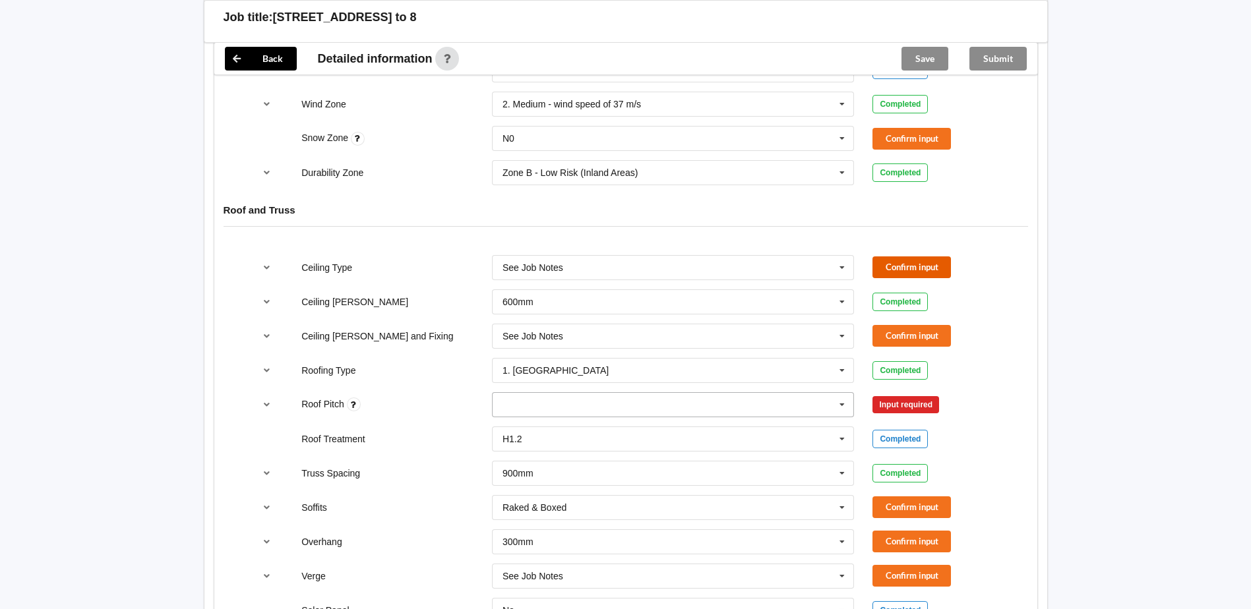
click at [909, 270] on button "Confirm input" at bounding box center [911, 268] width 78 height 22
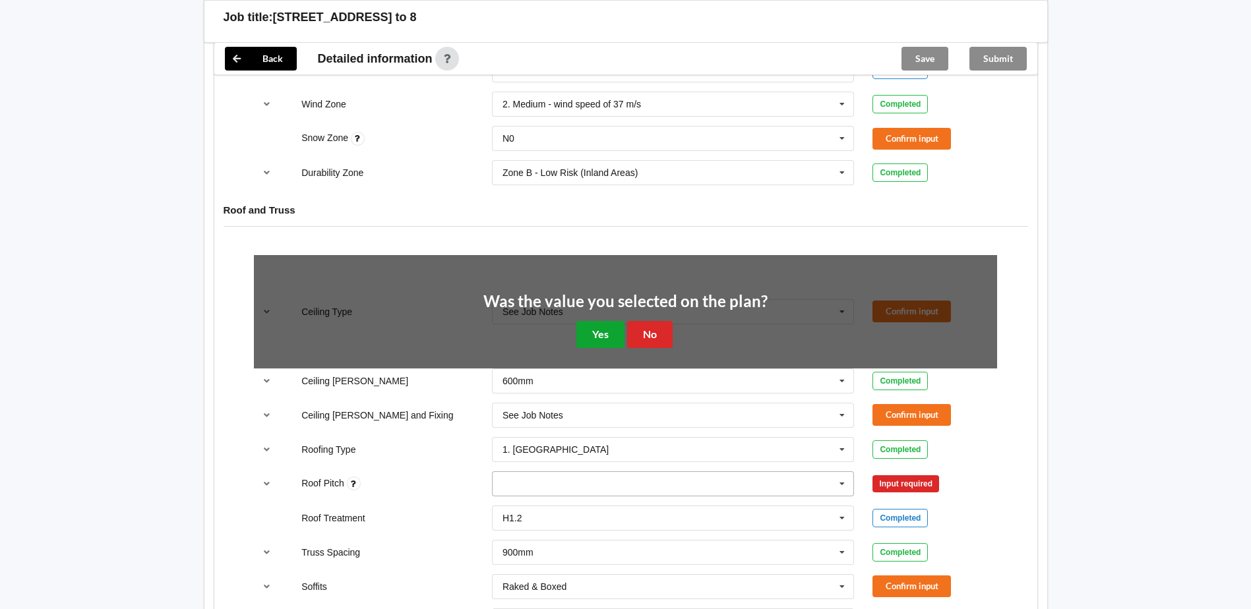
drag, startPoint x: 601, startPoint y: 340, endPoint x: 840, endPoint y: 203, distance: 275.9
click at [601, 340] on button "Yes" at bounding box center [600, 334] width 48 height 27
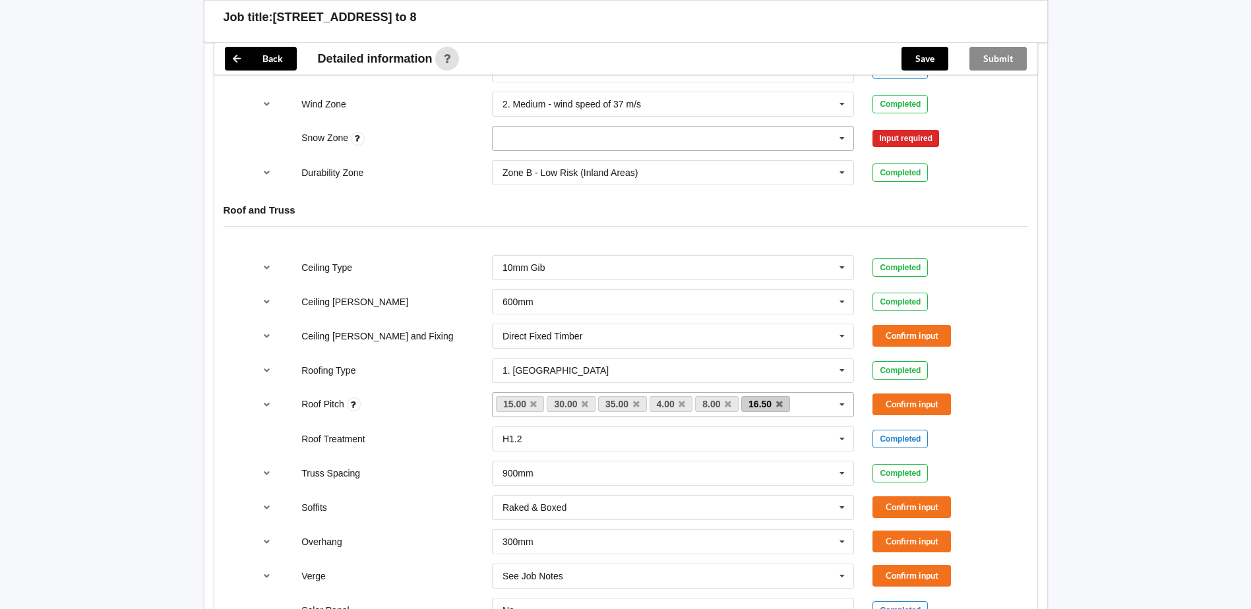
click at [768, 131] on input "text" at bounding box center [673, 139] width 361 height 24
click at [603, 162] on div "N0" at bounding box center [673, 162] width 361 height 24
click at [908, 136] on button "Confirm input" at bounding box center [911, 139] width 78 height 22
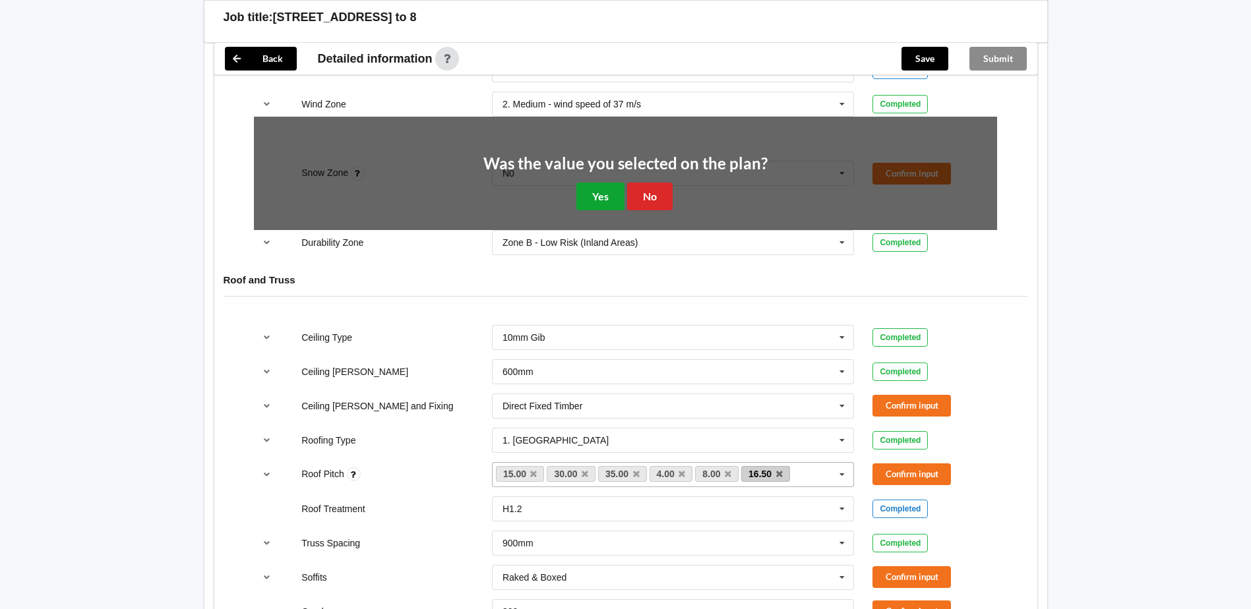
click at [609, 198] on button "Yes" at bounding box center [600, 196] width 48 height 27
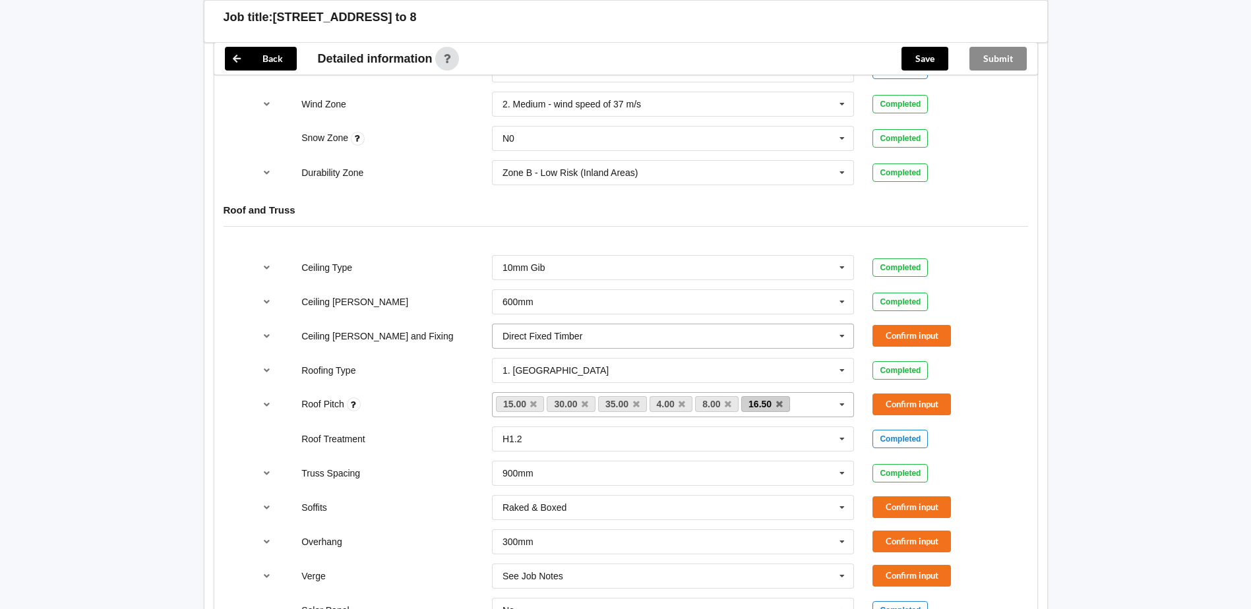
click at [822, 337] on input "text" at bounding box center [673, 336] width 361 height 24
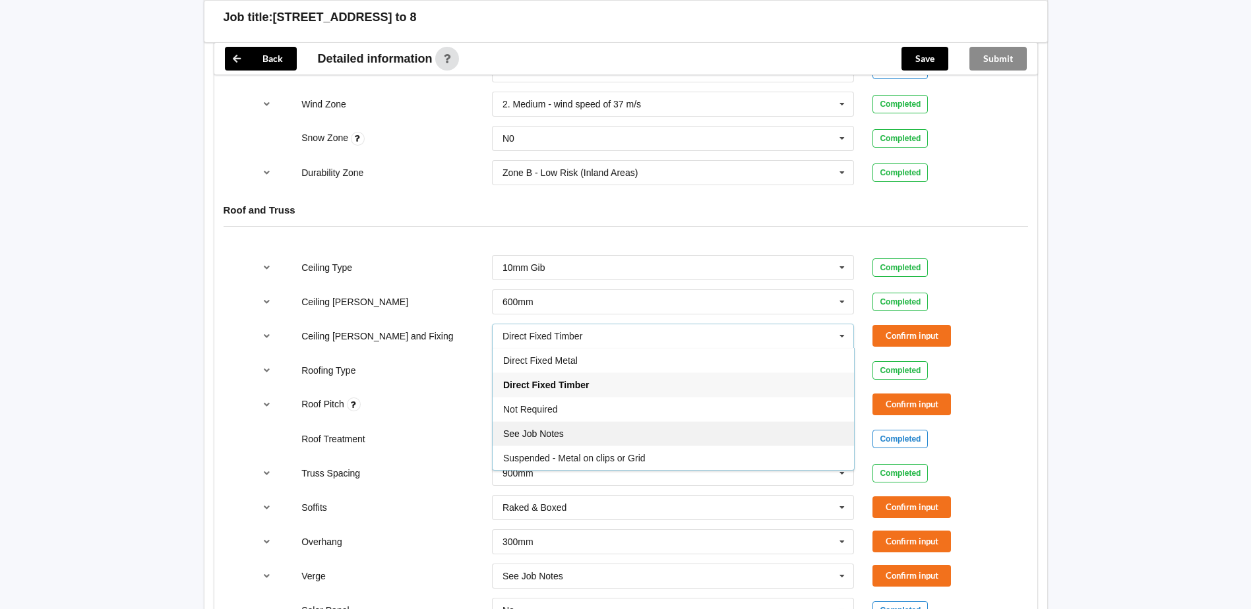
click at [618, 433] on div "See Job Notes" at bounding box center [673, 433] width 361 height 24
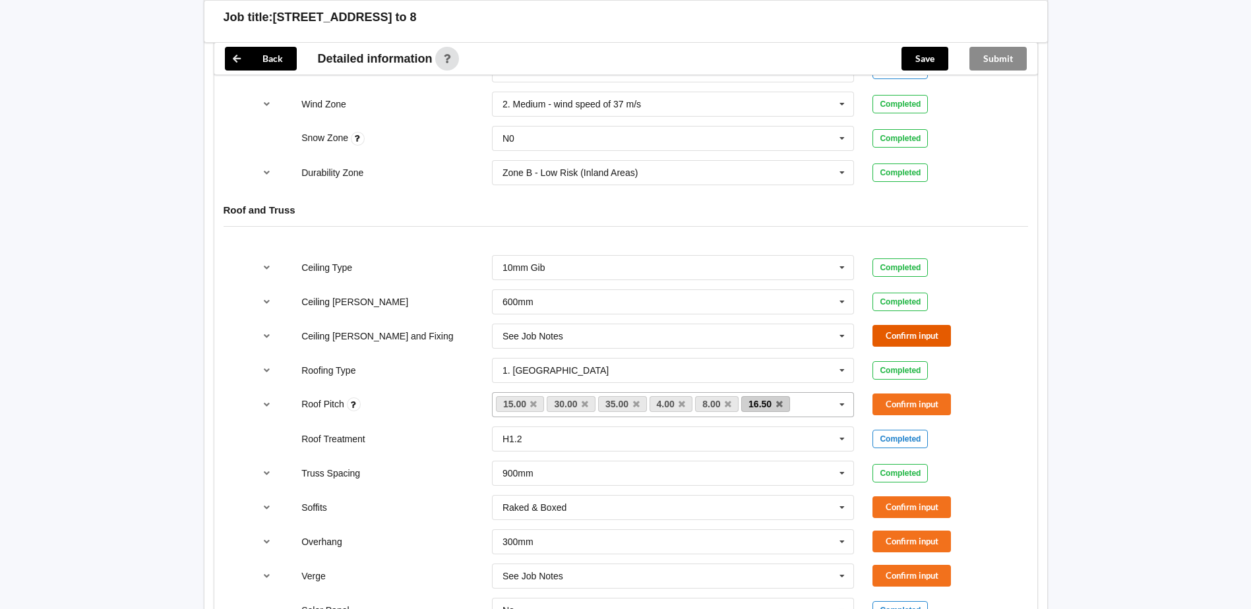
click at [905, 337] on button "Confirm input" at bounding box center [911, 336] width 78 height 22
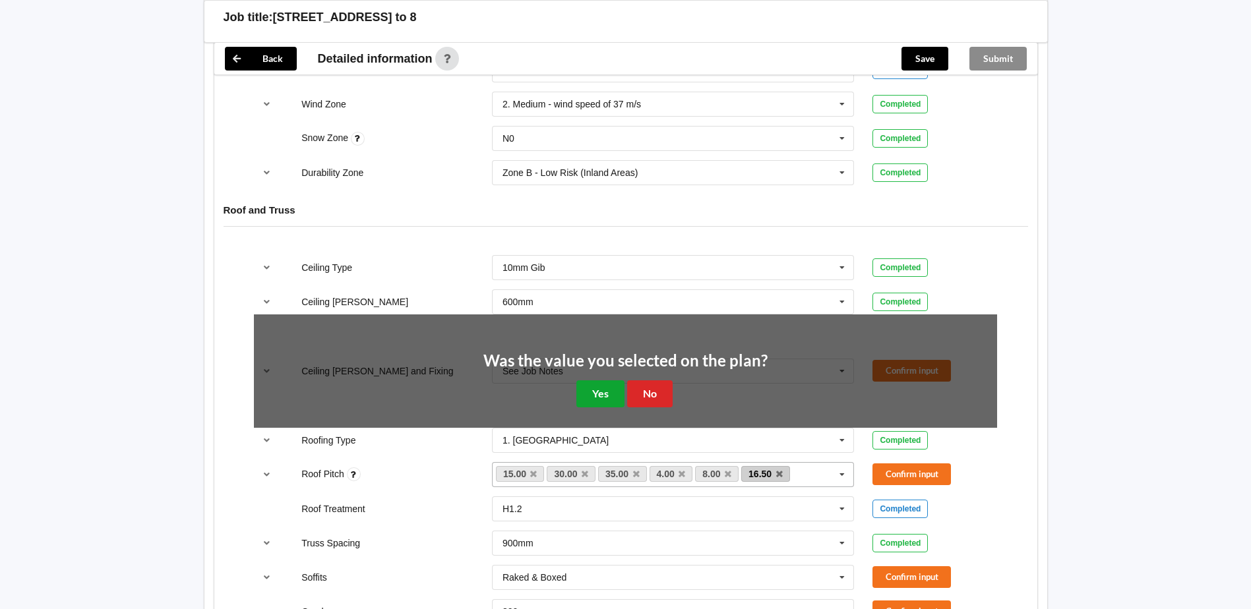
click at [588, 398] on button "Yes" at bounding box center [600, 393] width 48 height 27
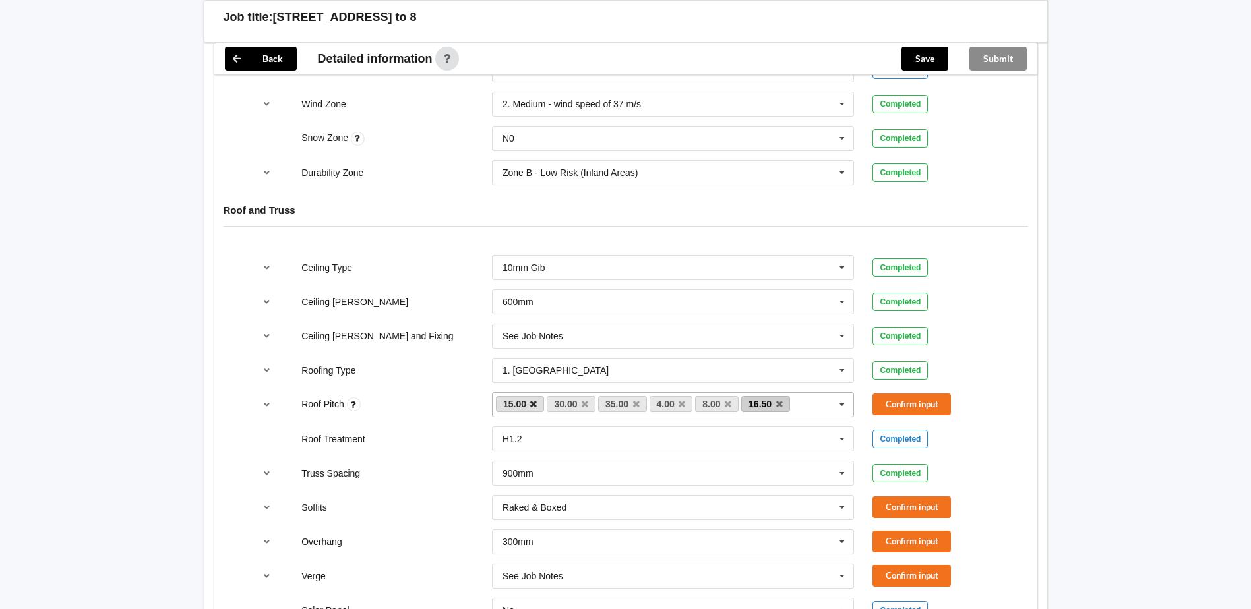
click at [535, 403] on icon at bounding box center [533, 404] width 7 height 9
click at [576, 402] on icon at bounding box center [574, 404] width 7 height 9
click at [584, 404] on link "16.50" at bounding box center [566, 404] width 49 height 16
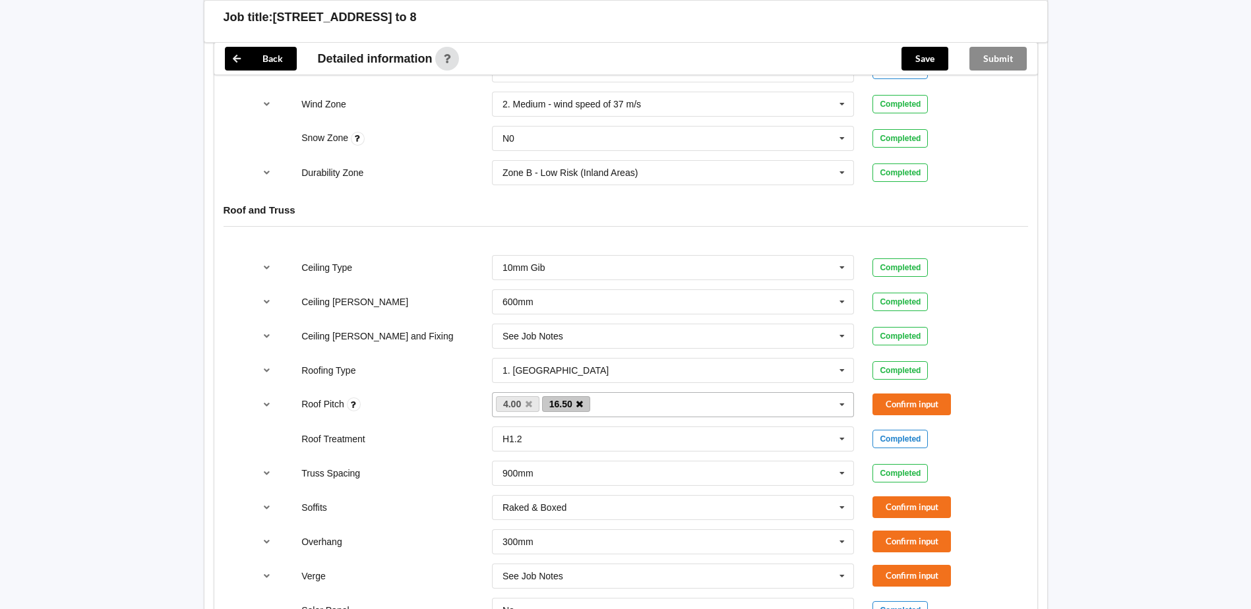
click at [582, 406] on icon at bounding box center [579, 404] width 7 height 9
click at [915, 410] on button "Confirm input" at bounding box center [911, 405] width 78 height 22
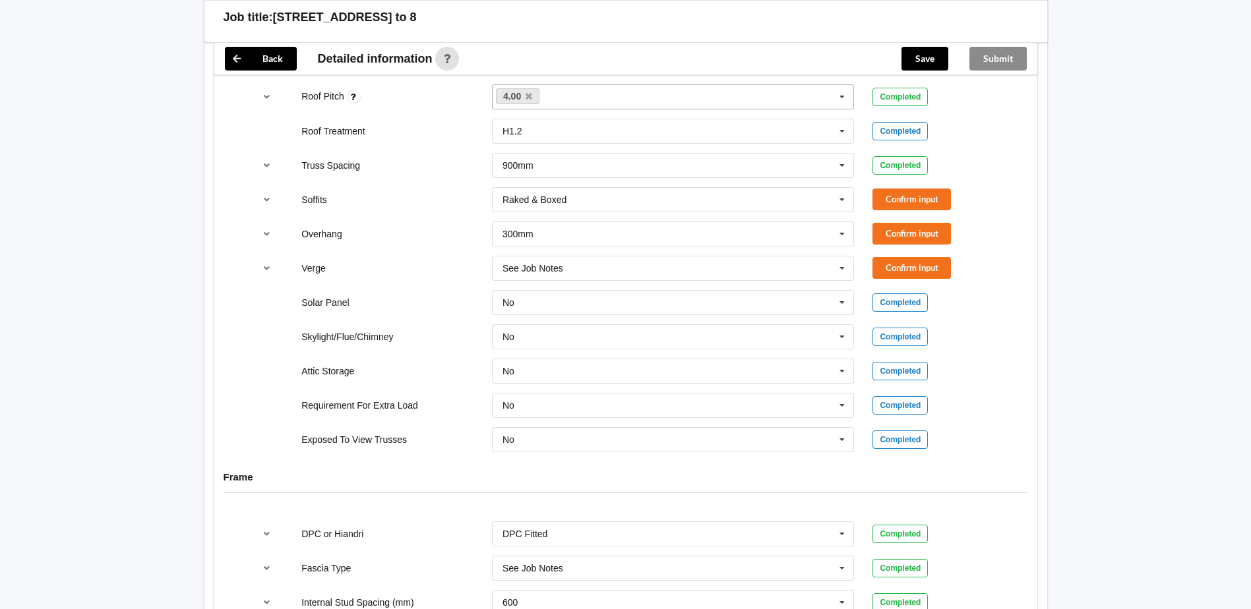
click at [903, 211] on div "Soffits Raked & Boxed Boxed Multiple Values – See As Per Plan None Raked & Boxe…" at bounding box center [626, 200] width 762 height 44
click at [915, 201] on button "Confirm input" at bounding box center [911, 200] width 78 height 22
click at [844, 239] on icon at bounding box center [842, 234] width 20 height 24
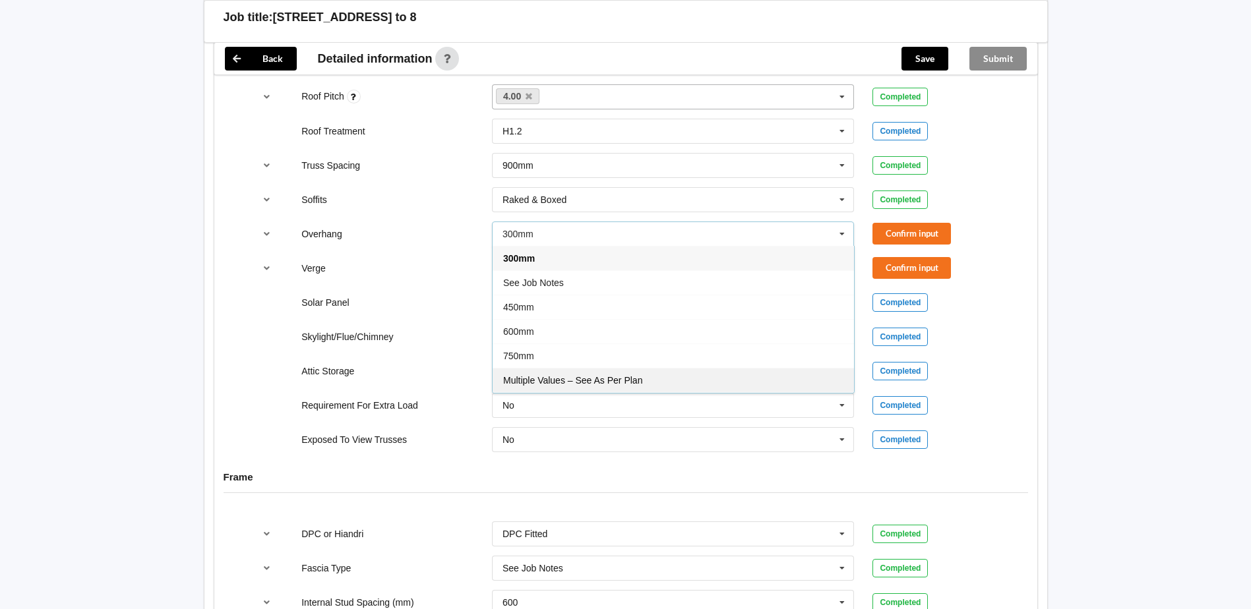
click at [611, 382] on span "Multiple Values – See As Per Plan" at bounding box center [572, 380] width 139 height 11
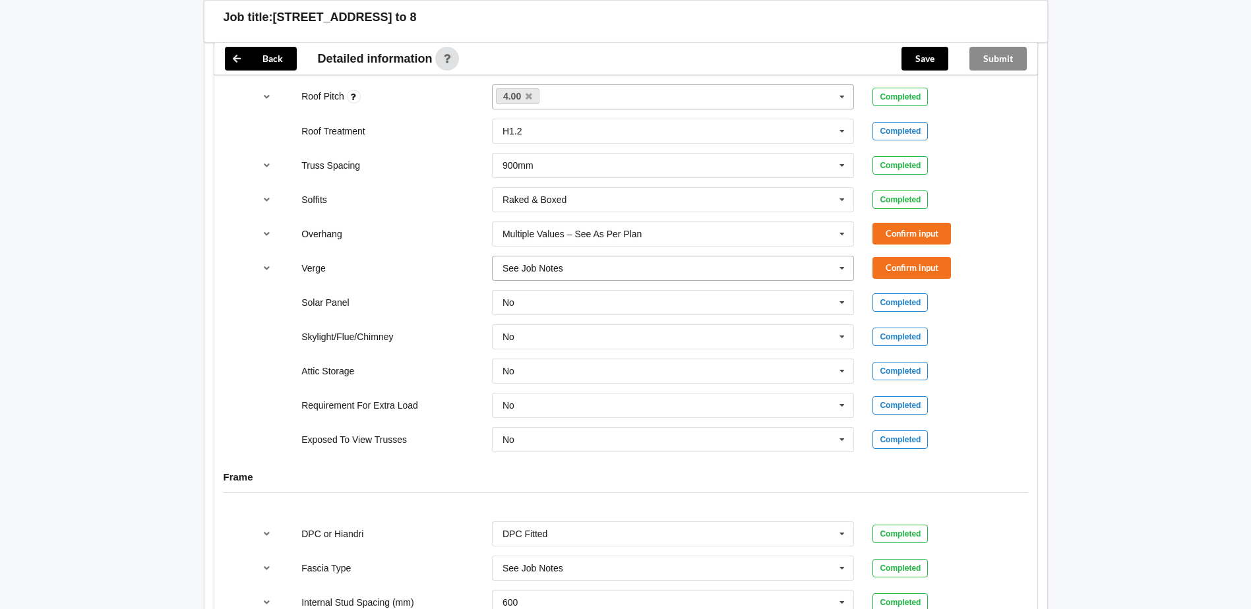
click at [728, 272] on input "text" at bounding box center [673, 269] width 361 height 24
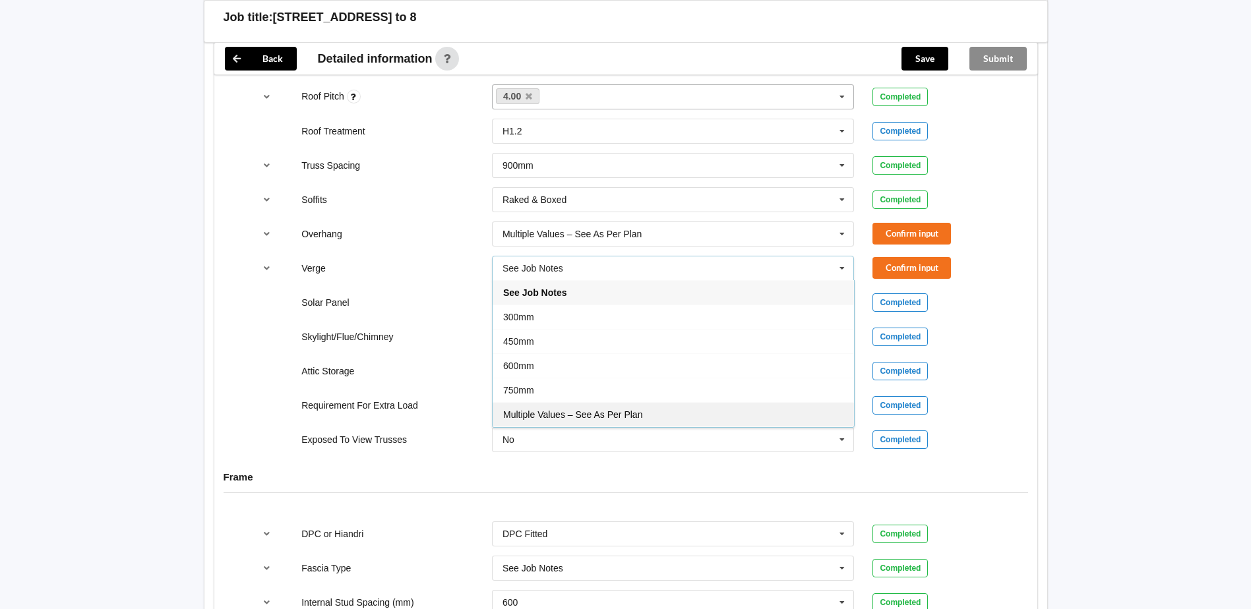
click at [637, 413] on span "Multiple Values – See As Per Plan" at bounding box center [572, 414] width 139 height 11
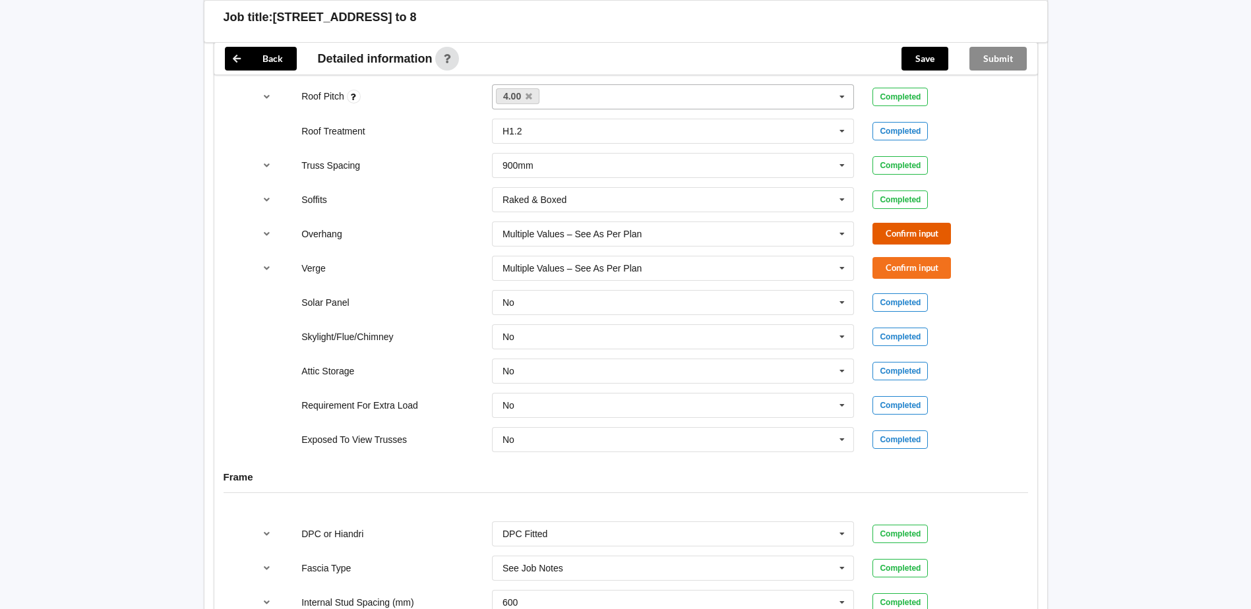
click at [910, 231] on button "Confirm input" at bounding box center [911, 234] width 78 height 22
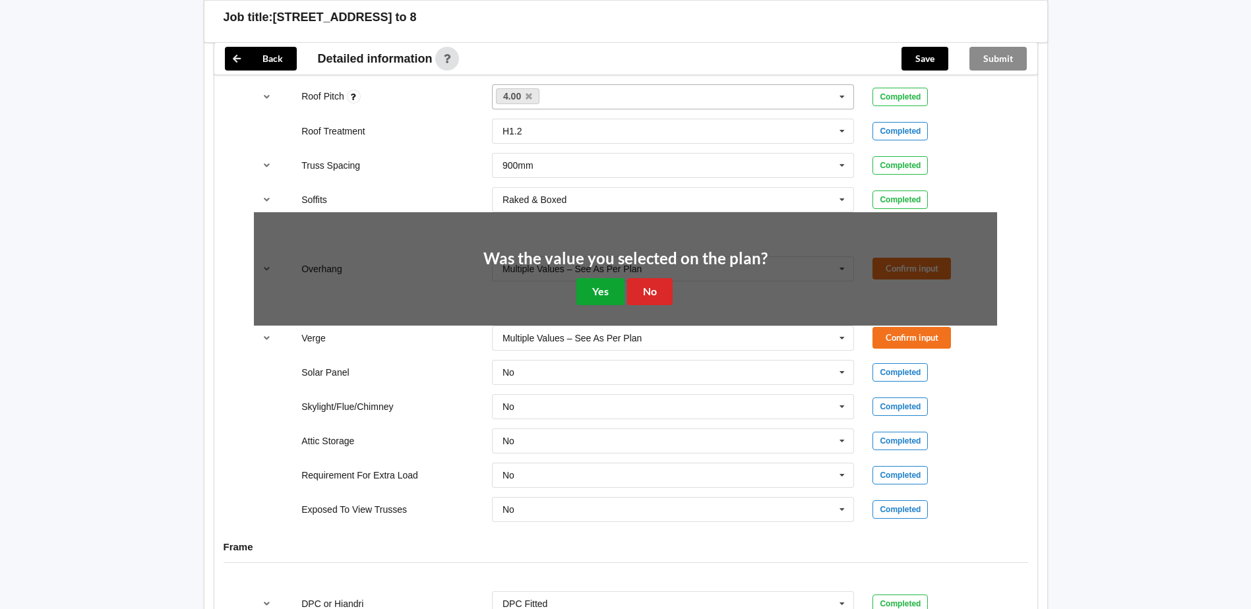
click at [599, 292] on button "Yes" at bounding box center [600, 291] width 48 height 27
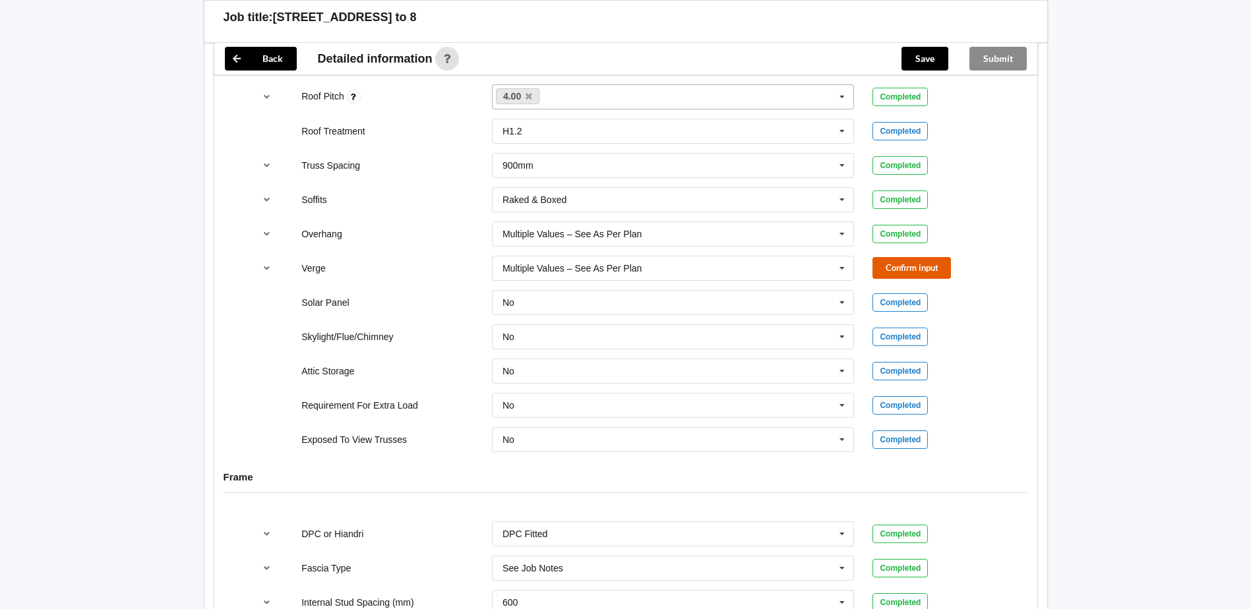
click at [897, 266] on button "Confirm input" at bounding box center [911, 268] width 78 height 22
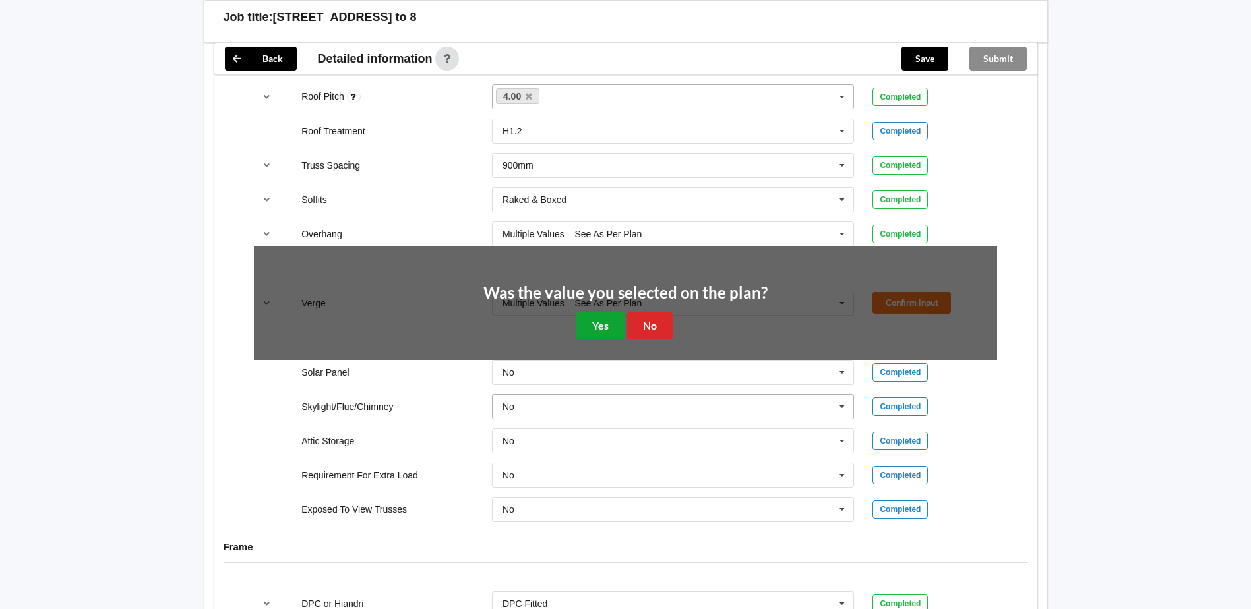
click at [604, 328] on button "Yes" at bounding box center [600, 326] width 48 height 27
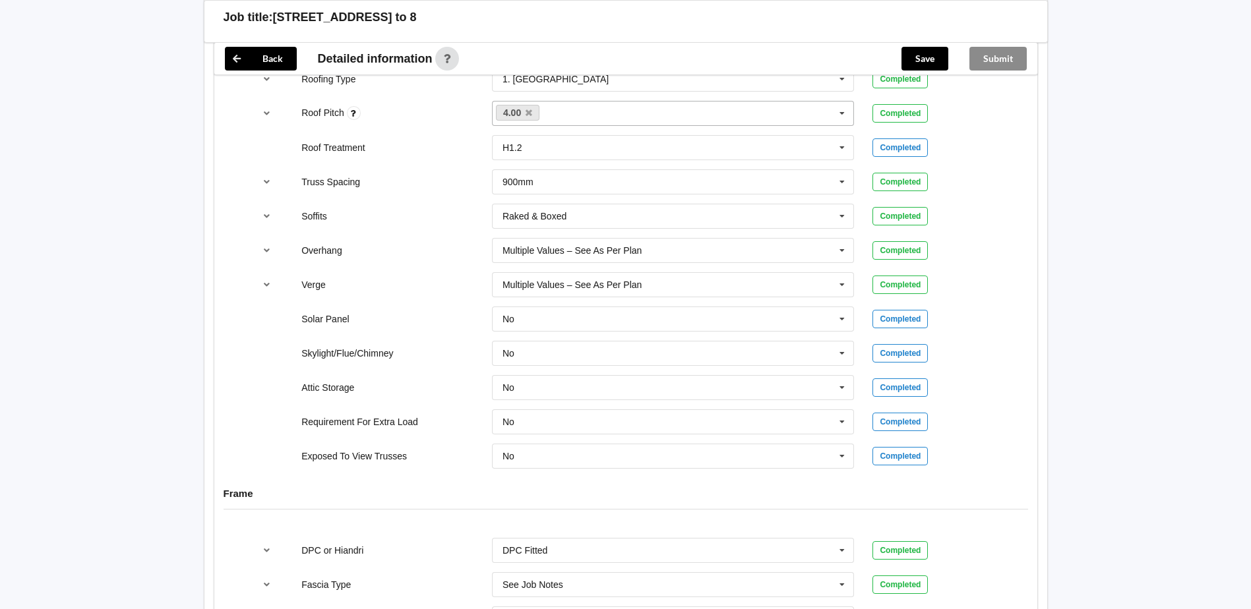
scroll to position [1214, 0]
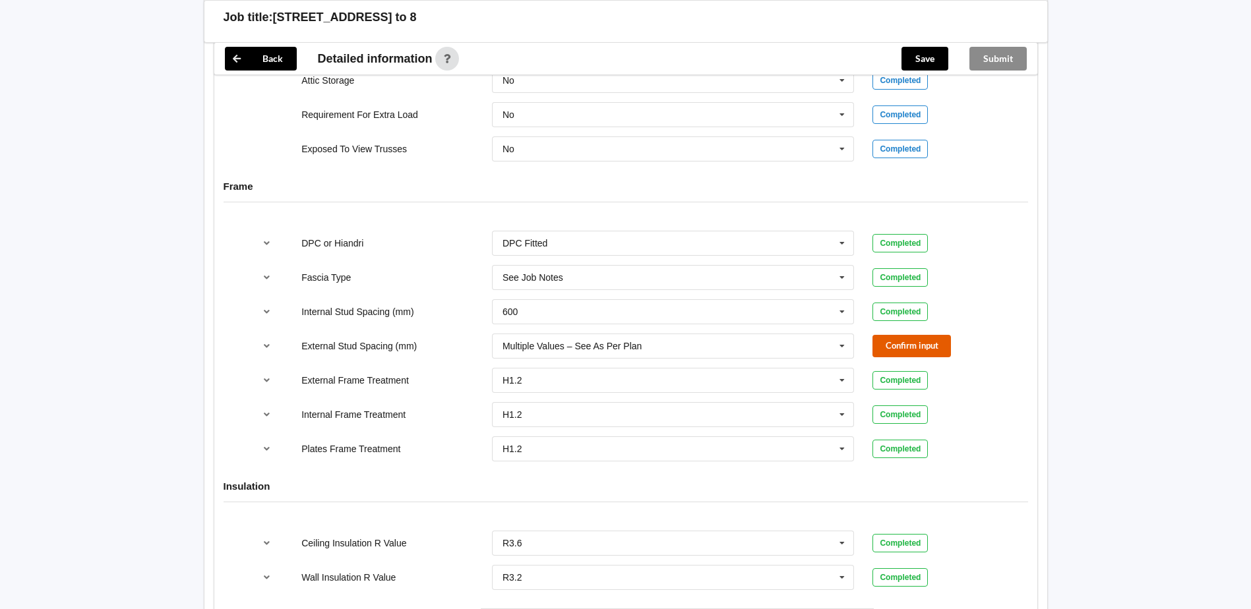
click at [879, 343] on button "Confirm input" at bounding box center [911, 346] width 78 height 22
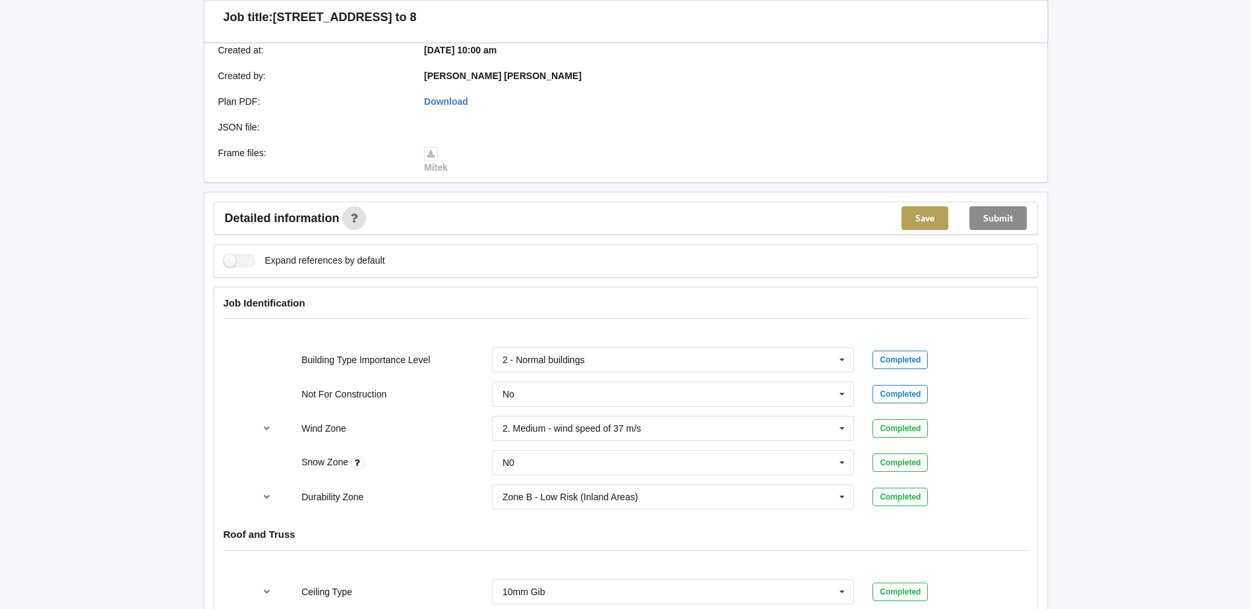
click at [915, 226] on button "Save" at bounding box center [924, 218] width 47 height 24
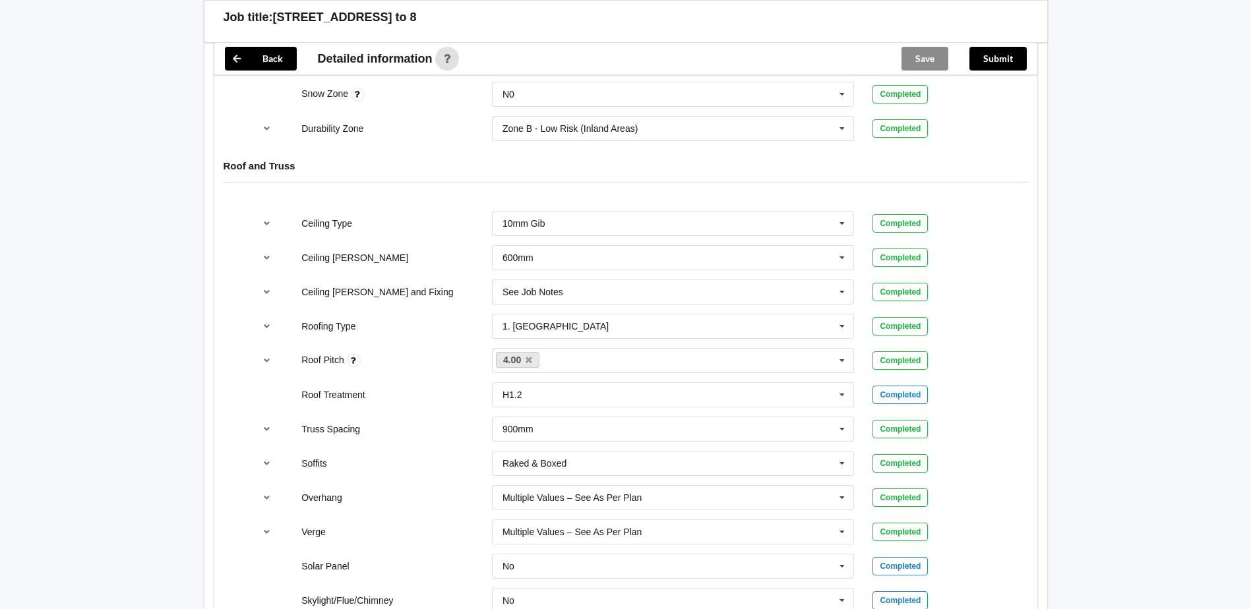
scroll to position [0, 0]
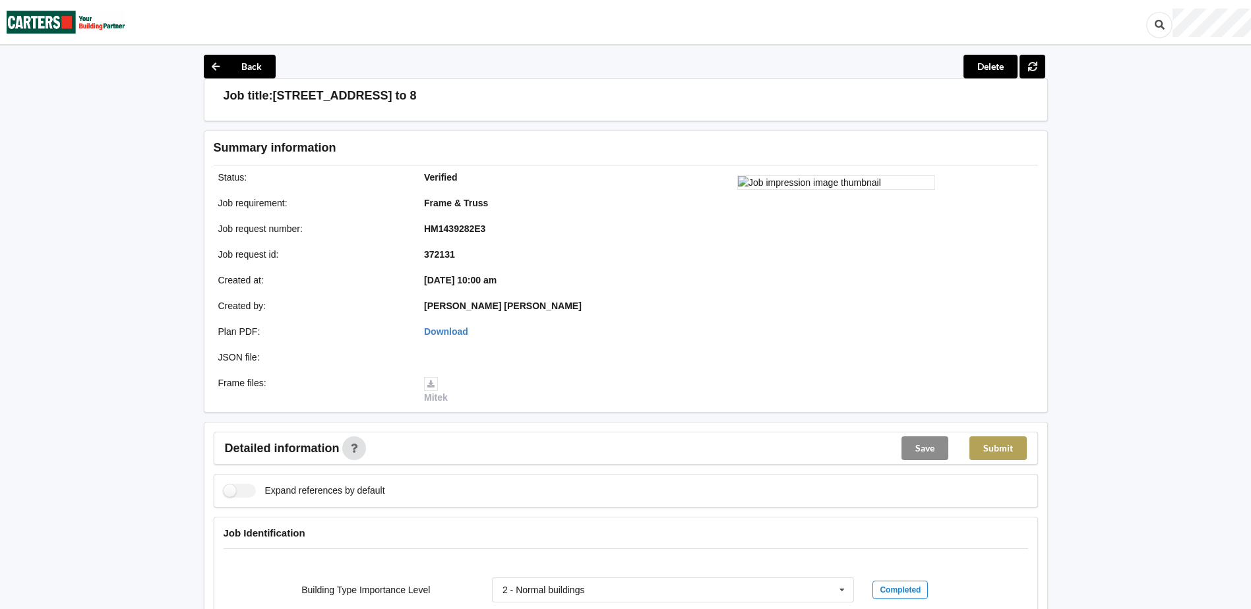
click at [994, 449] on button "Submit" at bounding box center [997, 449] width 57 height 24
click at [235, 68] on button "Back" at bounding box center [240, 67] width 72 height 24
